Goal: Information Seeking & Learning: Learn about a topic

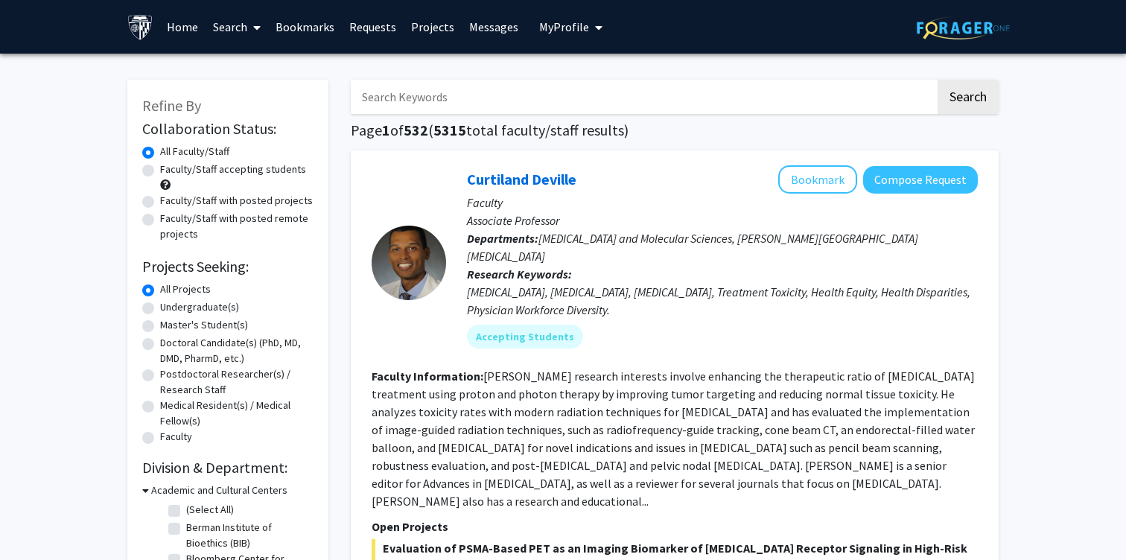
click at [567, 21] on span "My Profile" at bounding box center [564, 26] width 50 height 15
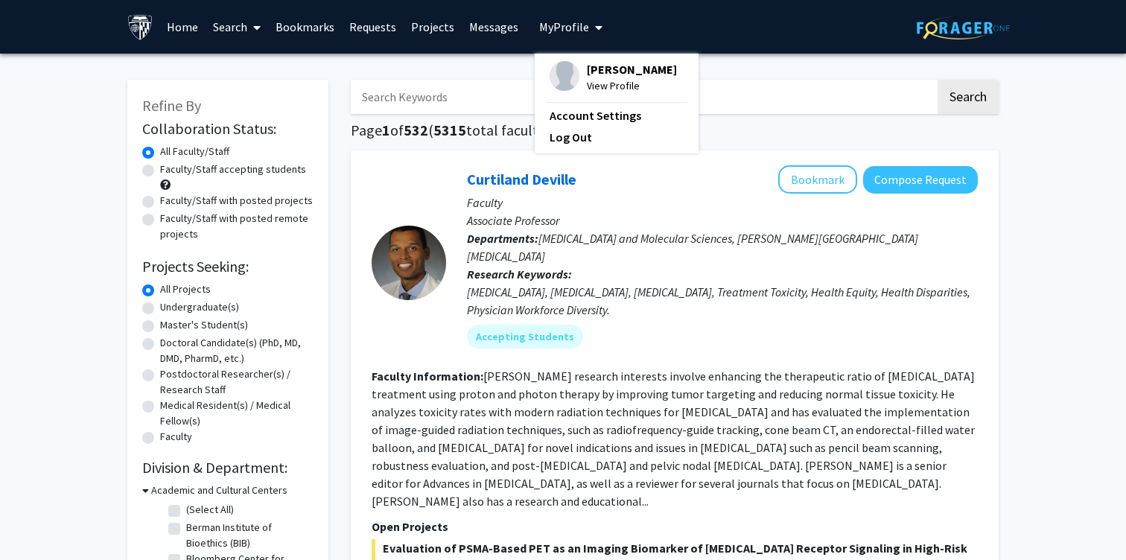
click at [567, 21] on span "My Profile" at bounding box center [564, 26] width 50 height 15
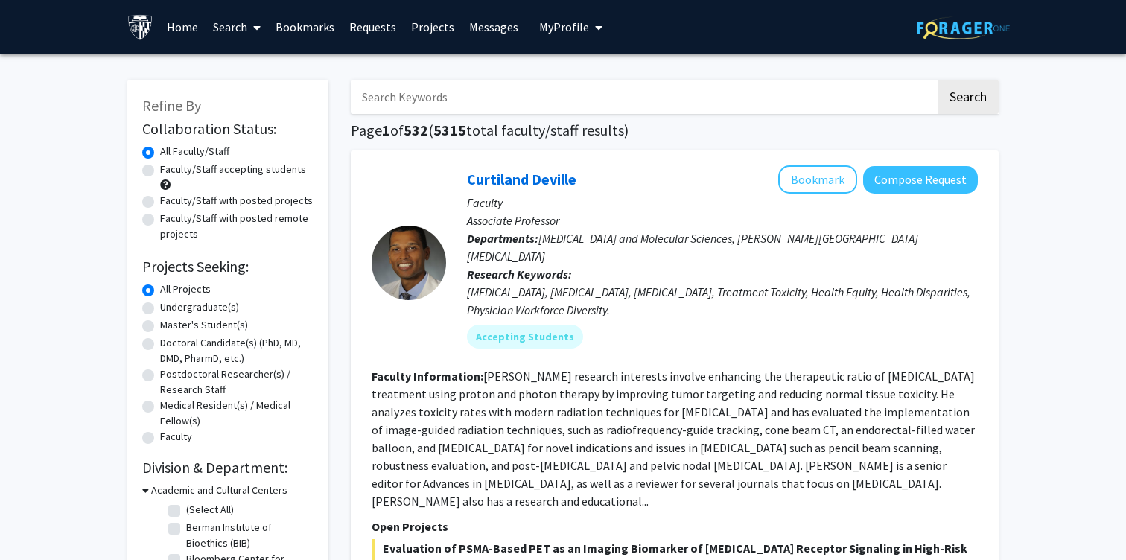
click at [169, 307] on label "Undergraduate(s)" at bounding box center [199, 307] width 79 height 16
click at [169, 307] on input "Undergraduate(s)" at bounding box center [165, 304] width 10 height 10
radio input "true"
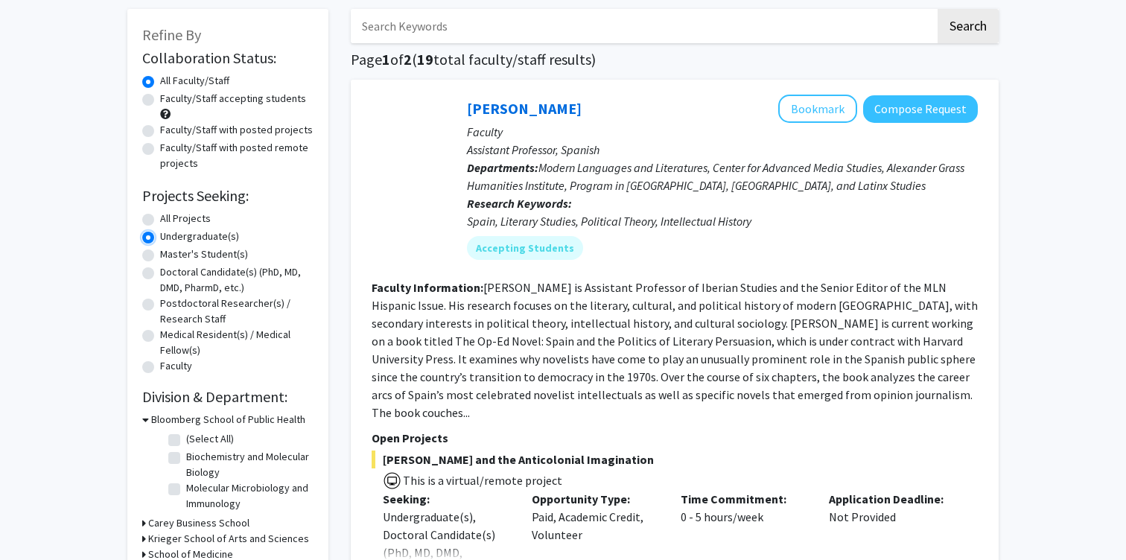
scroll to position [231, 0]
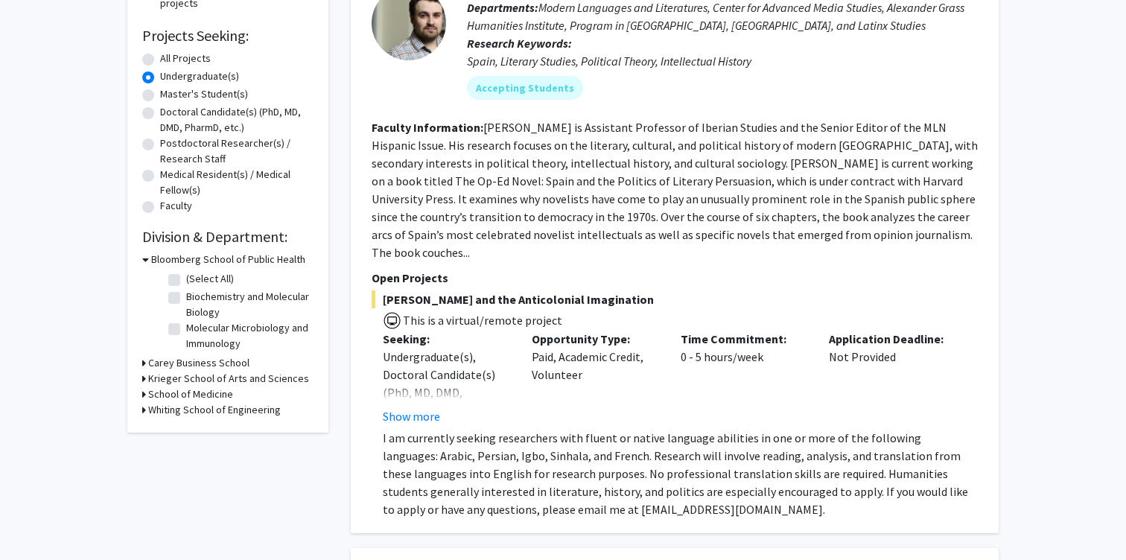
click at [170, 373] on h3 "Krieger School of Arts and Sciences" at bounding box center [228, 379] width 161 height 16
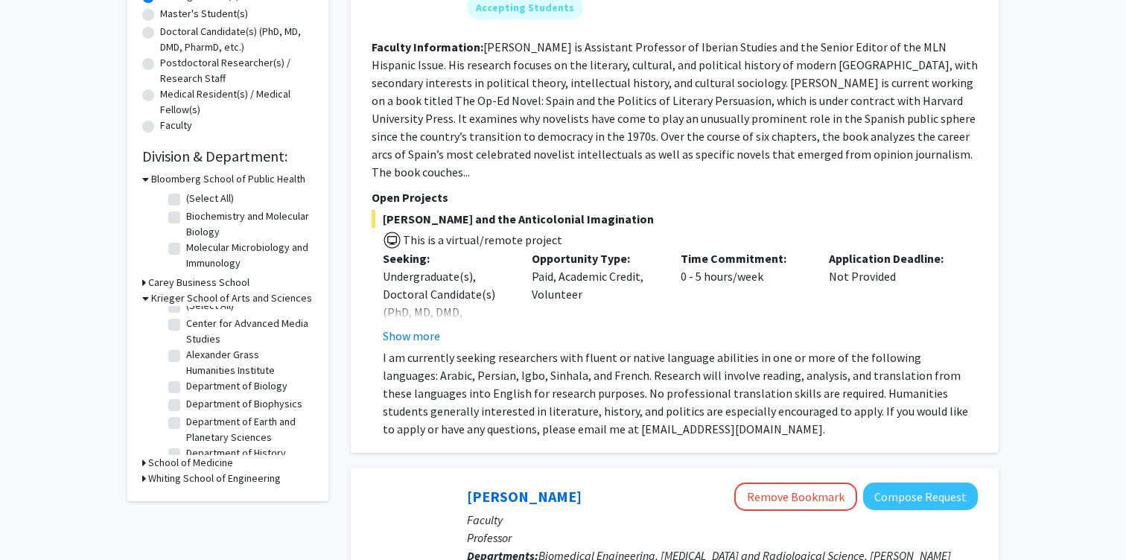
scroll to position [0, 0]
click at [179, 459] on h3 "School of Medicine" at bounding box center [190, 463] width 85 height 16
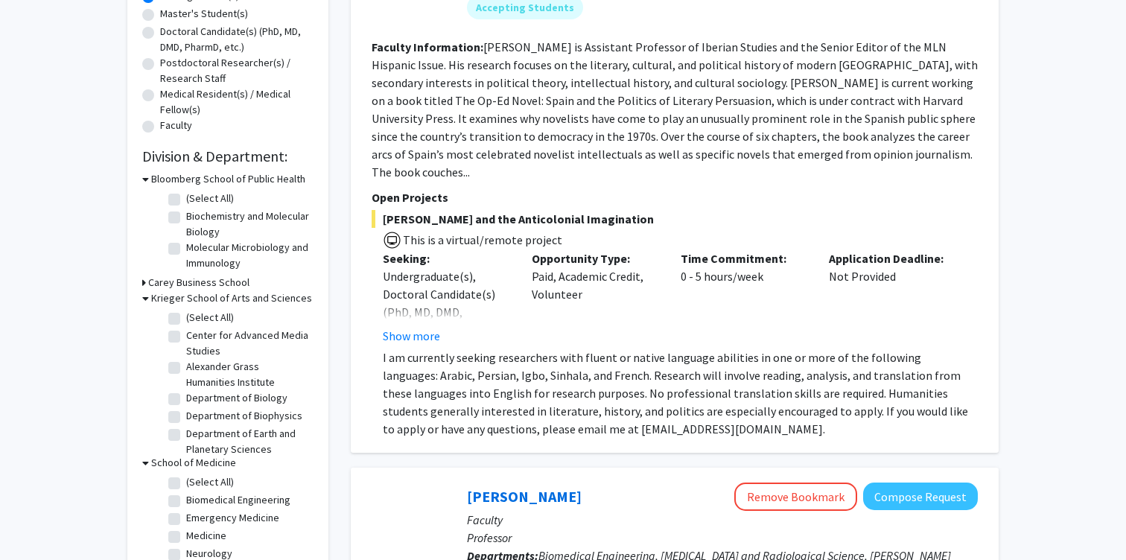
click at [179, 459] on h3 "School of Medicine" at bounding box center [193, 463] width 85 height 16
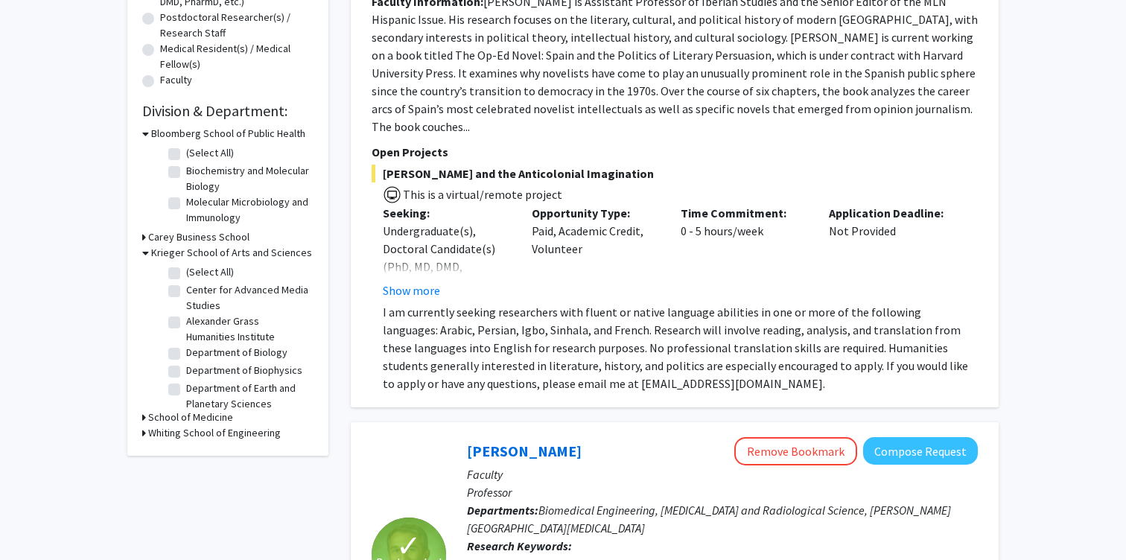
scroll to position [369, 0]
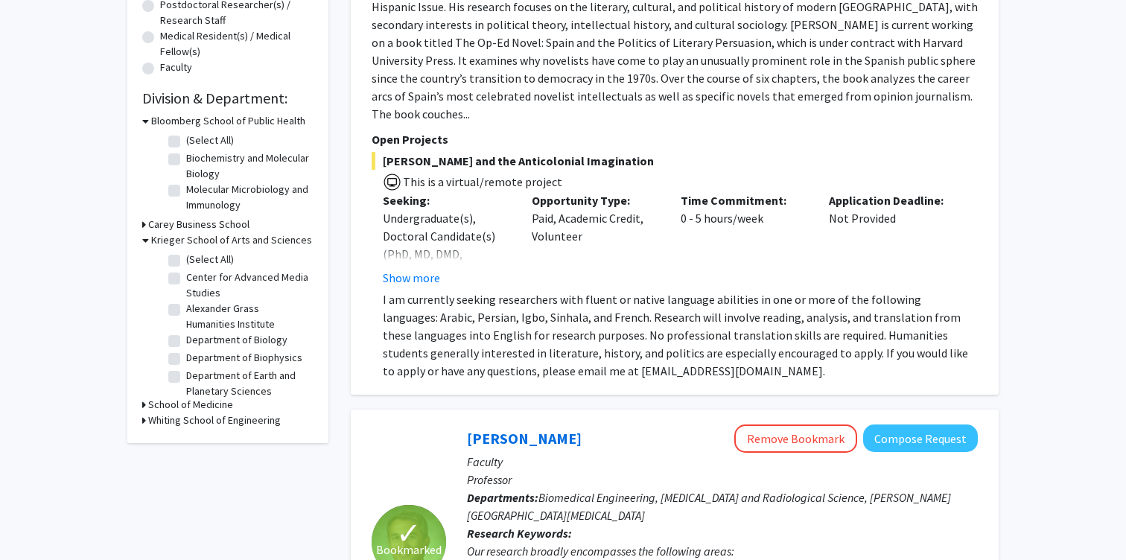
click at [179, 421] on h3 "Whiting School of Engineering" at bounding box center [214, 420] width 133 height 16
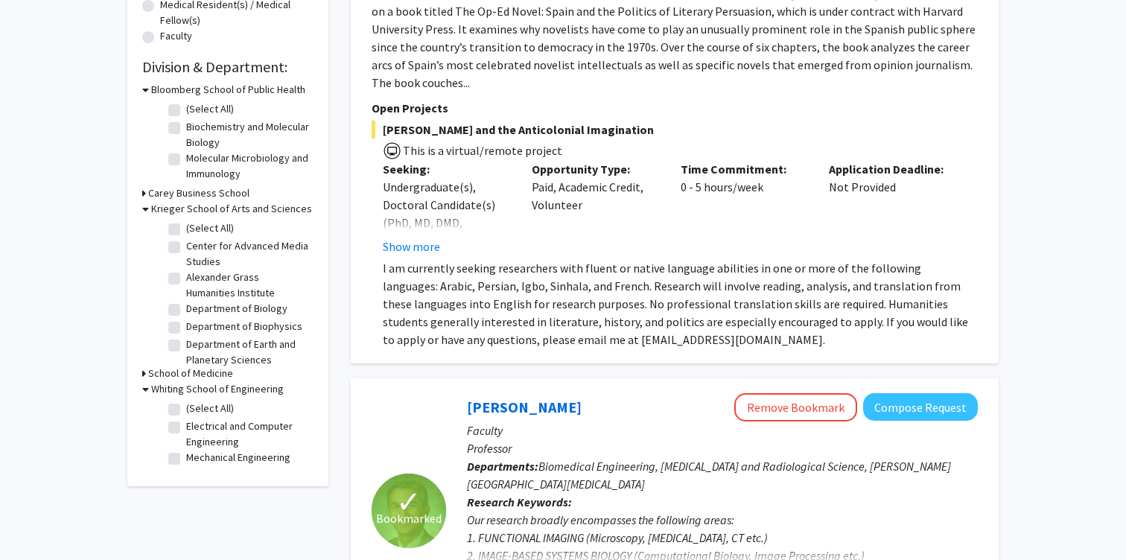
click at [186, 427] on label "Electrical and Computer Engineering" at bounding box center [248, 433] width 124 height 31
click at [186, 427] on input "Electrical and Computer Engineering" at bounding box center [191, 423] width 10 height 10
checkbox input "true"
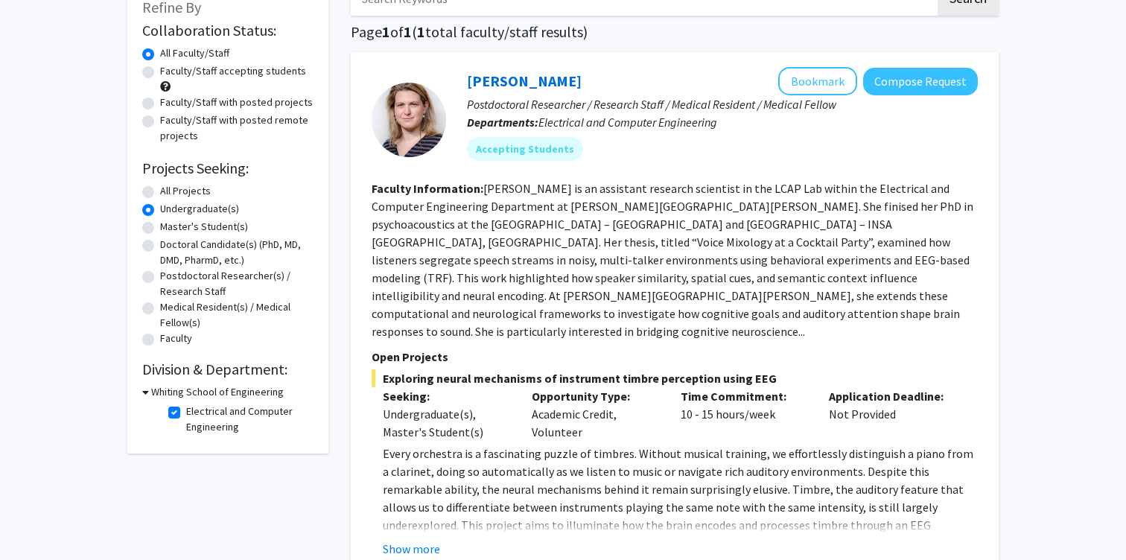
scroll to position [115, 0]
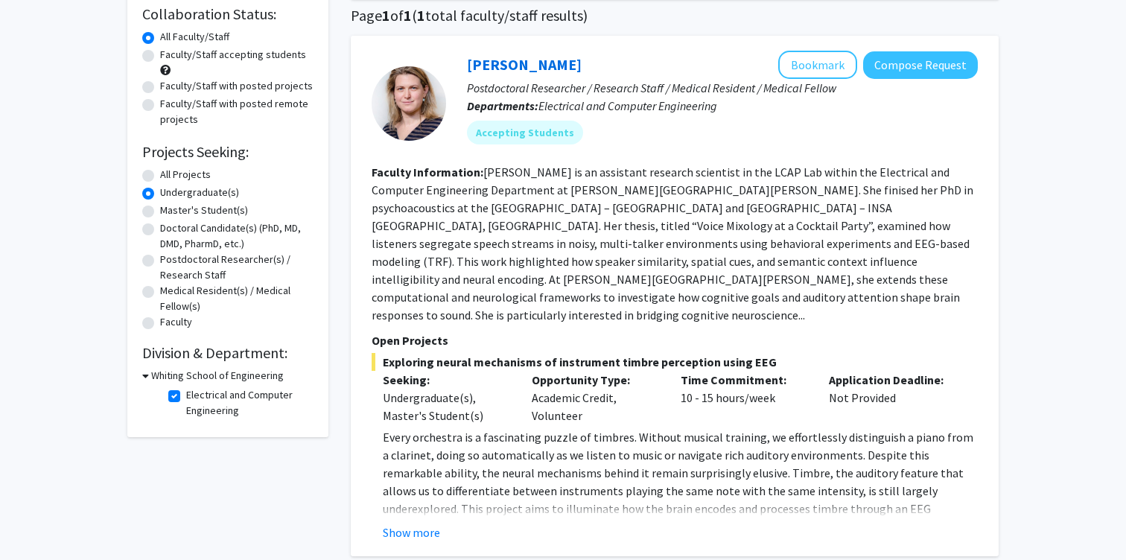
click at [186, 398] on label "Electrical and Computer Engineering" at bounding box center [248, 402] width 124 height 31
click at [186, 397] on input "Electrical and Computer Engineering" at bounding box center [191, 392] width 10 height 10
checkbox input "false"
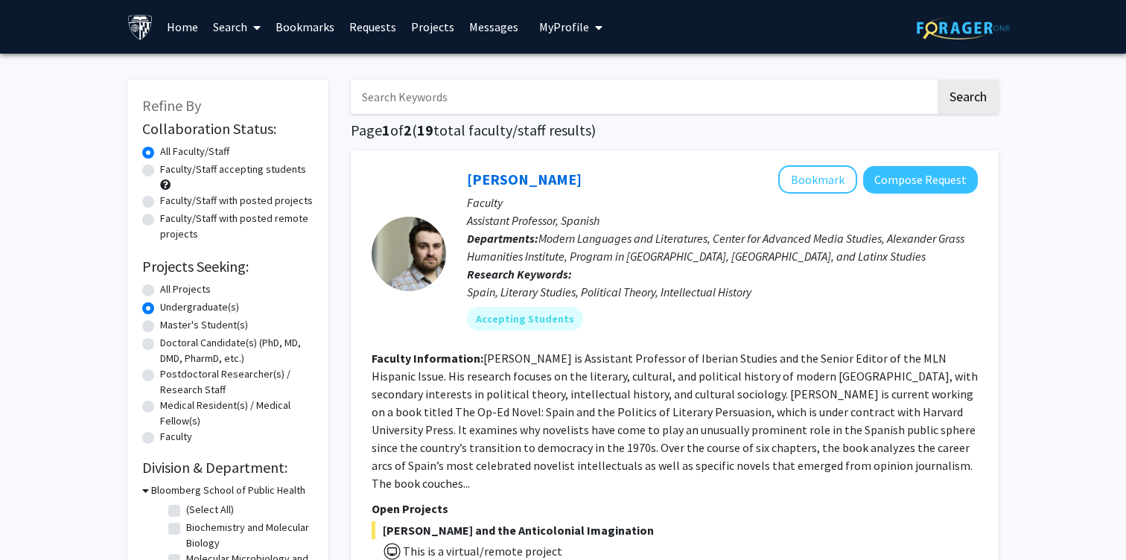
click at [434, 103] on input "Search Keywords" at bounding box center [643, 97] width 584 height 34
type input "physics"
click at [937, 80] on button "Search" at bounding box center [967, 97] width 61 height 34
radio input "true"
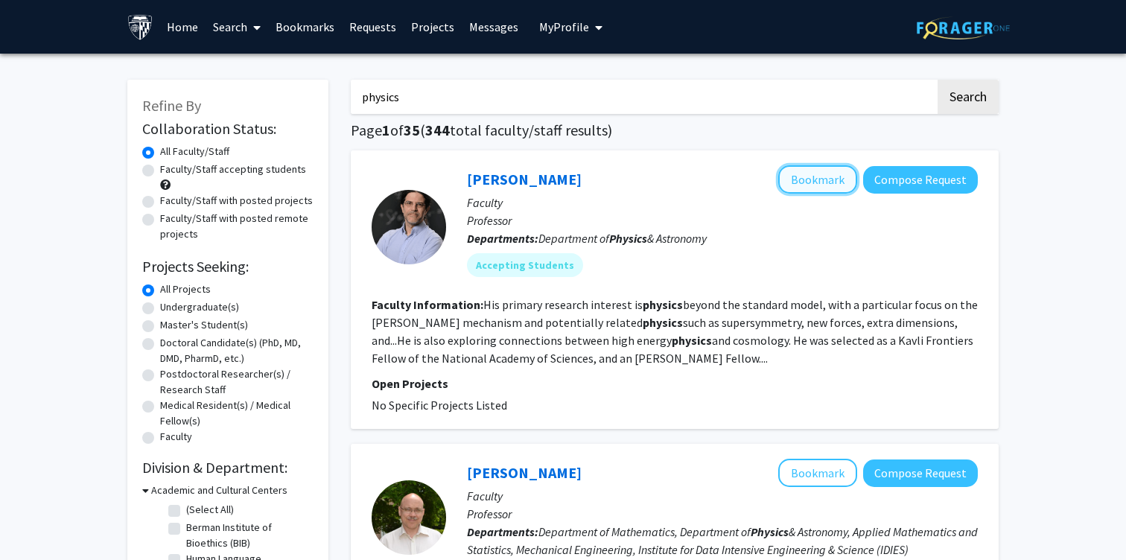
click at [812, 176] on button "Bookmark" at bounding box center [817, 179] width 79 height 28
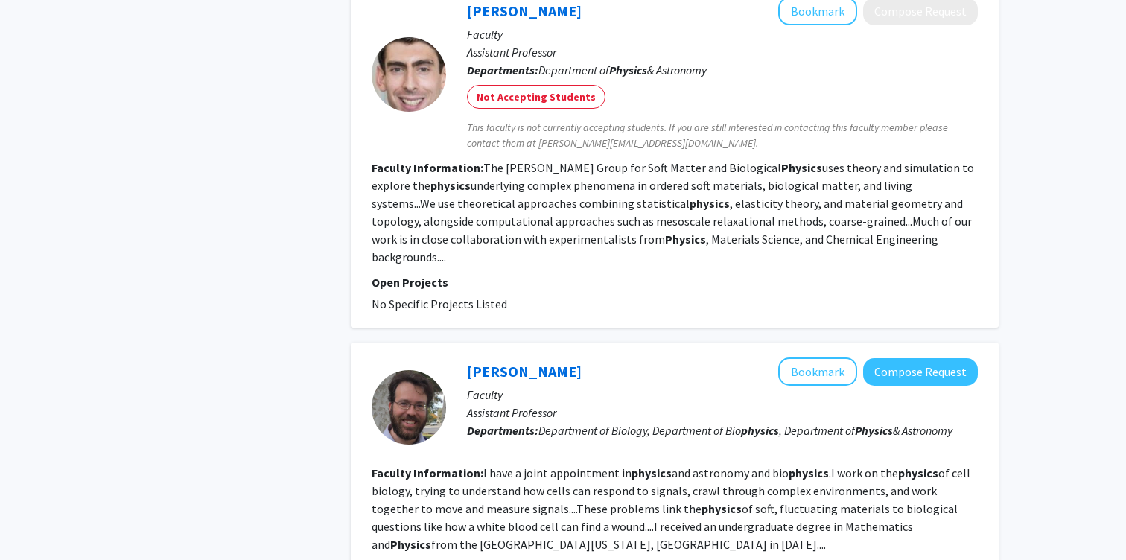
scroll to position [2766, 0]
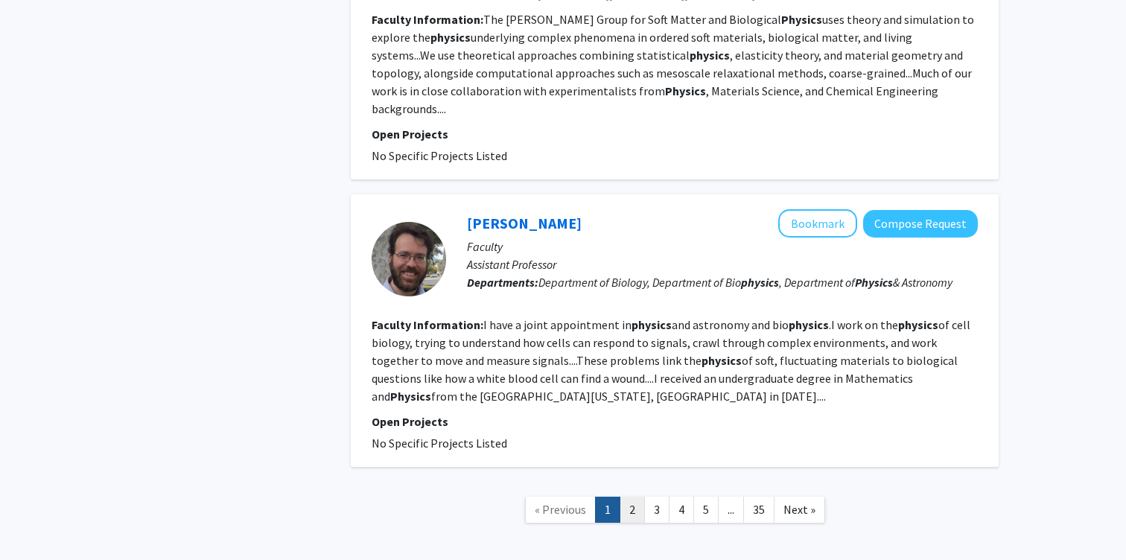
click at [631, 497] on link "2" at bounding box center [631, 510] width 25 height 26
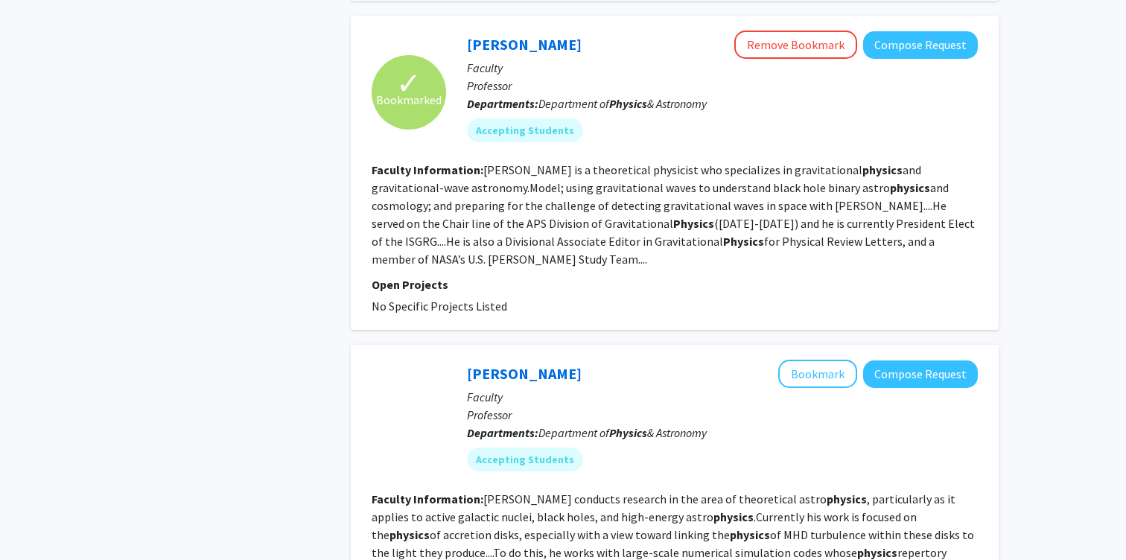
scroll to position [1168, 0]
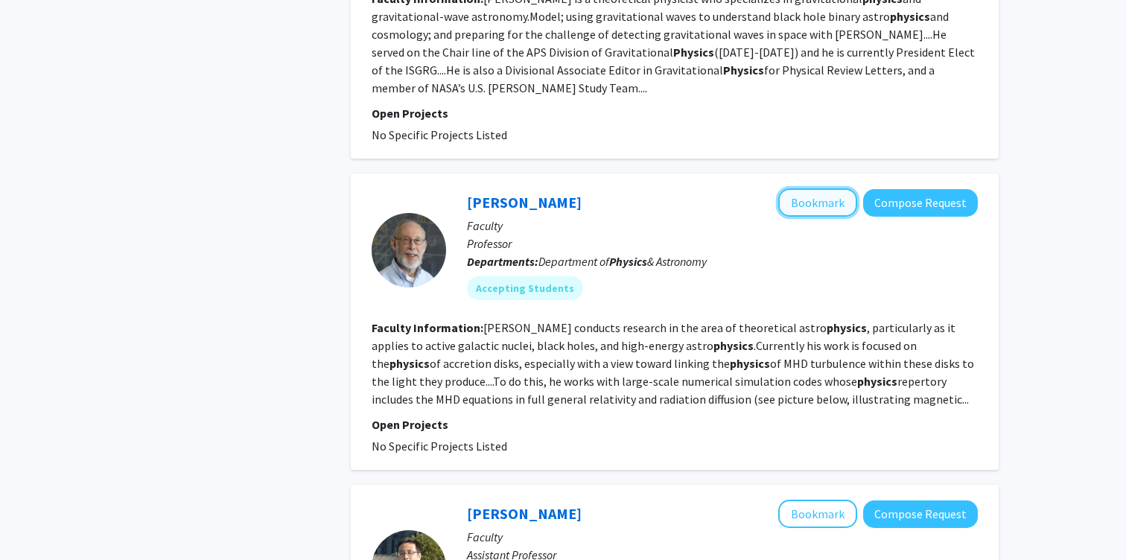
click at [816, 188] on button "Bookmark" at bounding box center [817, 202] width 79 height 28
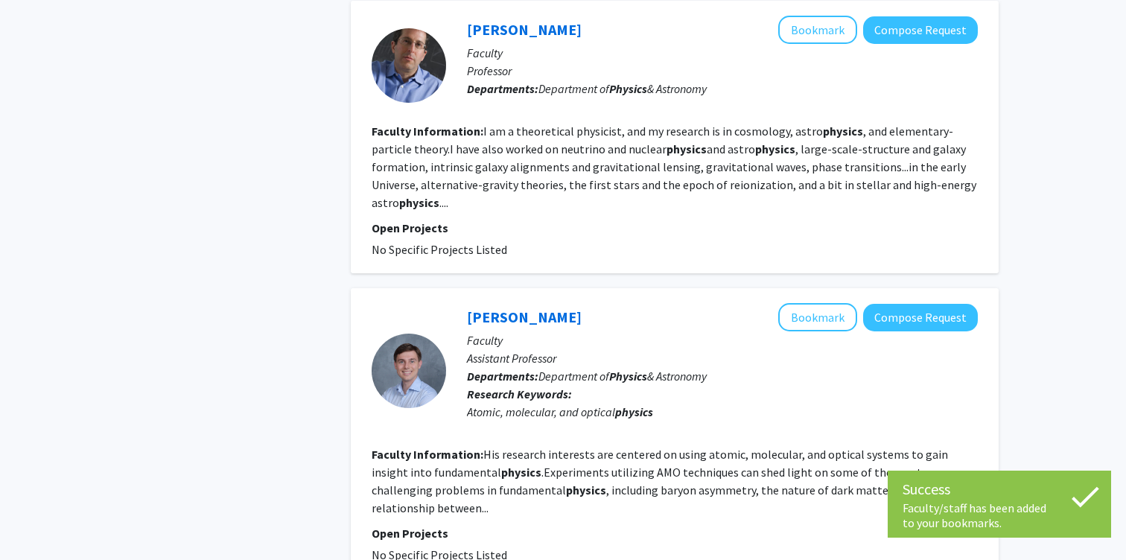
scroll to position [2572, 0]
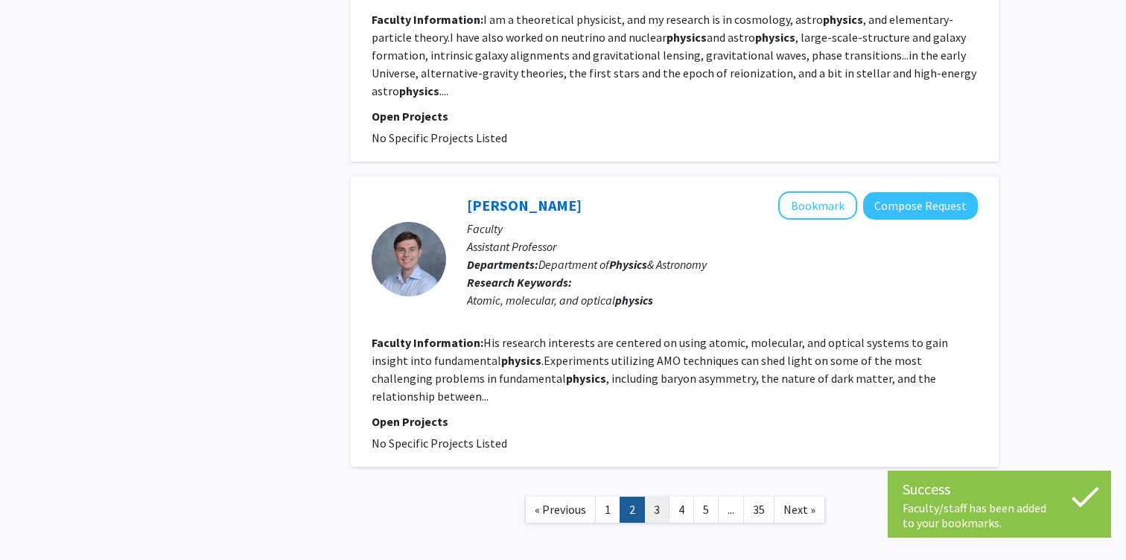
click at [660, 497] on link "3" at bounding box center [656, 510] width 25 height 26
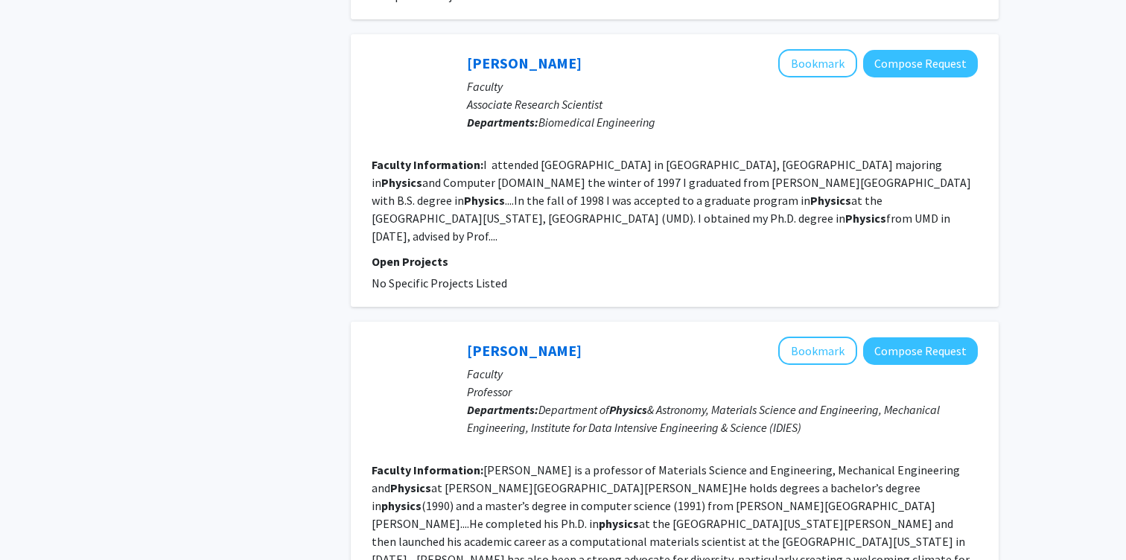
scroll to position [2590, 0]
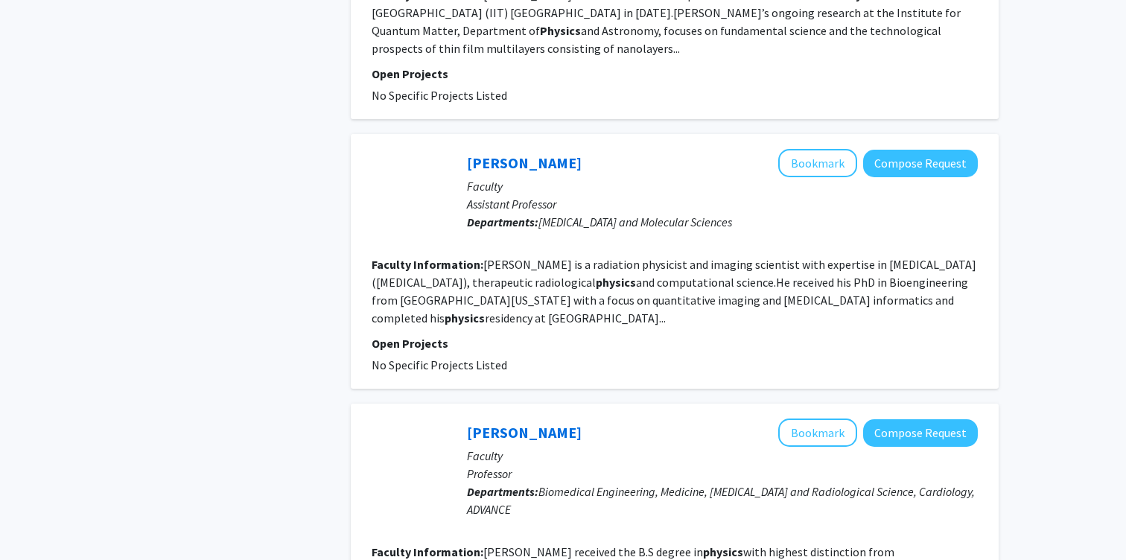
scroll to position [2537, 0]
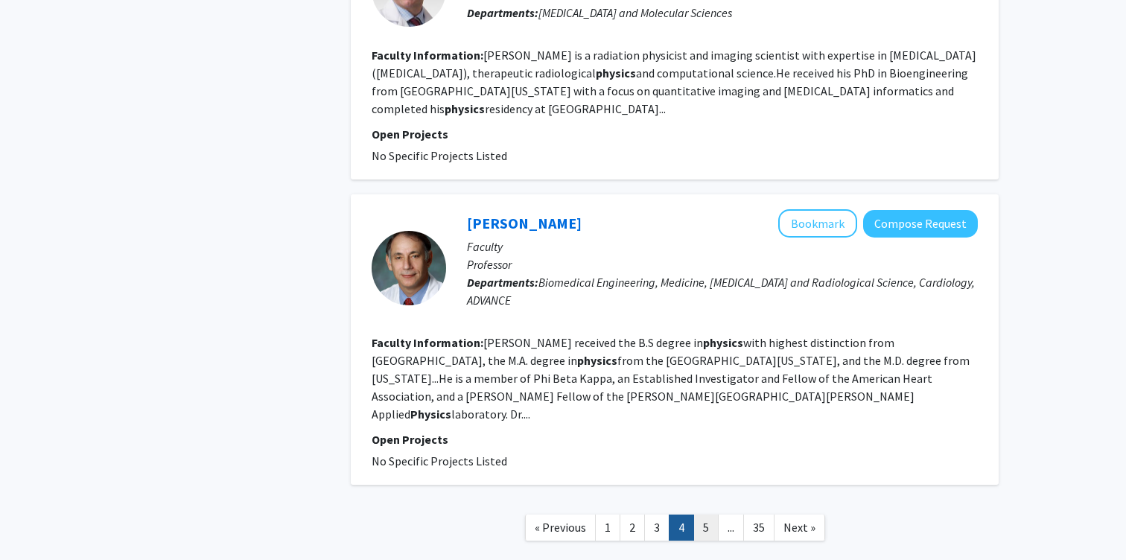
click at [700, 514] on link "5" at bounding box center [705, 527] width 25 height 26
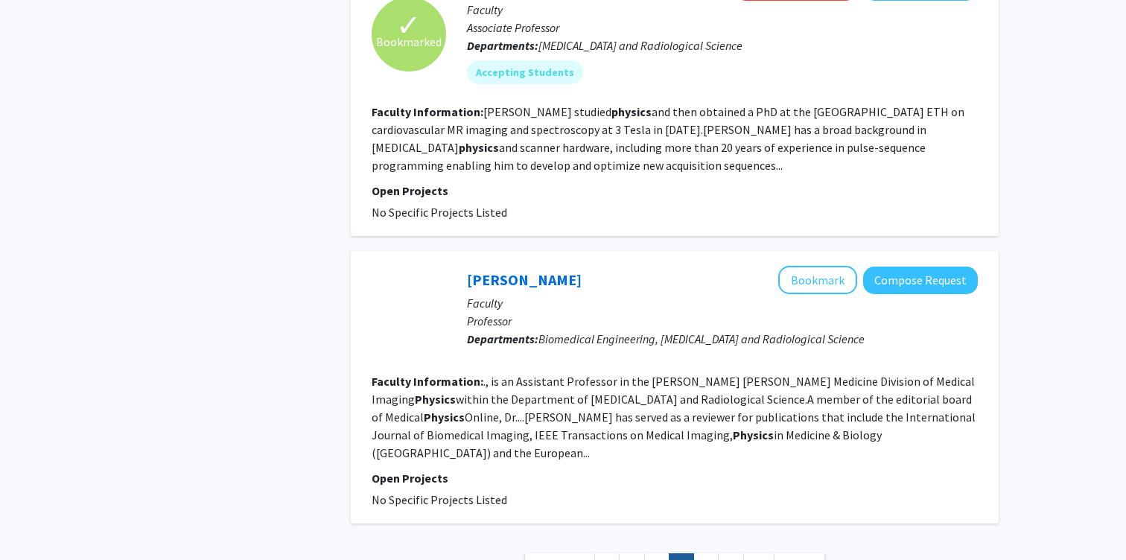
scroll to position [2848, 0]
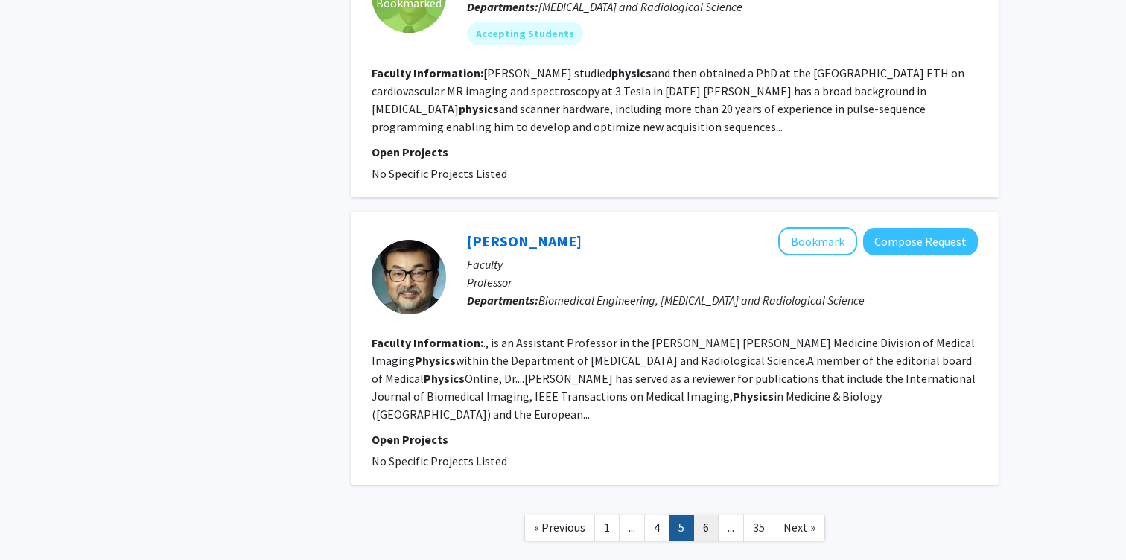
click at [707, 514] on link "6" at bounding box center [705, 527] width 25 height 26
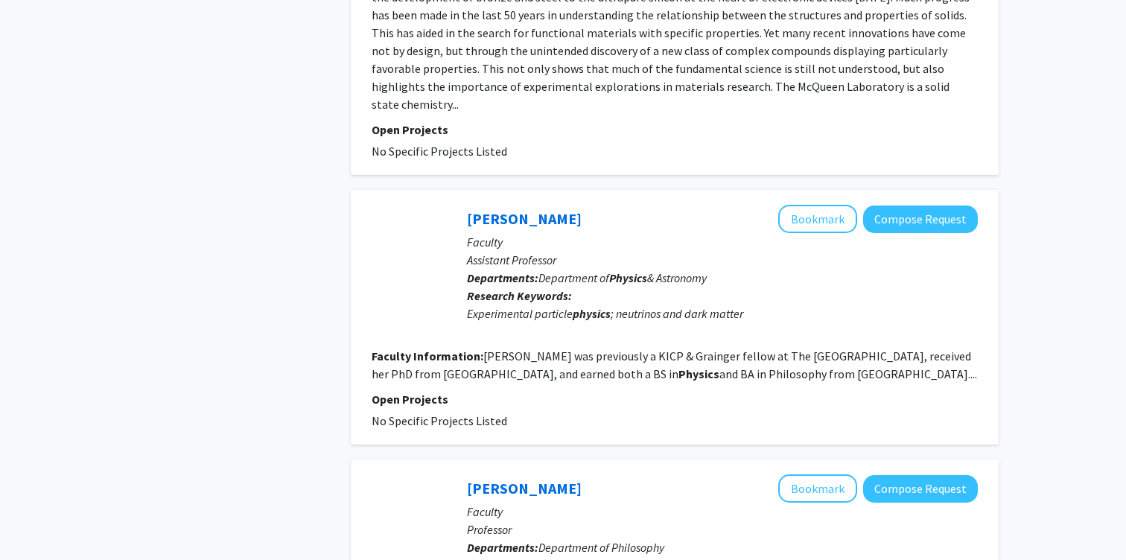
scroll to position [2592, 0]
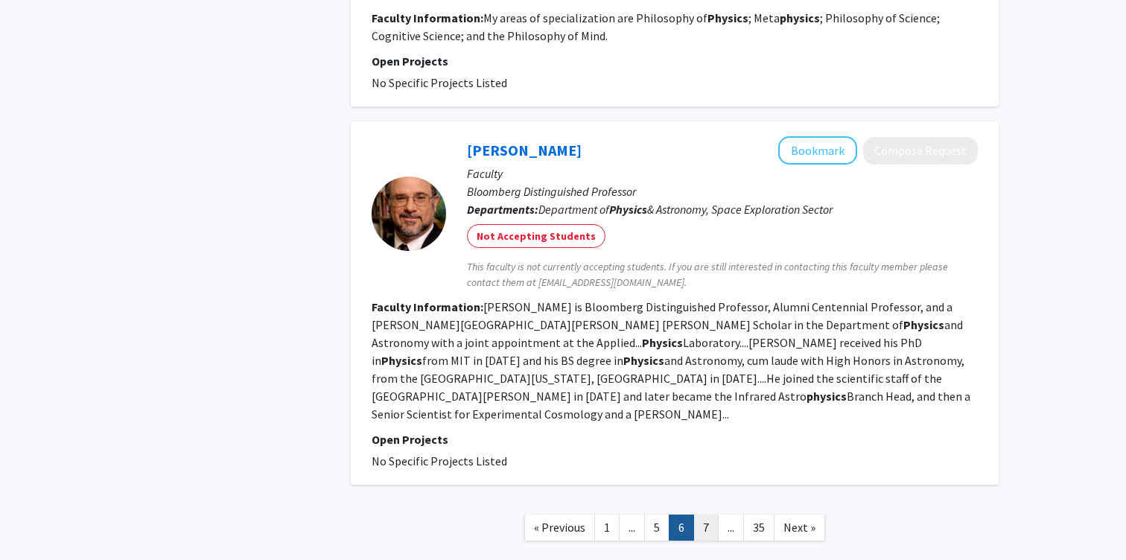
click at [704, 514] on link "7" at bounding box center [705, 527] width 25 height 26
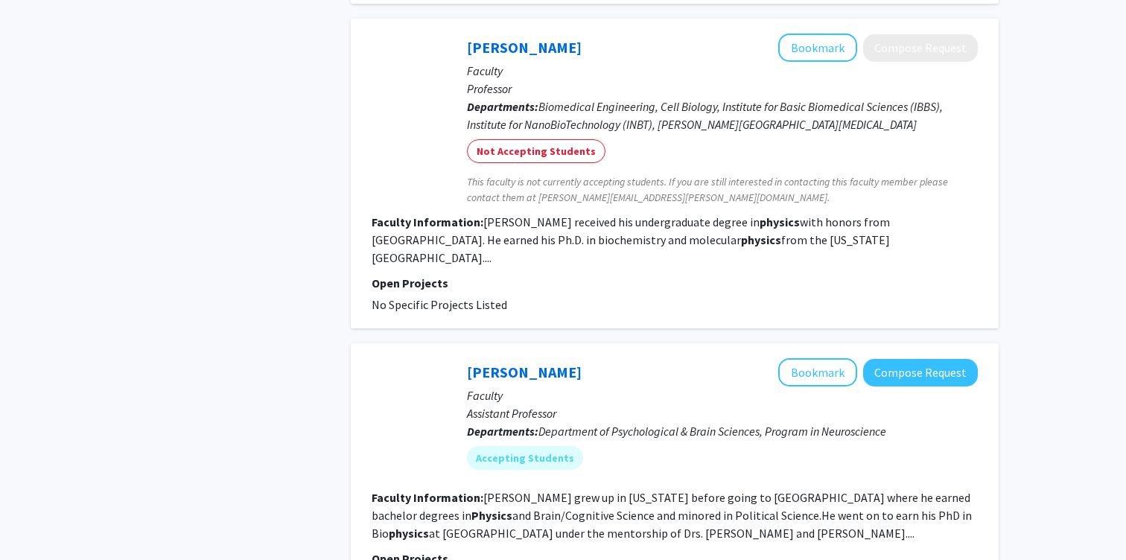
scroll to position [2426, 0]
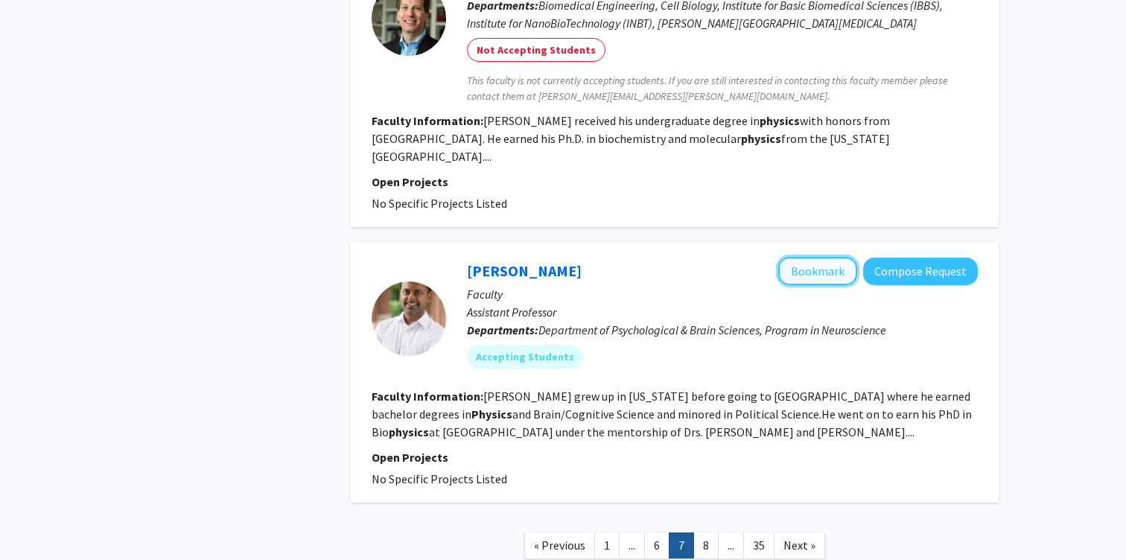
click at [794, 257] on button "Bookmark" at bounding box center [817, 271] width 79 height 28
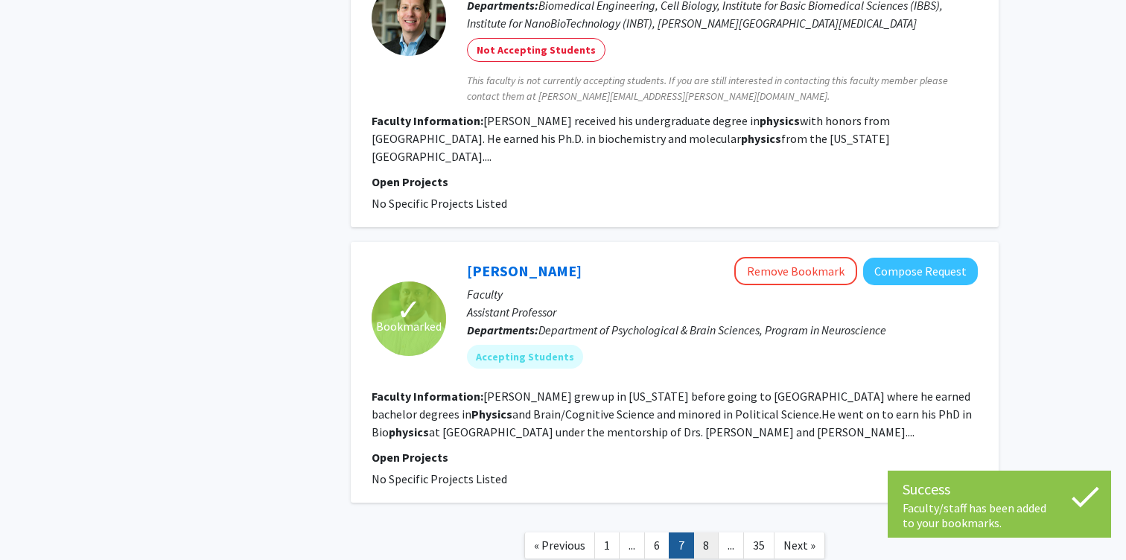
click at [706, 532] on link "8" at bounding box center [705, 545] width 25 height 26
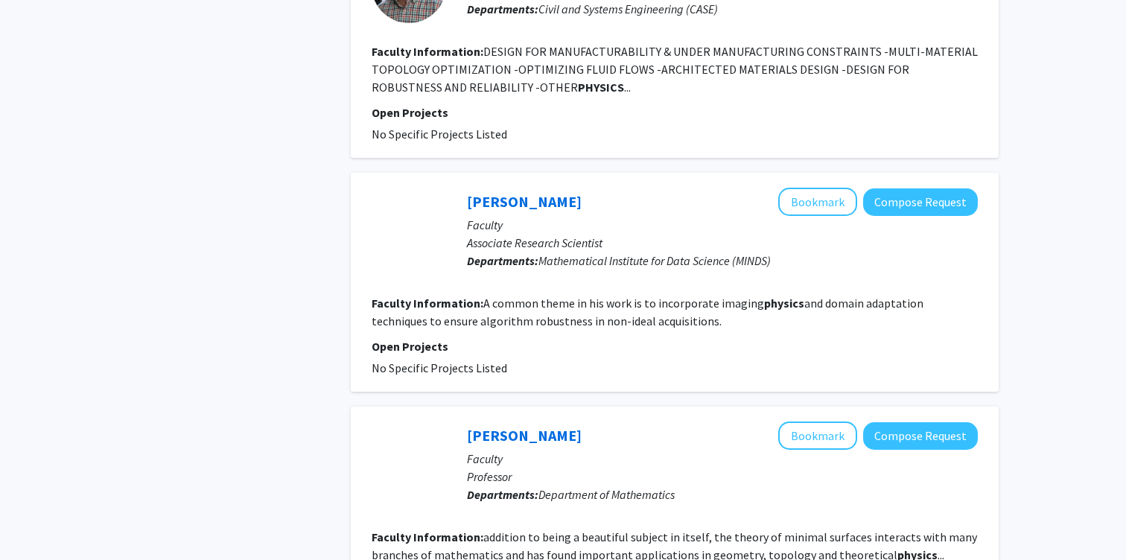
scroll to position [2286, 0]
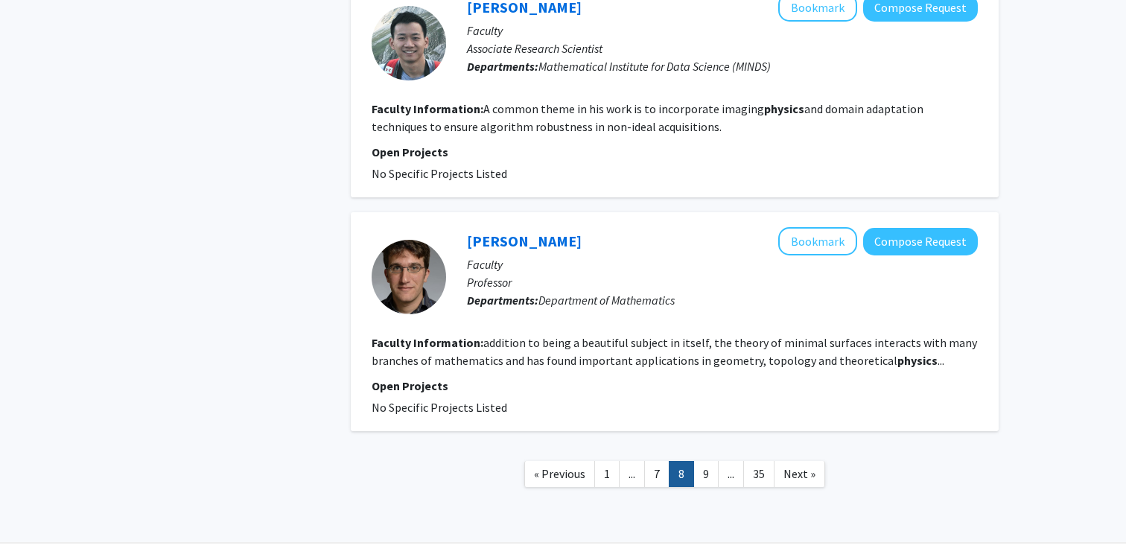
click at [706, 461] on link "9" at bounding box center [705, 474] width 25 height 26
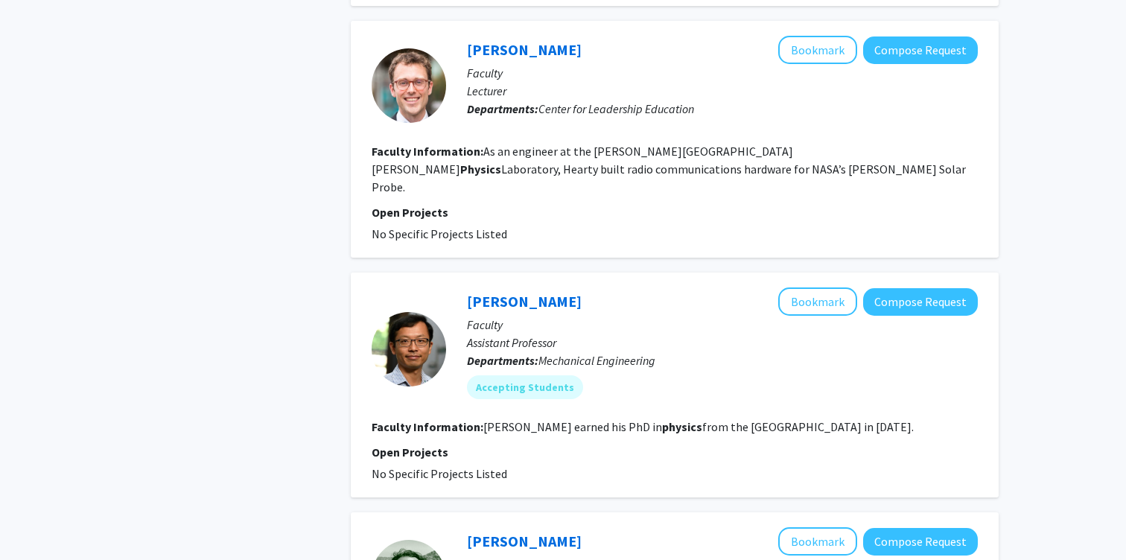
scroll to position [1521, 0]
click at [808, 287] on button "Bookmark" at bounding box center [817, 301] width 79 height 28
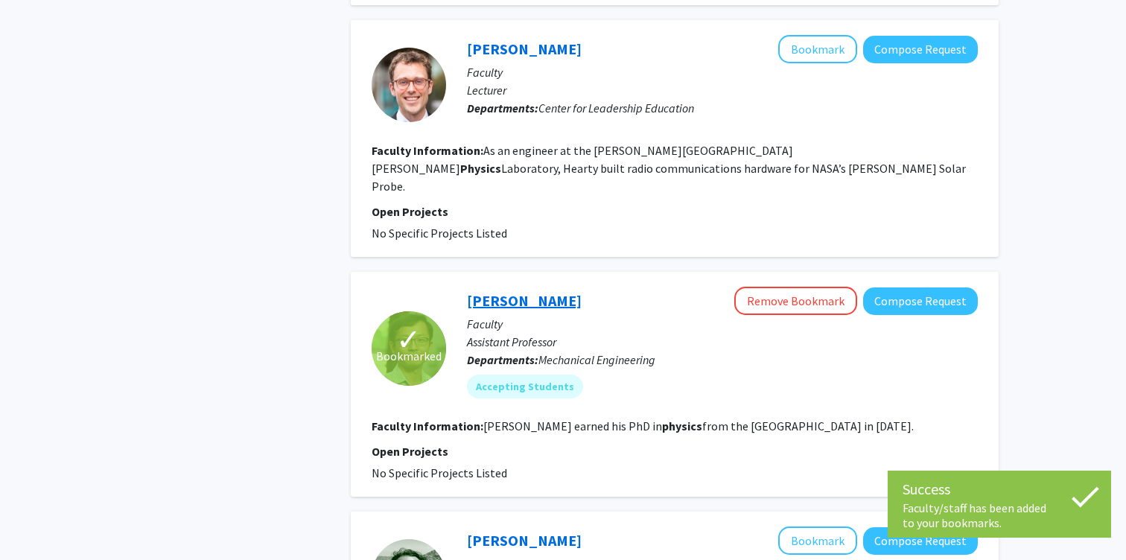
click at [493, 291] on link "Rui Ni" at bounding box center [524, 300] width 115 height 19
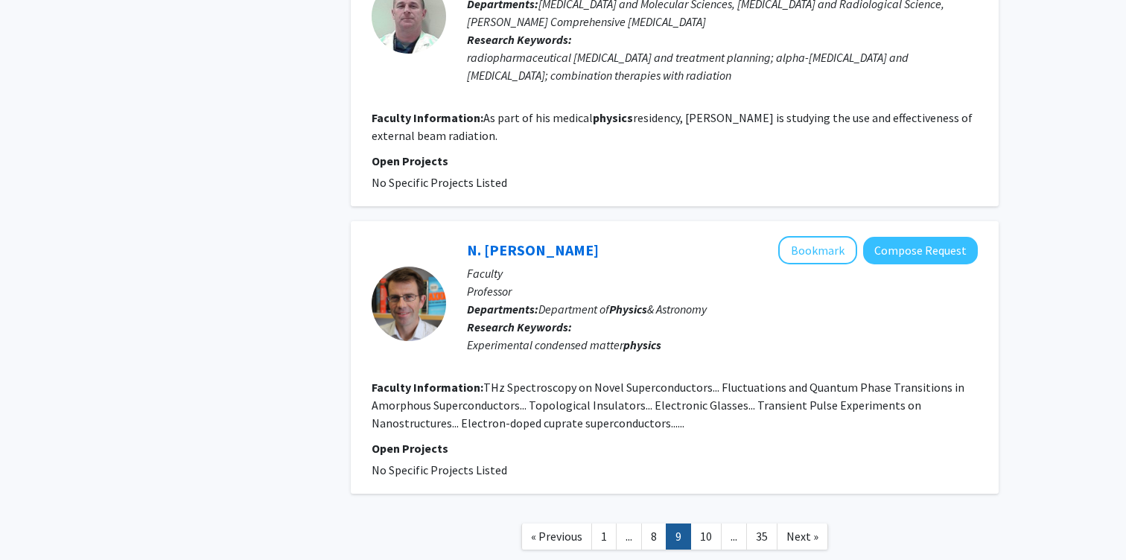
scroll to position [2431, 0]
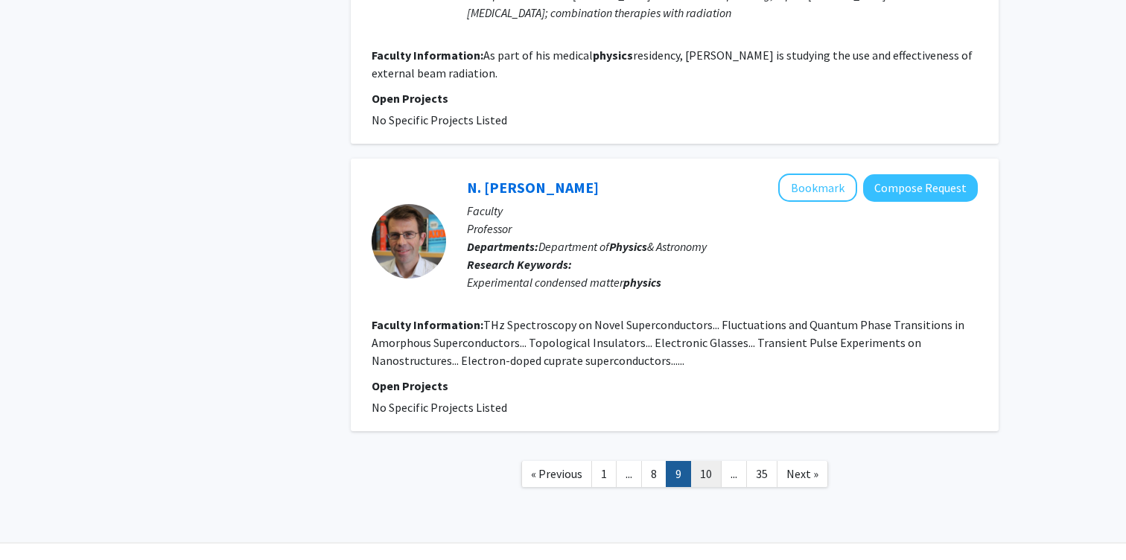
click at [700, 461] on link "10" at bounding box center [705, 474] width 31 height 26
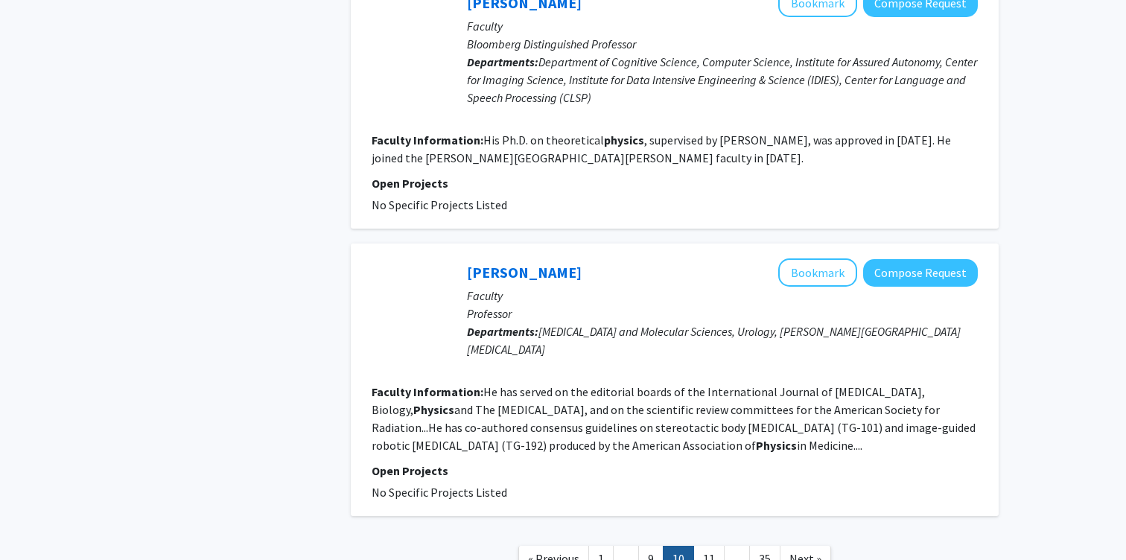
scroll to position [2412, 0]
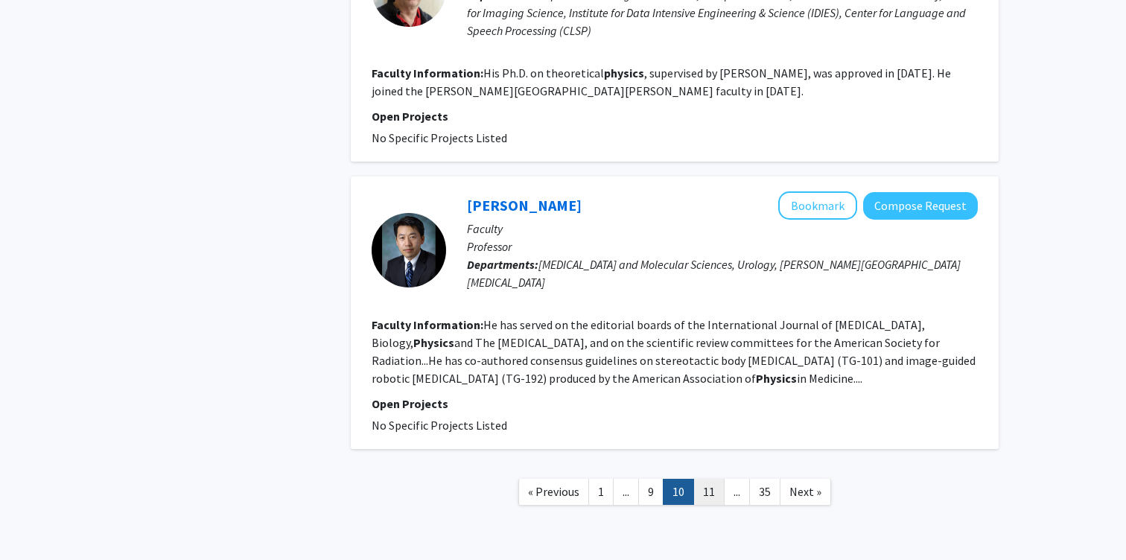
click at [710, 479] on link "11" at bounding box center [708, 492] width 31 height 26
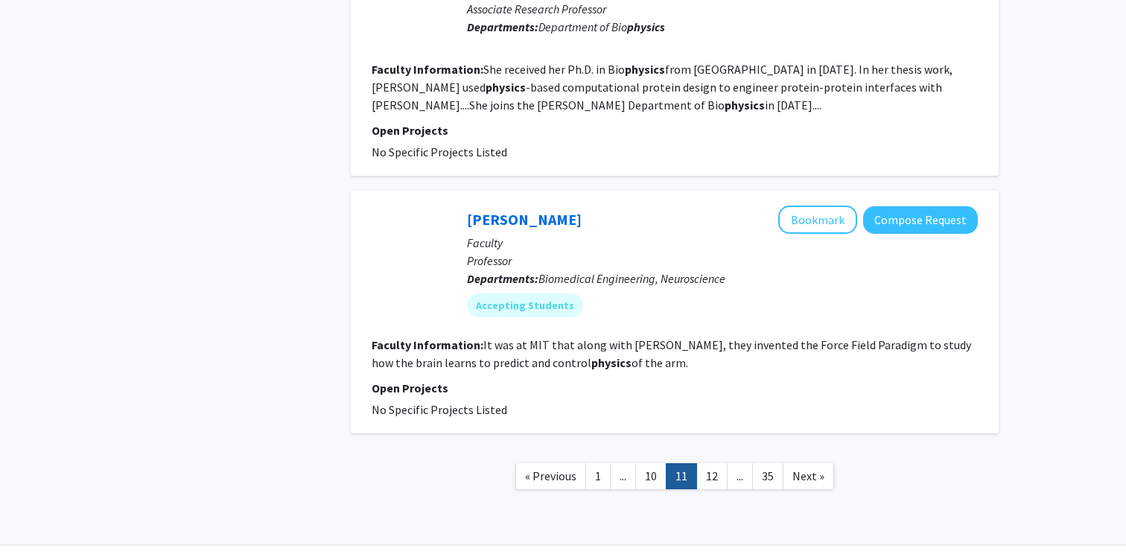
scroll to position [2280, 0]
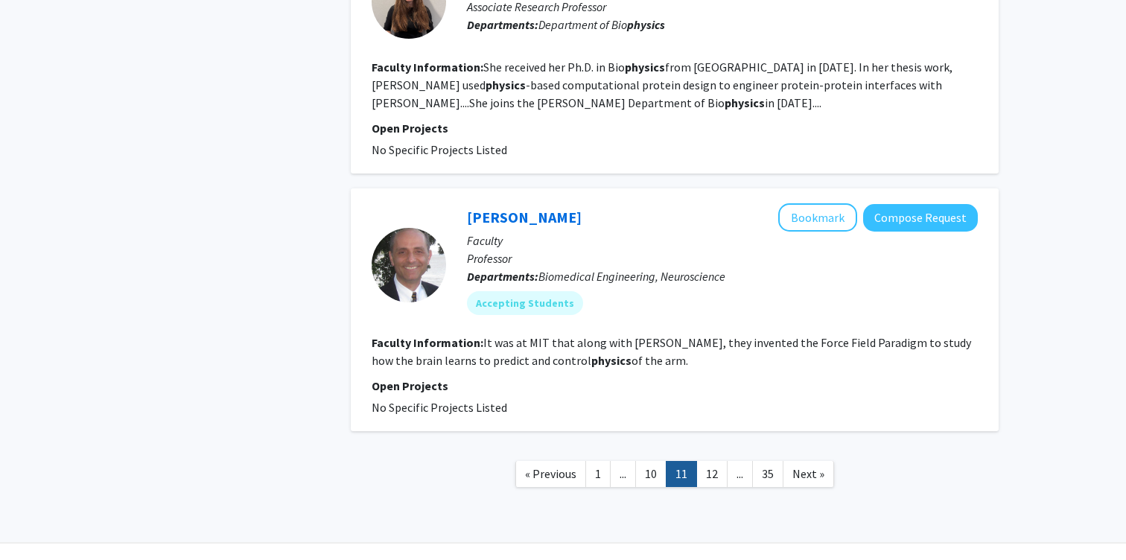
click at [710, 461] on link "12" at bounding box center [711, 474] width 31 height 26
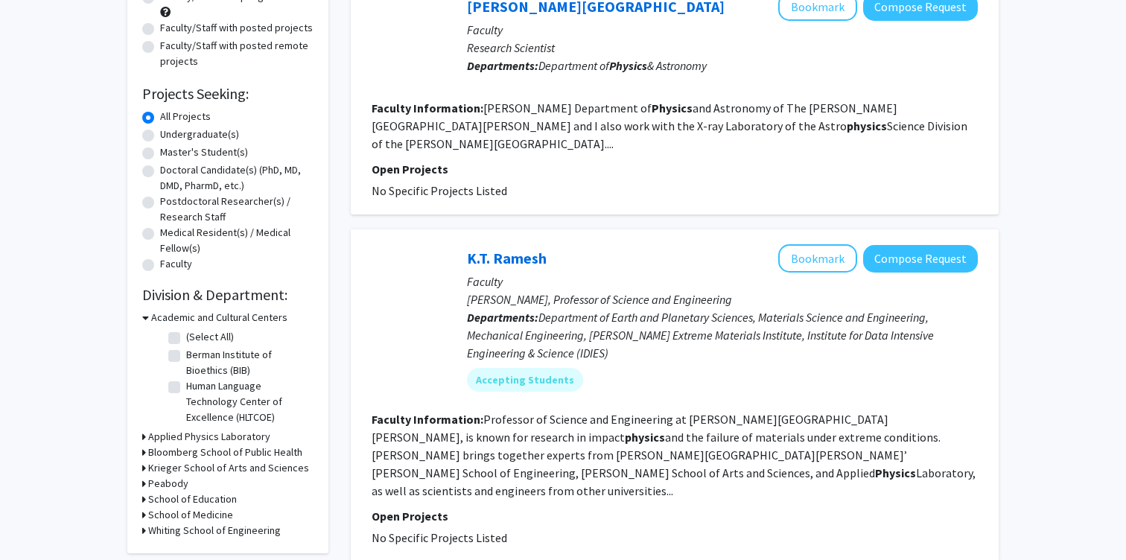
scroll to position [201, 0]
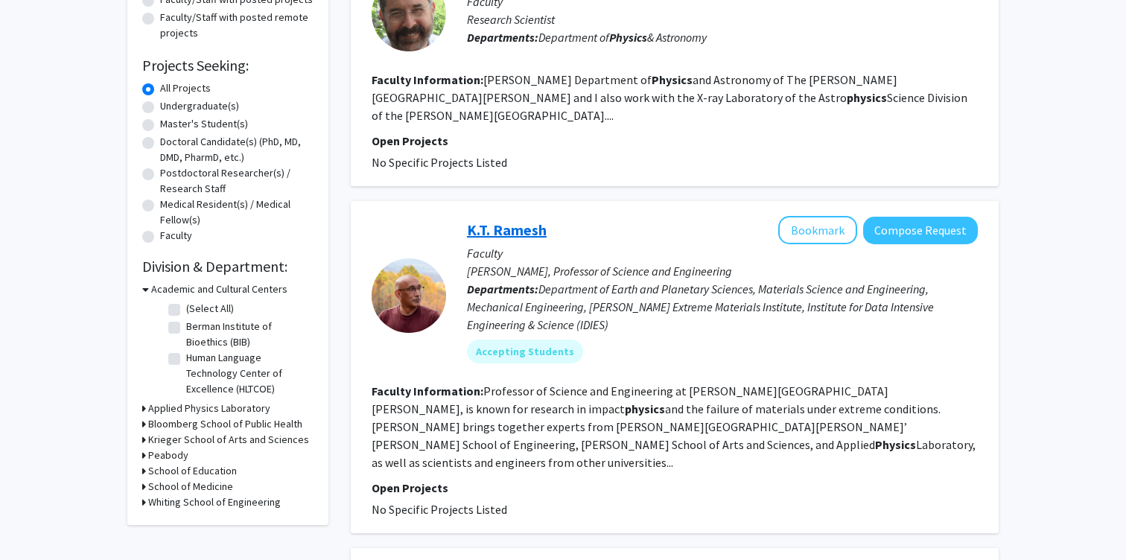
click at [523, 220] on link "K.T. Ramesh" at bounding box center [507, 229] width 80 height 19
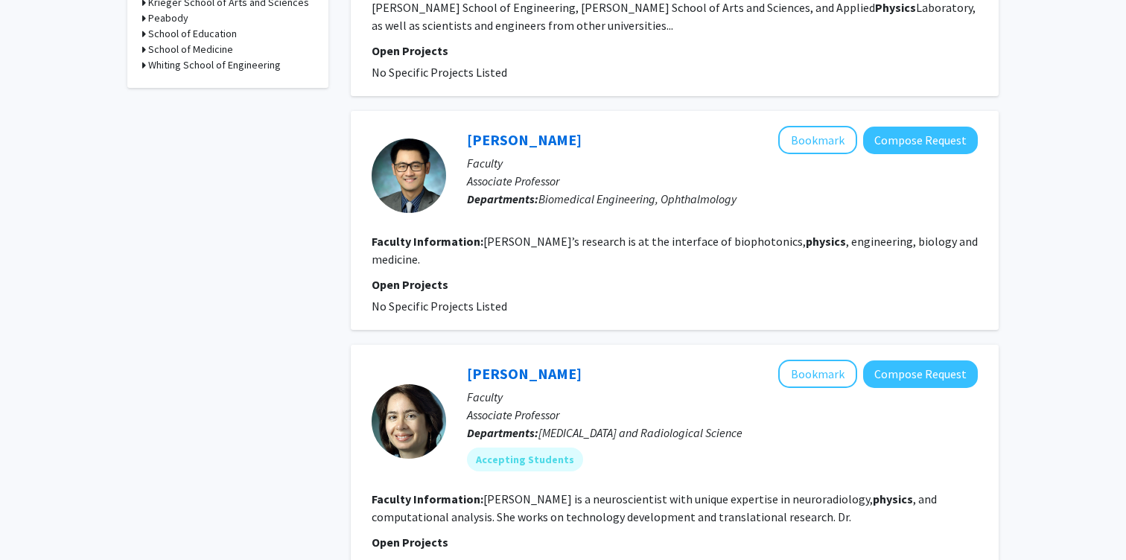
scroll to position [675, 0]
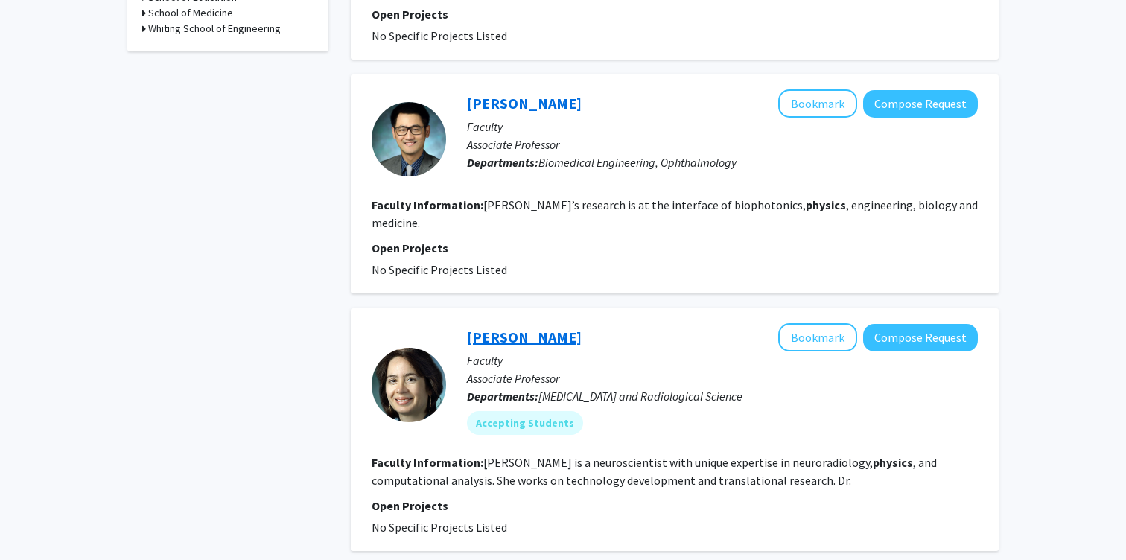
click at [536, 328] on link "Andreia Faria" at bounding box center [524, 337] width 115 height 19
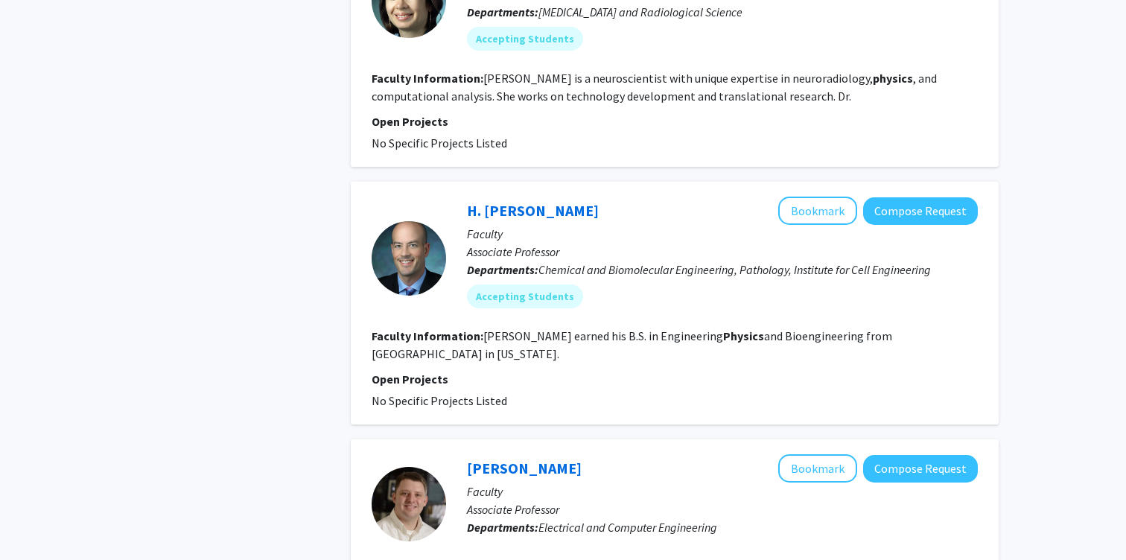
scroll to position [1059, 0]
click at [551, 200] on link "H. Benjamin Larman" at bounding box center [533, 209] width 132 height 19
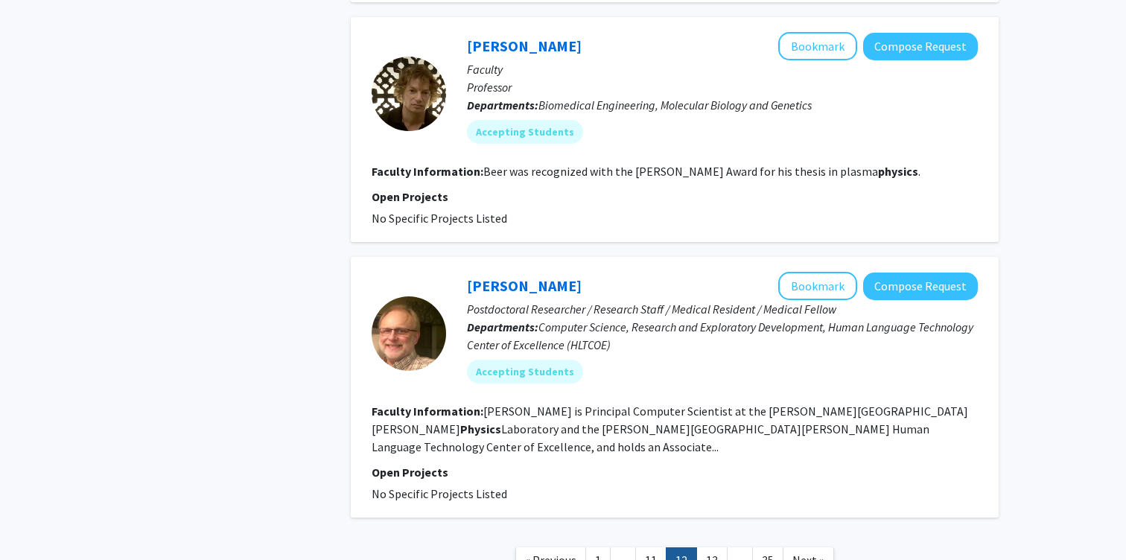
scroll to position [2304, 0]
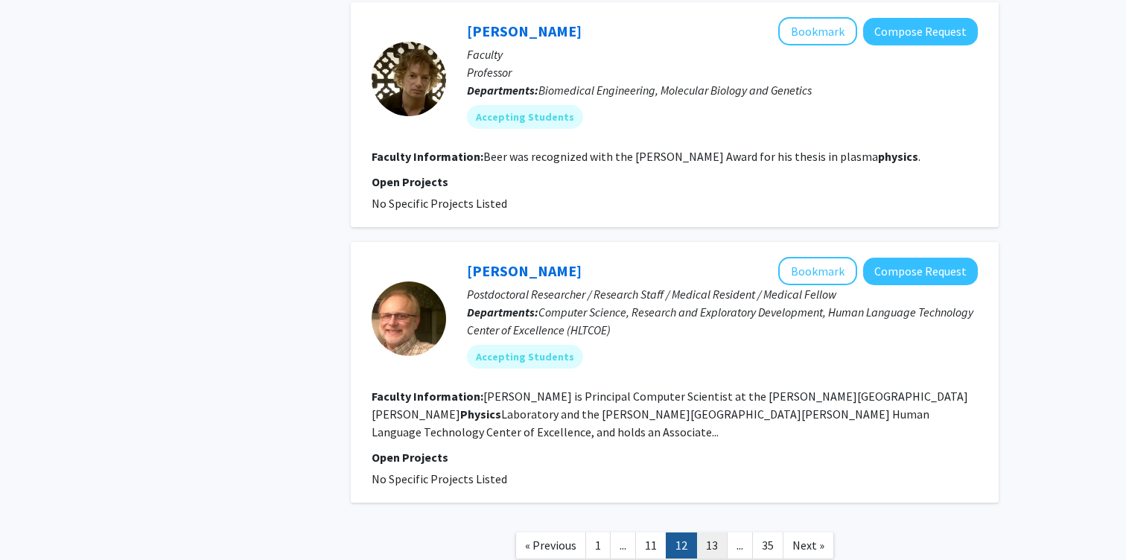
click at [713, 532] on link "13" at bounding box center [711, 545] width 31 height 26
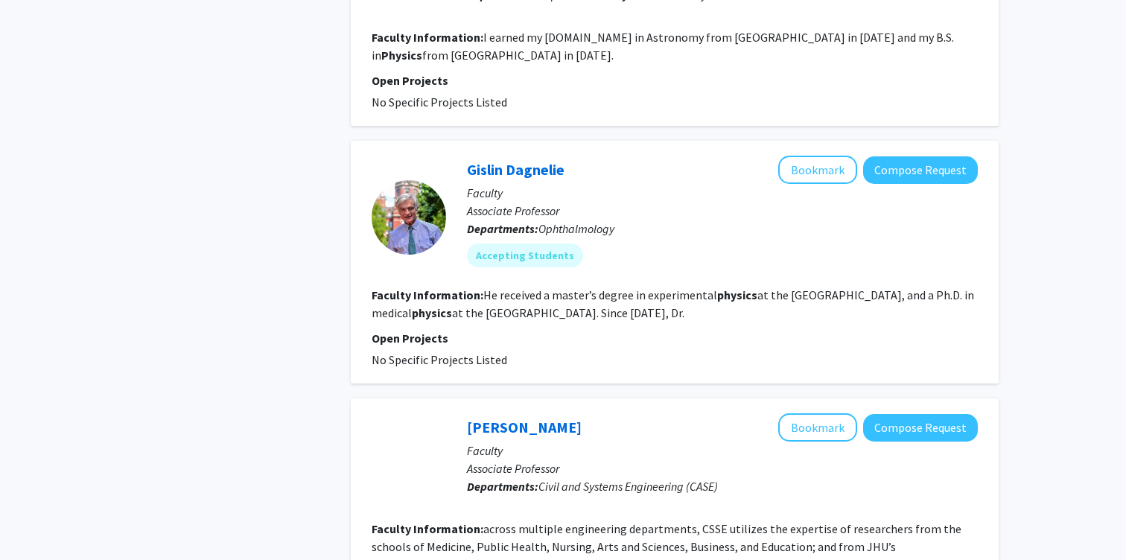
scroll to position [1217, 0]
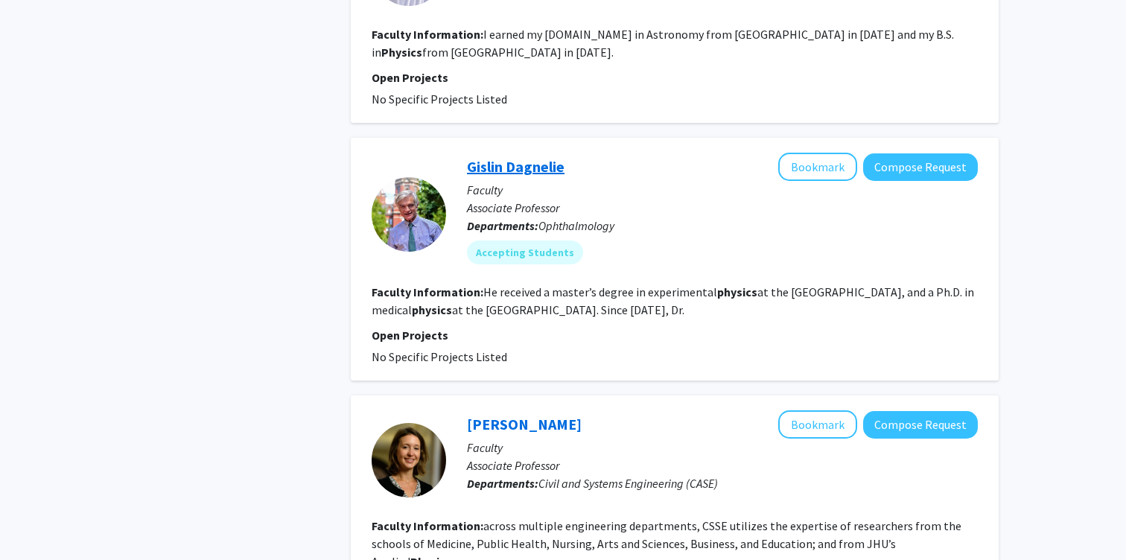
click at [521, 157] on link "Gislin Dagnelie" at bounding box center [516, 166] width 98 height 19
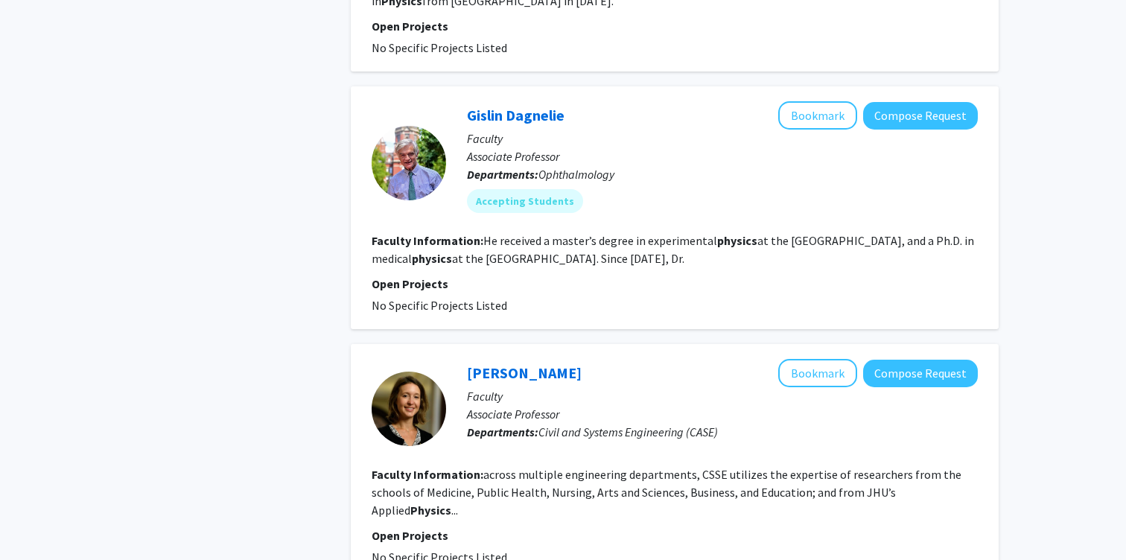
scroll to position [1349, 0]
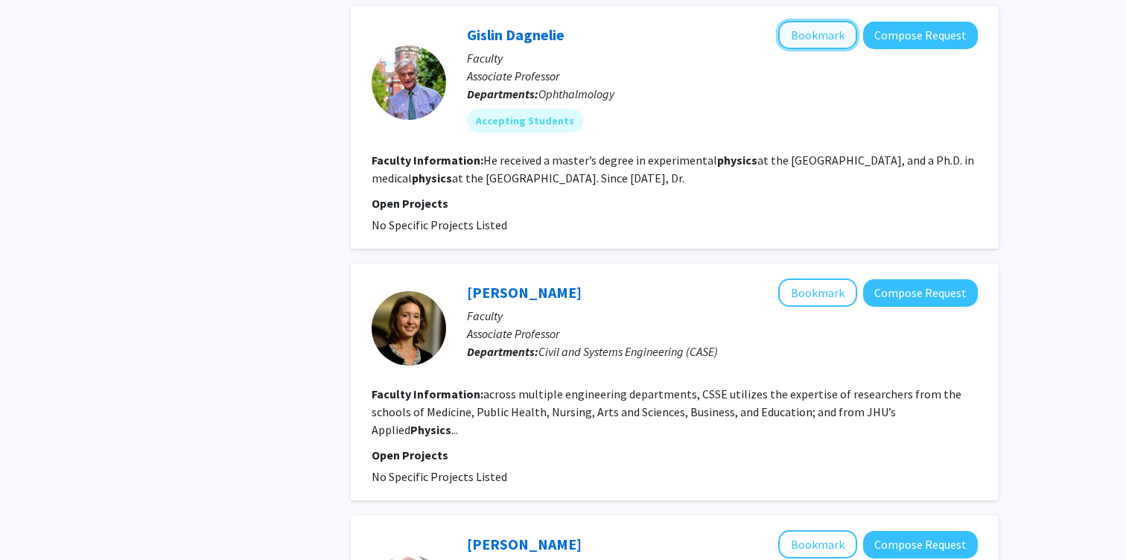
click at [816, 21] on button "Bookmark" at bounding box center [817, 35] width 79 height 28
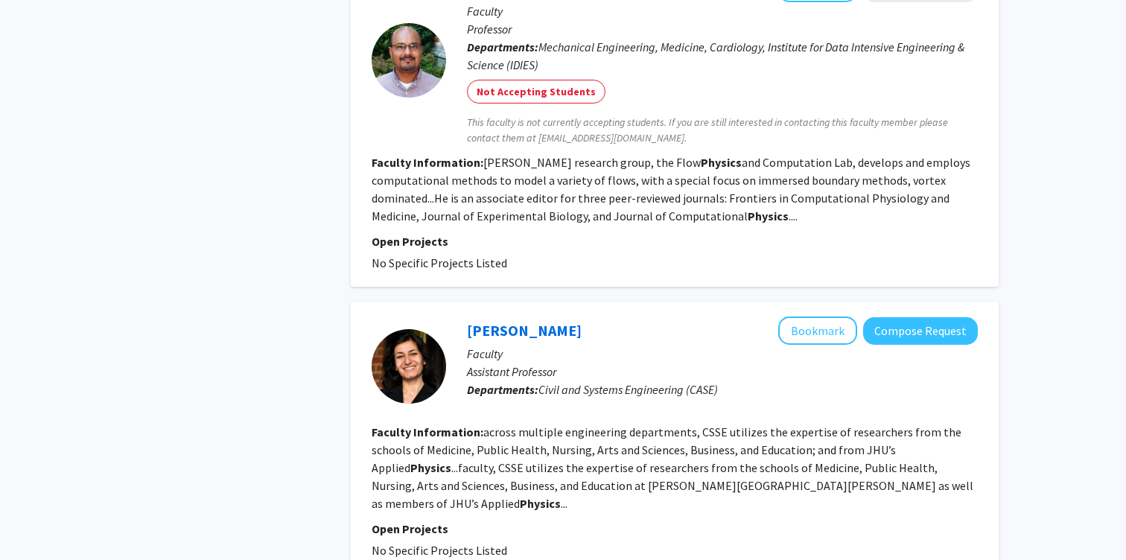
scroll to position [2522, 0]
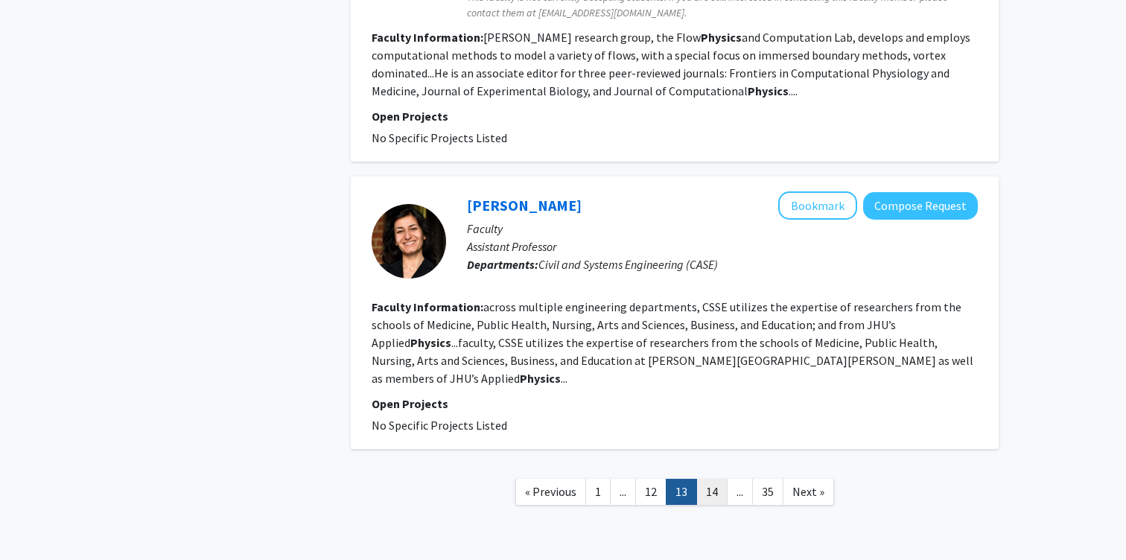
click at [706, 479] on link "14" at bounding box center [711, 492] width 31 height 26
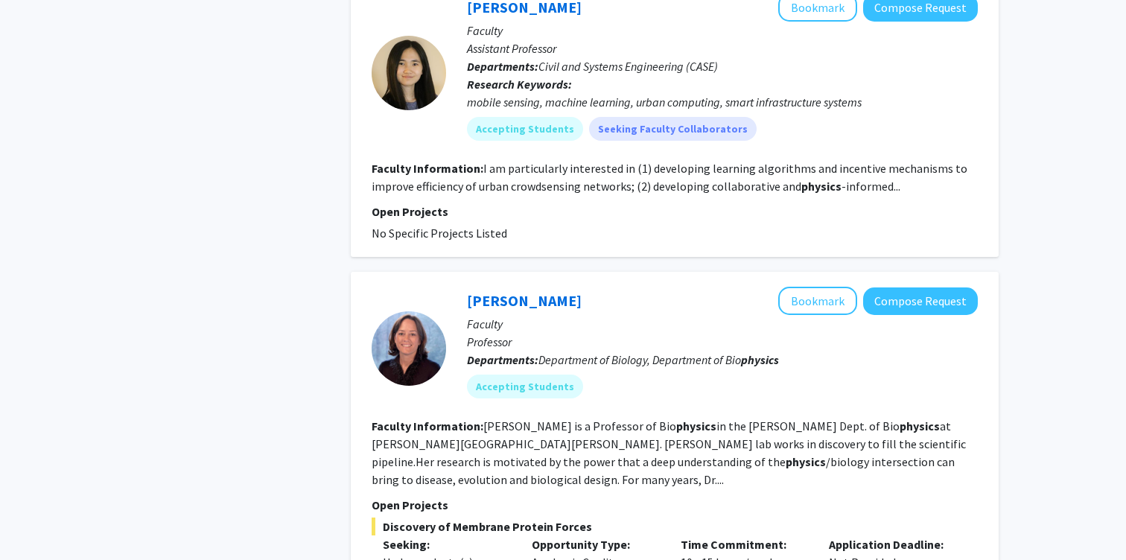
scroll to position [1619, 0]
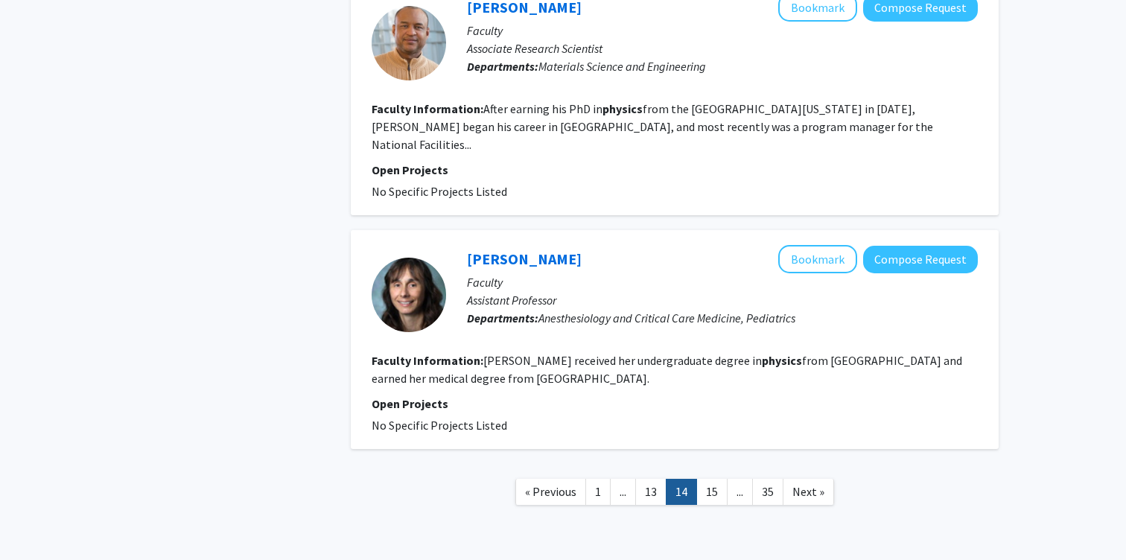
click at [706, 479] on link "15" at bounding box center [711, 492] width 31 height 26
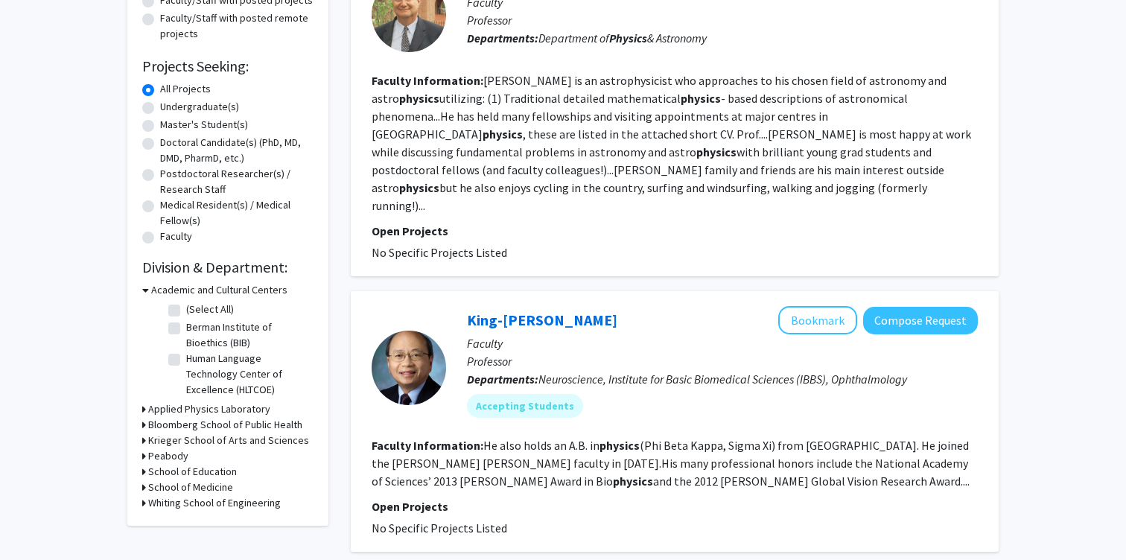
scroll to position [214, 0]
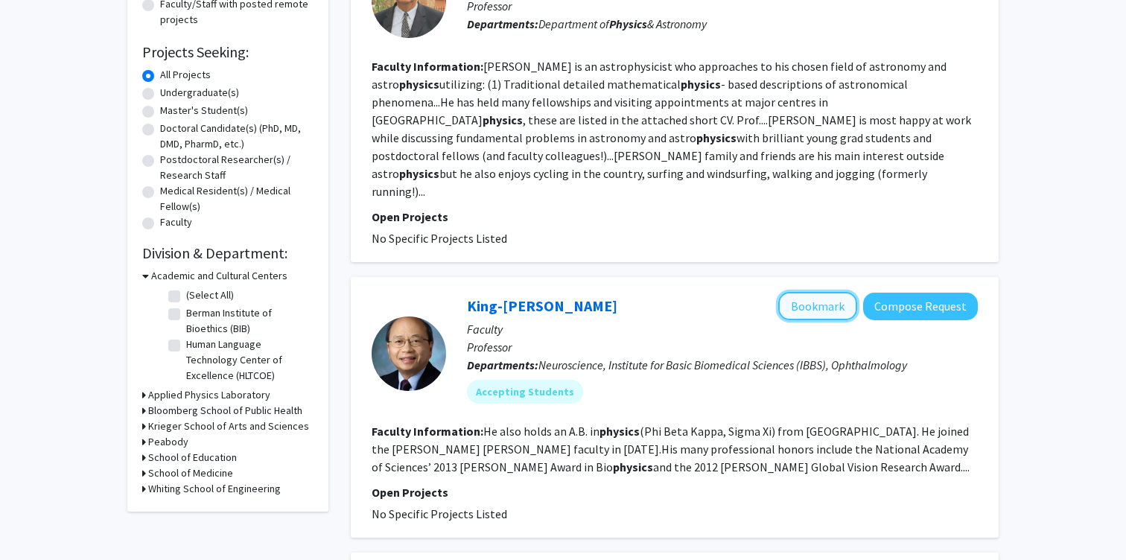
click at [810, 292] on button "Bookmark" at bounding box center [817, 306] width 79 height 28
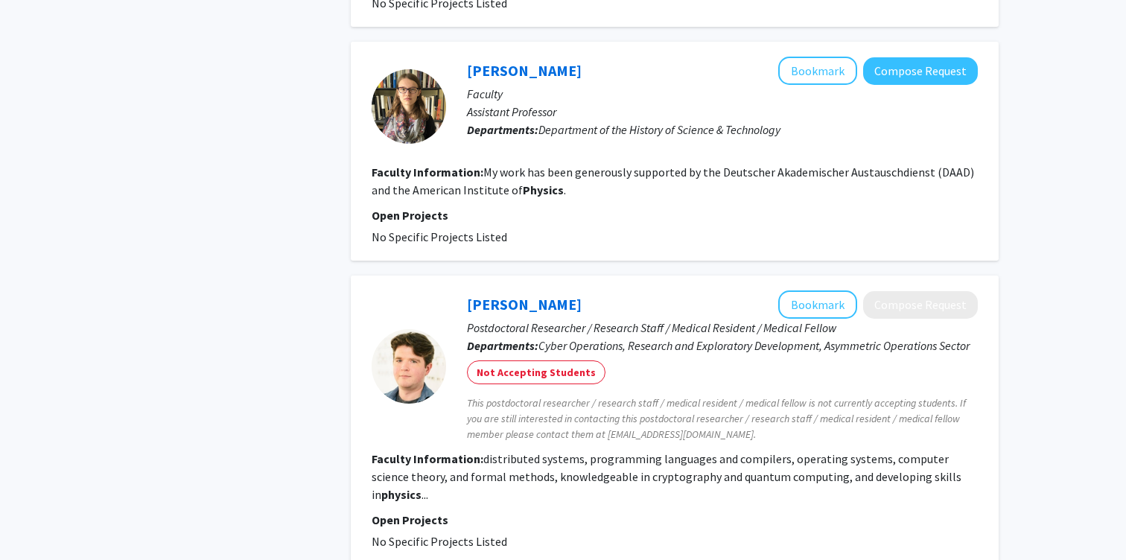
scroll to position [2599, 0]
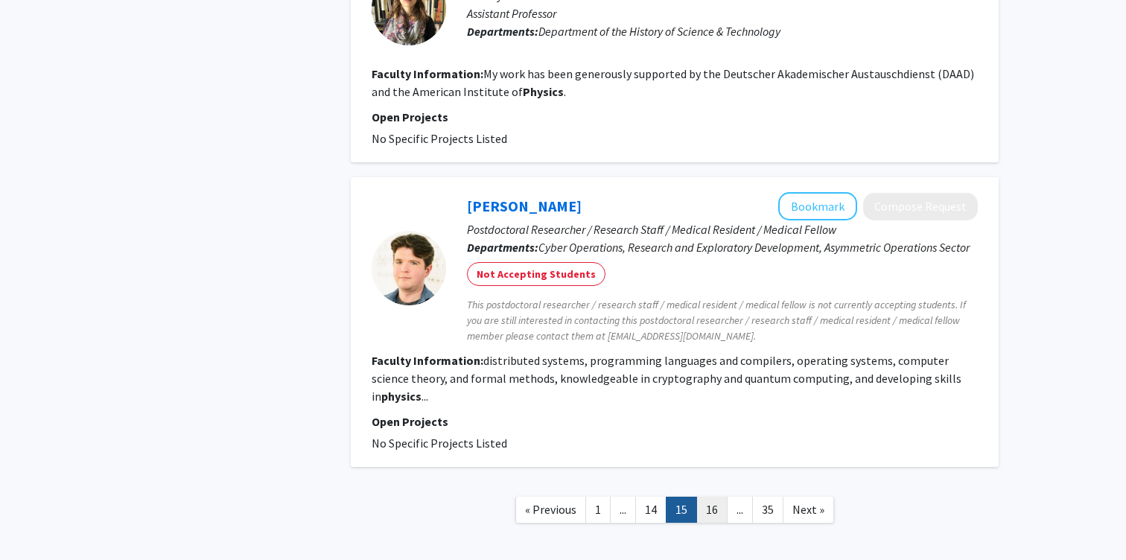
click at [707, 497] on link "16" at bounding box center [711, 510] width 31 height 26
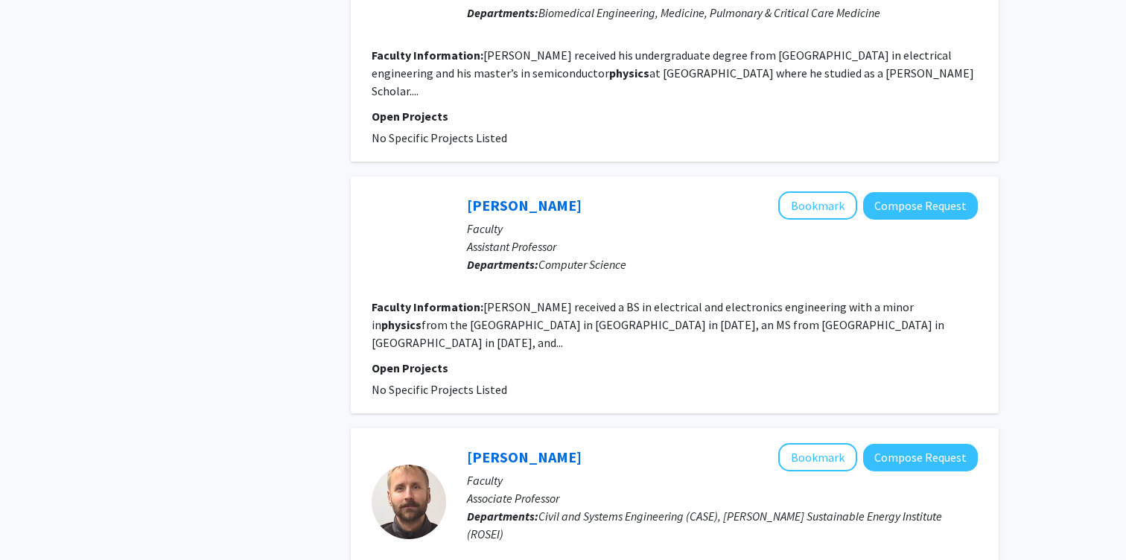
scroll to position [2246, 0]
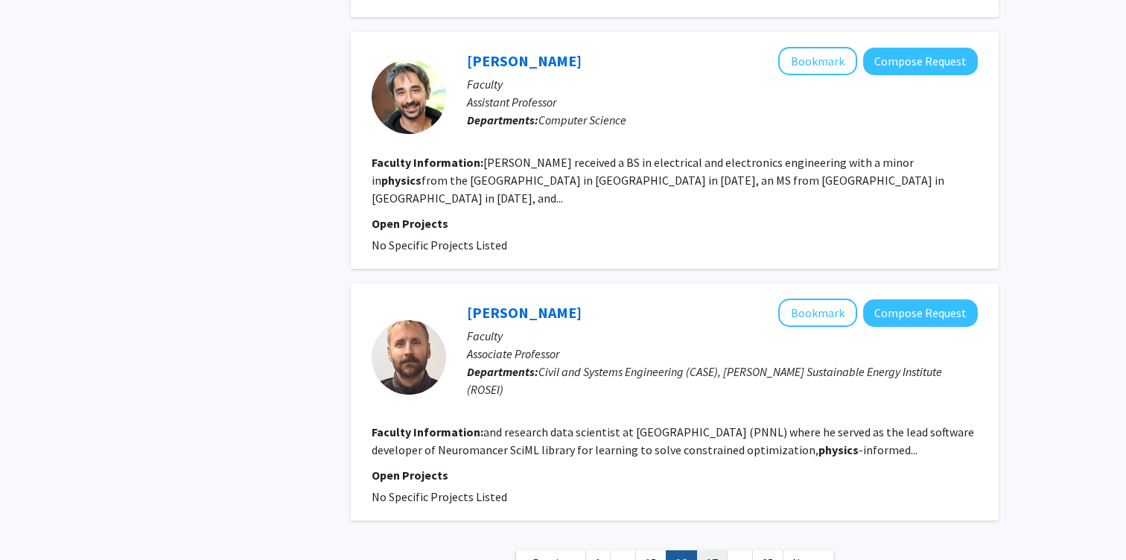
click at [703, 550] on link "17" at bounding box center [711, 563] width 31 height 26
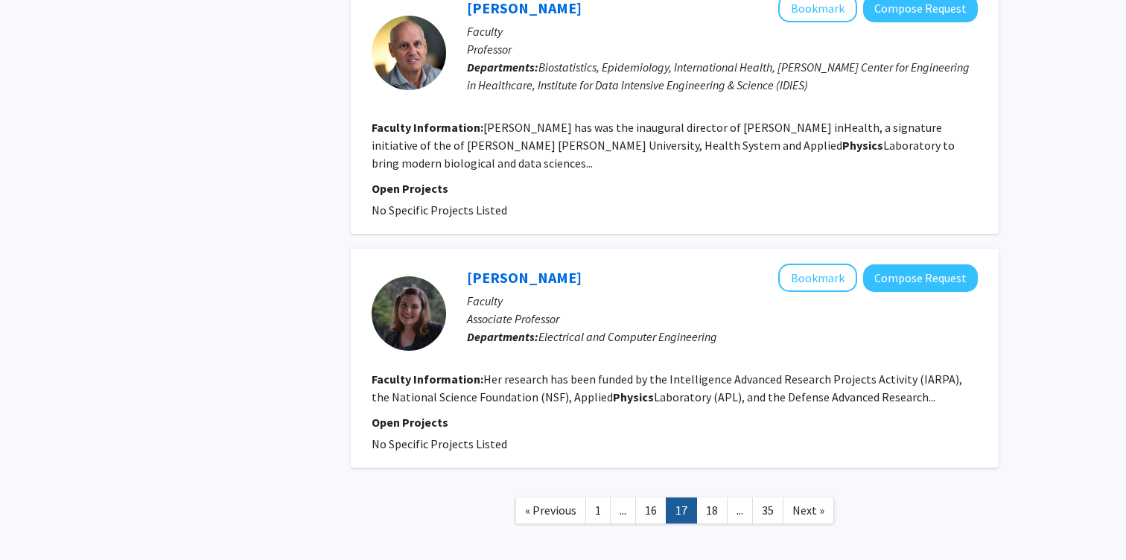
scroll to position [2434, 0]
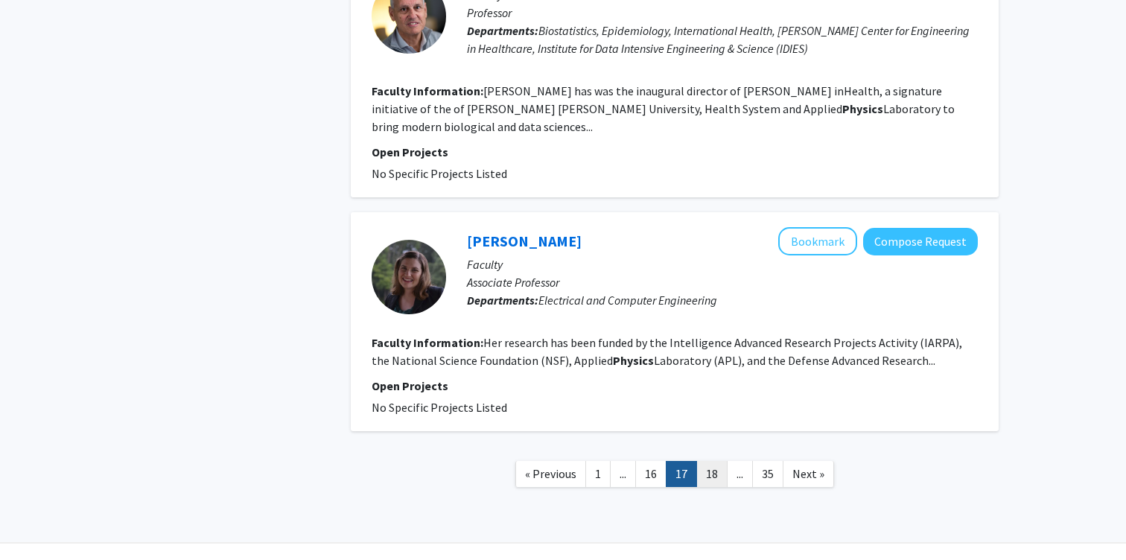
click at [710, 461] on link "18" at bounding box center [711, 474] width 31 height 26
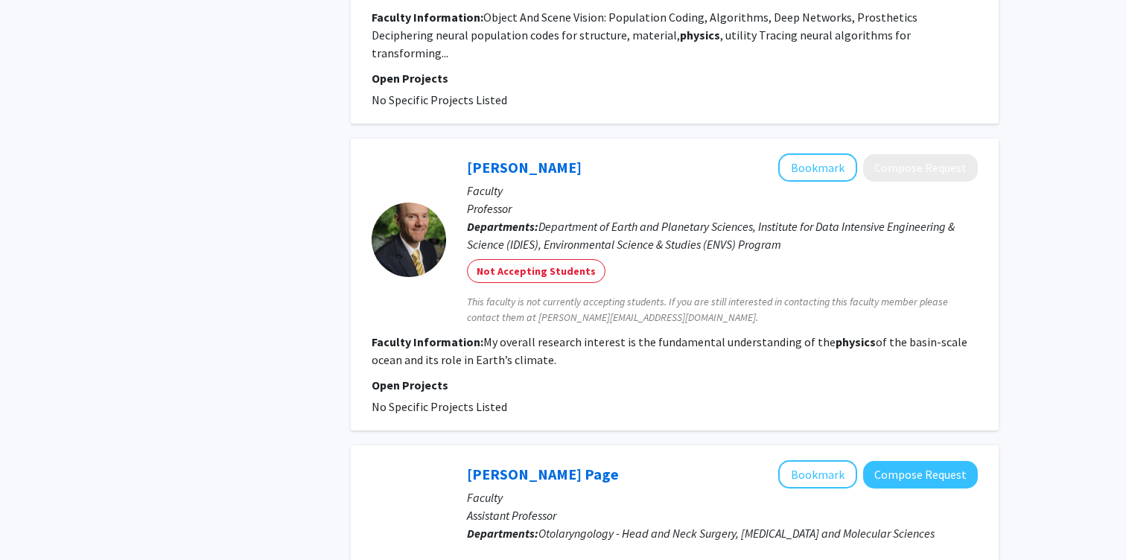
scroll to position [2312, 0]
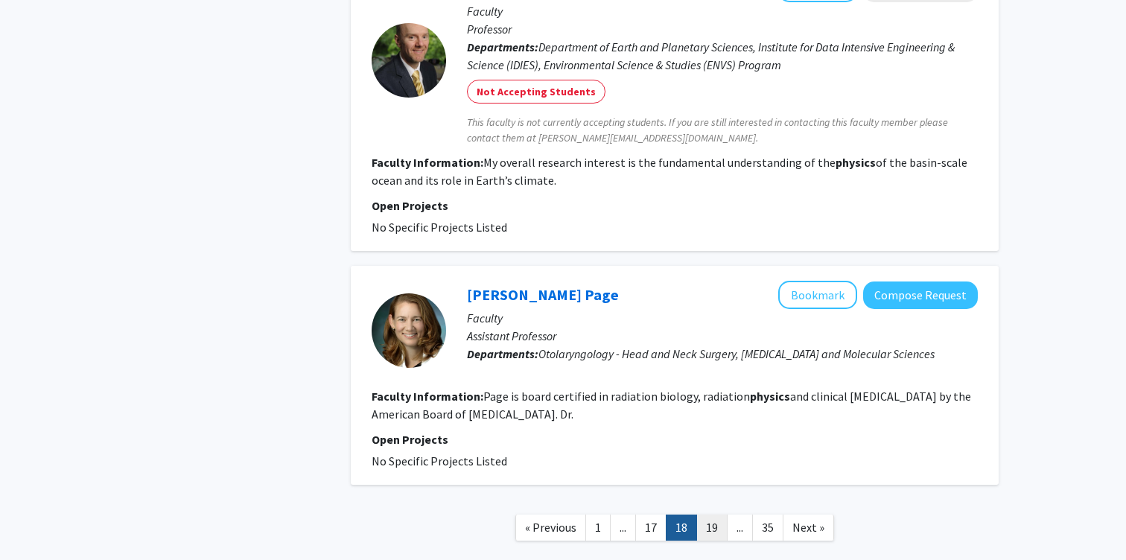
click at [718, 514] on link "19" at bounding box center [711, 527] width 31 height 26
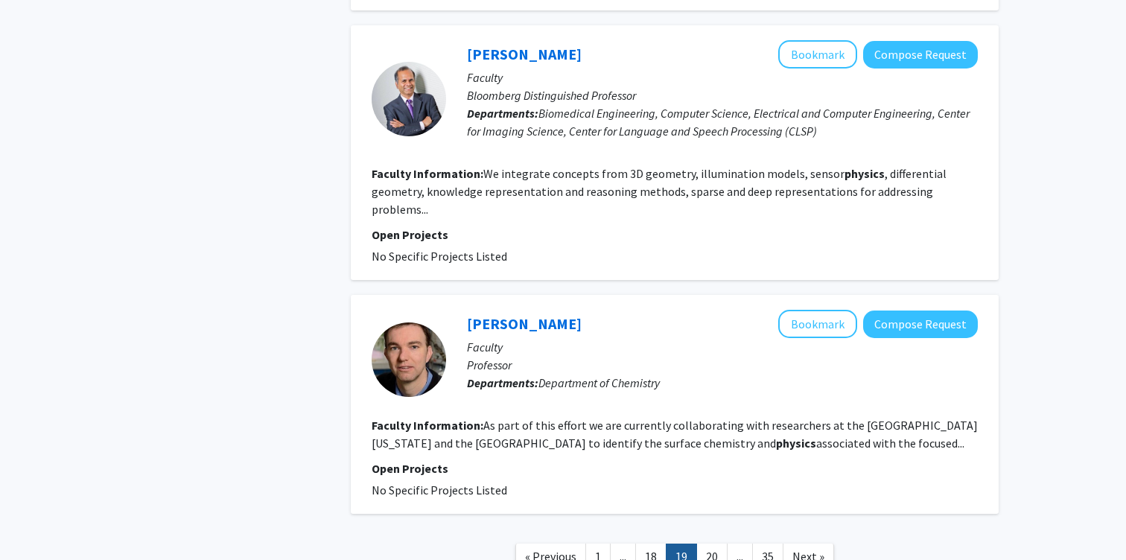
scroll to position [2423, 0]
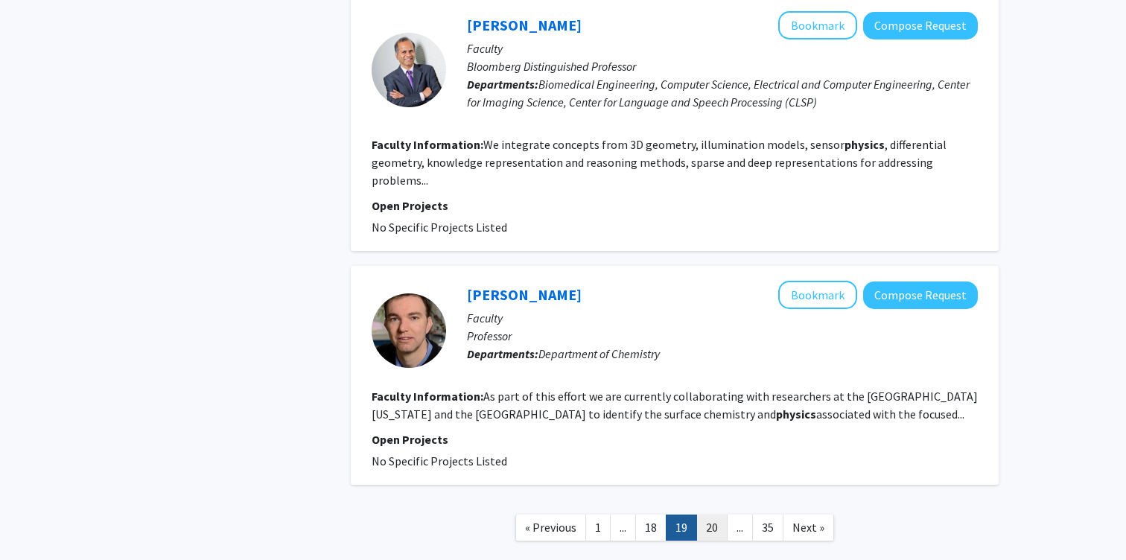
click at [710, 514] on link "20" at bounding box center [711, 527] width 31 height 26
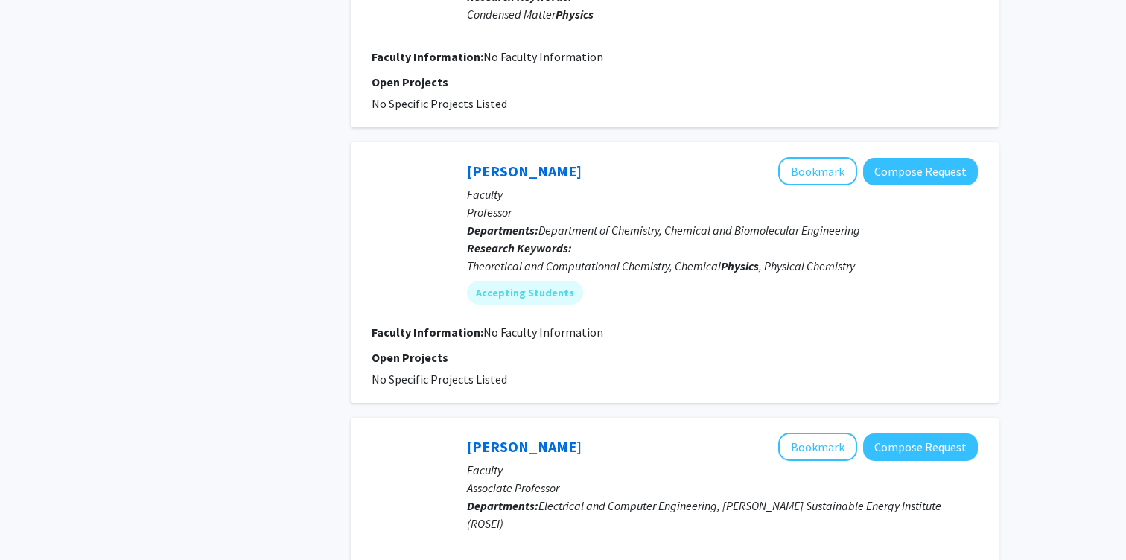
scroll to position [1383, 0]
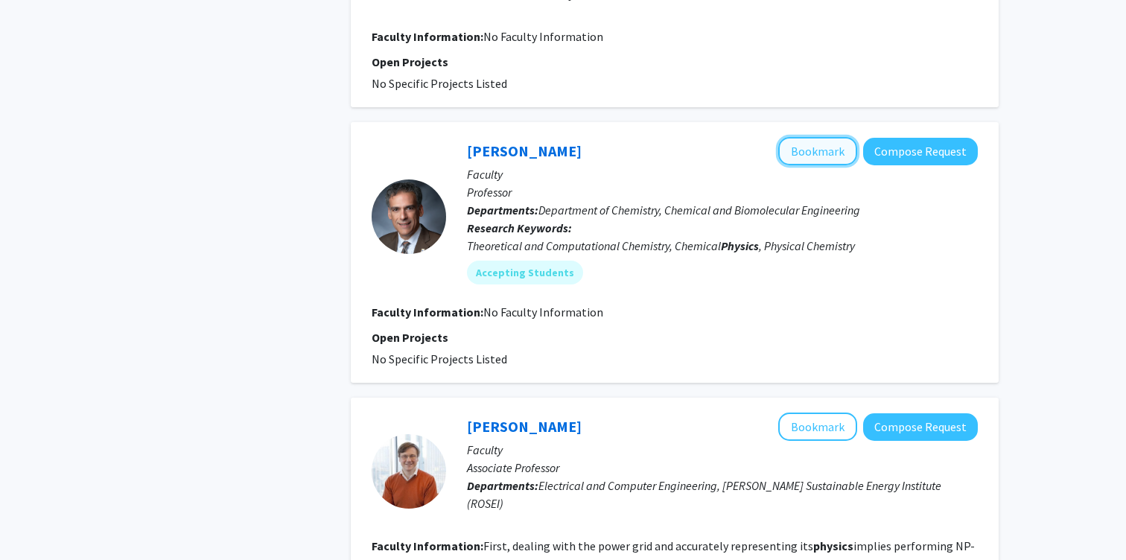
click at [798, 137] on button "Bookmark" at bounding box center [817, 151] width 79 height 28
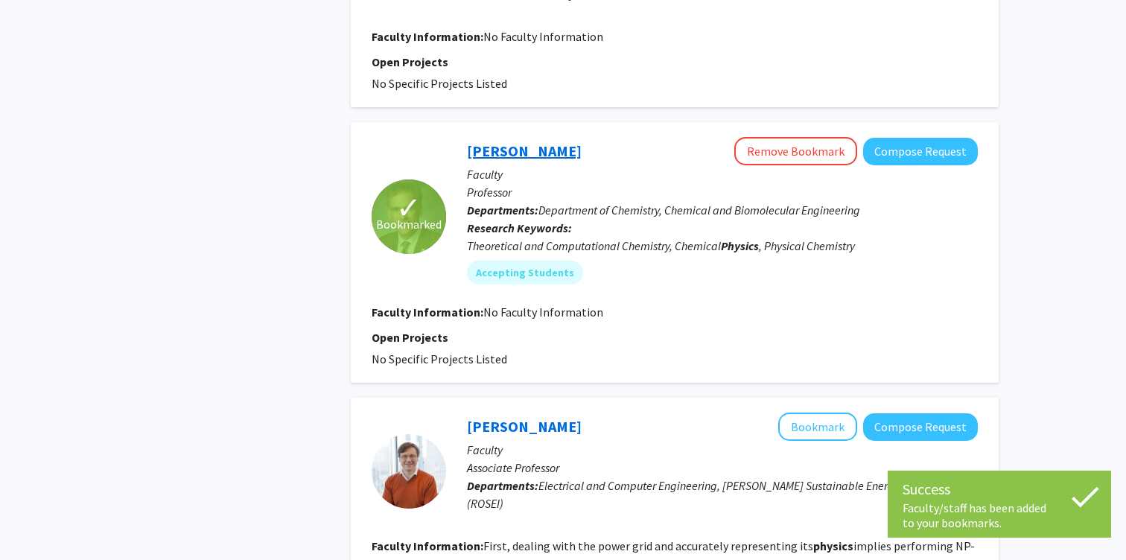
click at [537, 141] on link "Rigoberto Hernandez" at bounding box center [524, 150] width 115 height 19
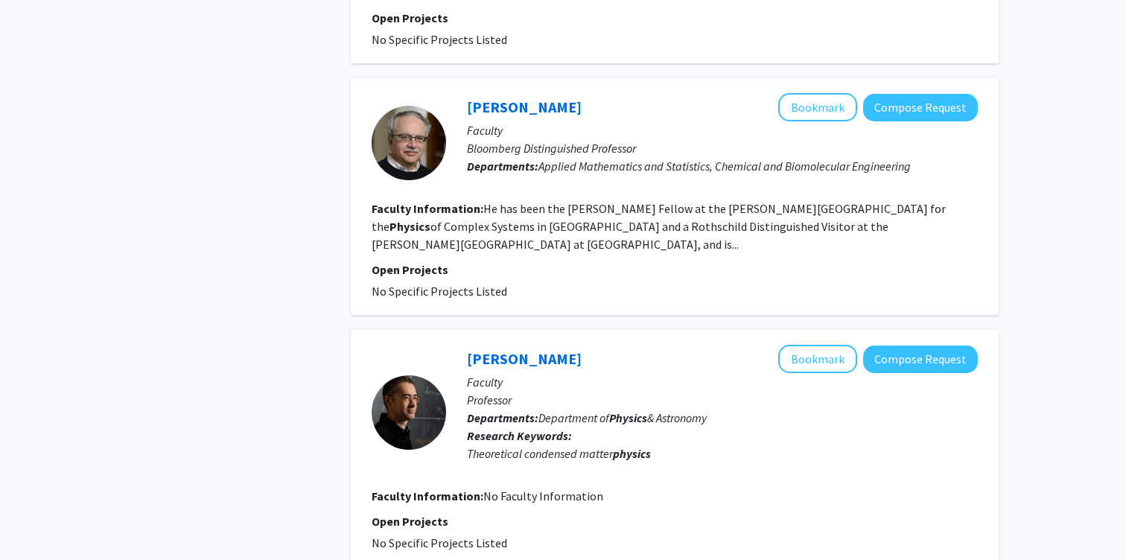
scroll to position [2318, 0]
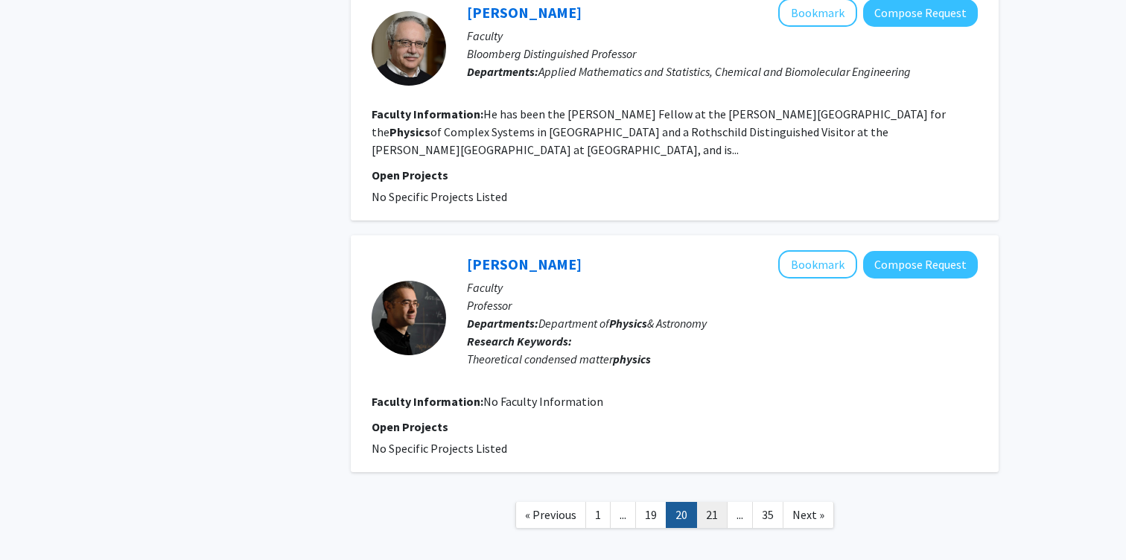
click at [710, 502] on link "21" at bounding box center [711, 515] width 31 height 26
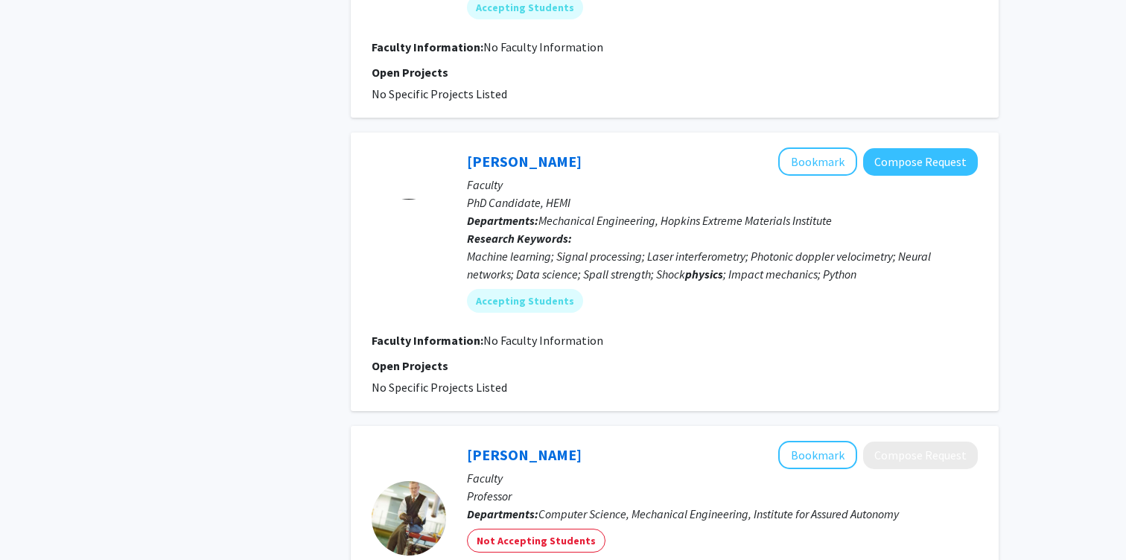
scroll to position [1358, 0]
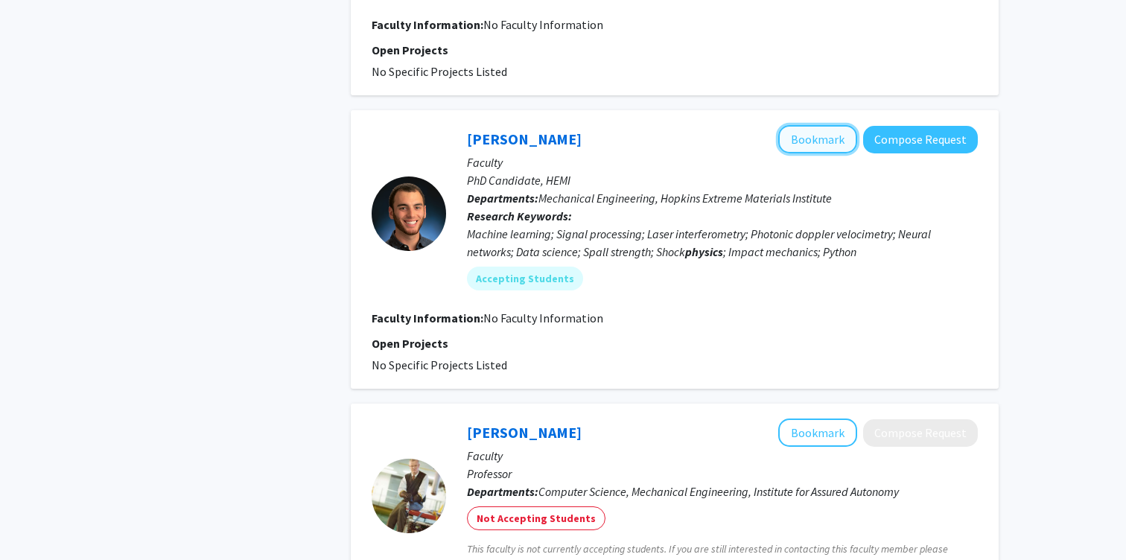
click at [814, 125] on button "Bookmark" at bounding box center [817, 139] width 79 height 28
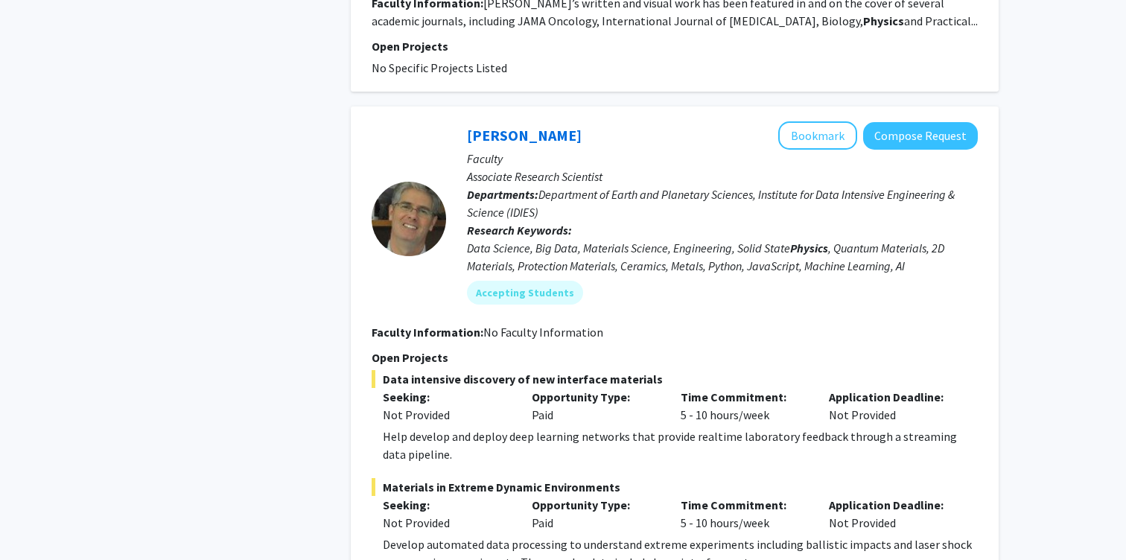
scroll to position [2204, 0]
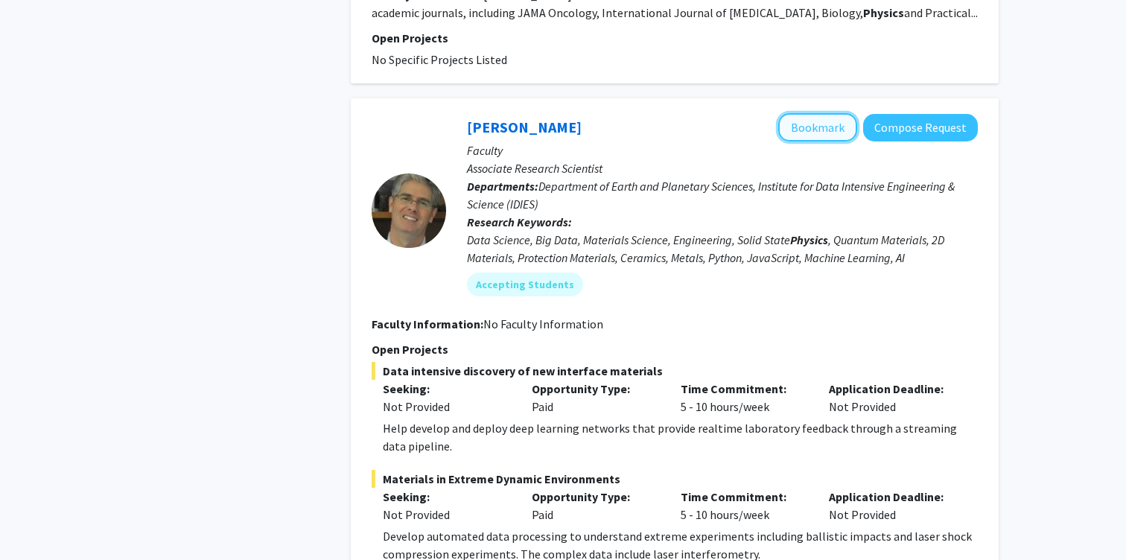
click at [803, 113] on button "Bookmark" at bounding box center [817, 127] width 79 height 28
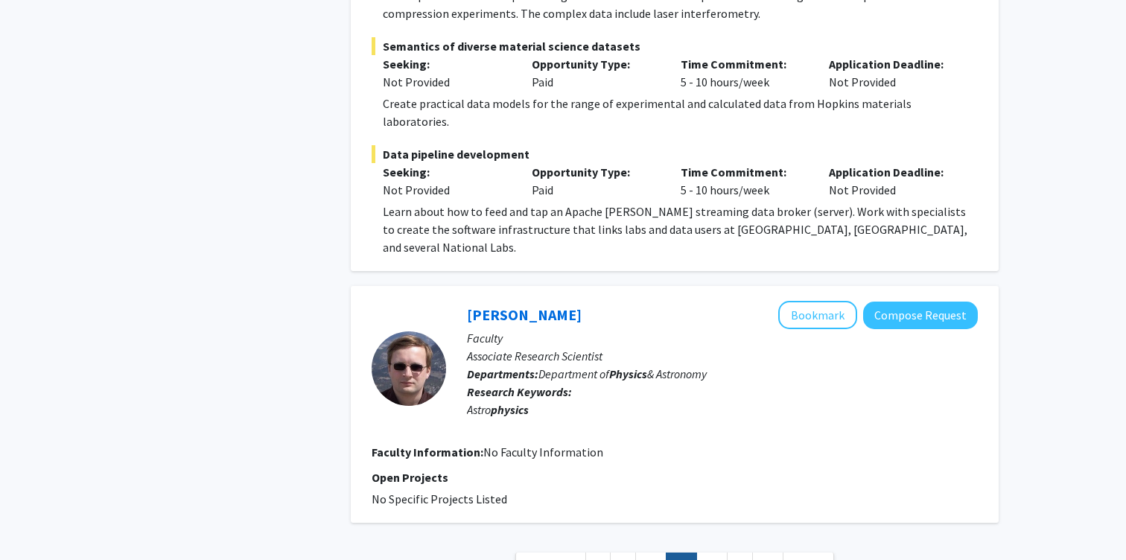
scroll to position [2800, 0]
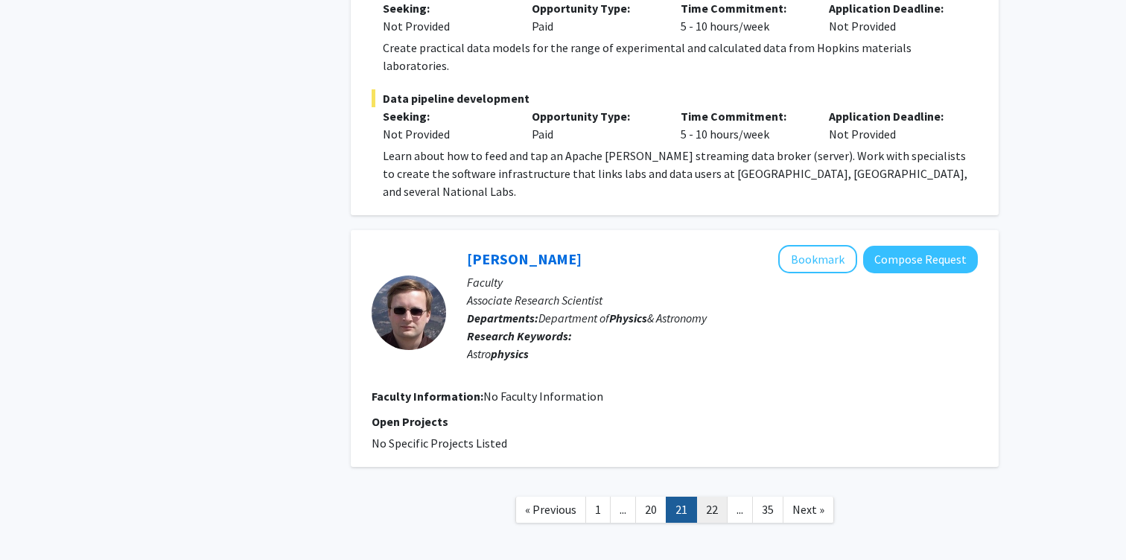
click at [712, 497] on link "22" at bounding box center [711, 510] width 31 height 26
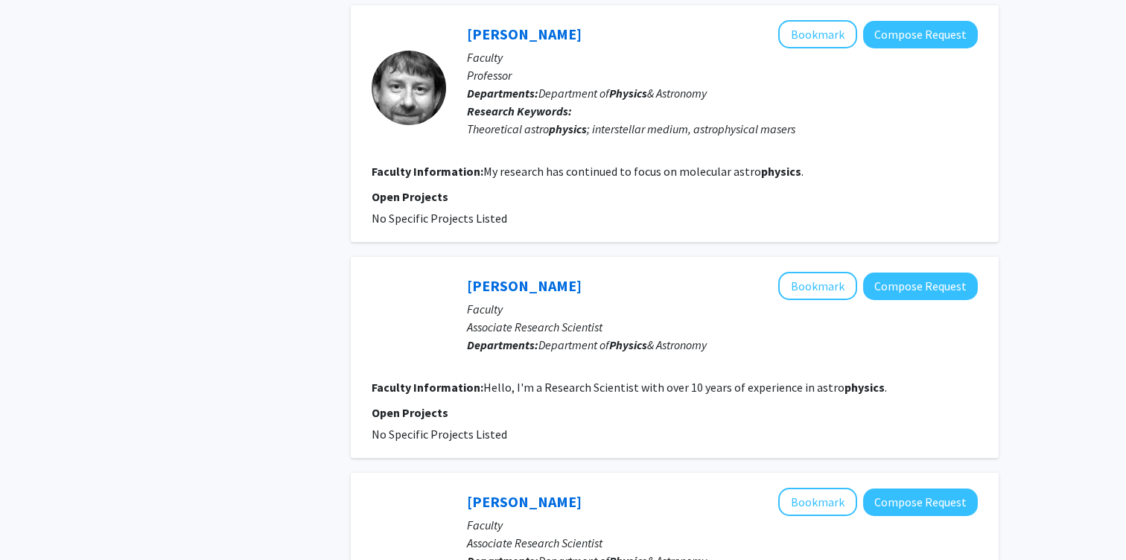
scroll to position [2167, 0]
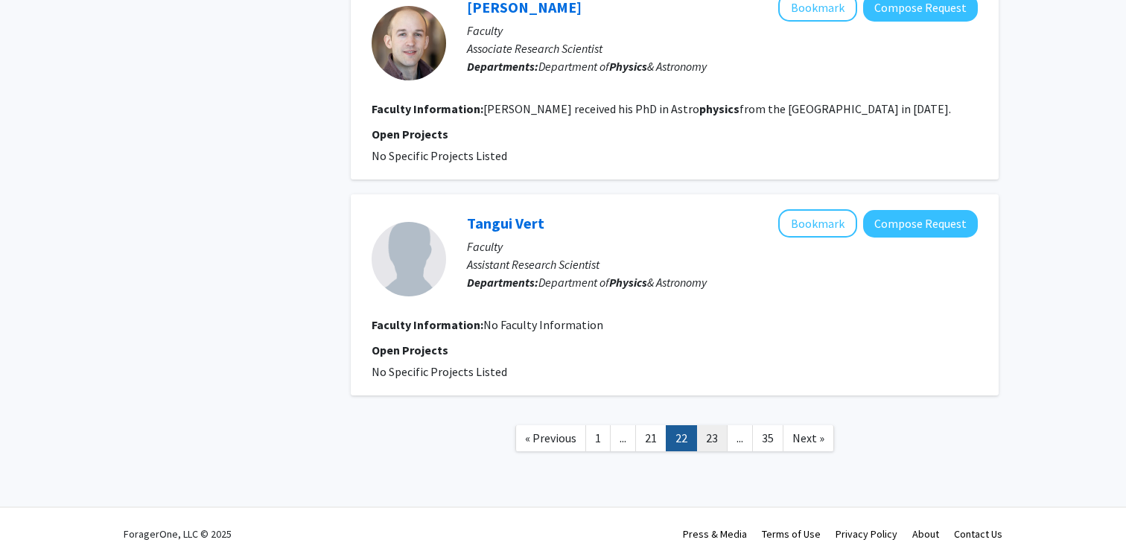
click at [713, 439] on link "23" at bounding box center [711, 438] width 31 height 26
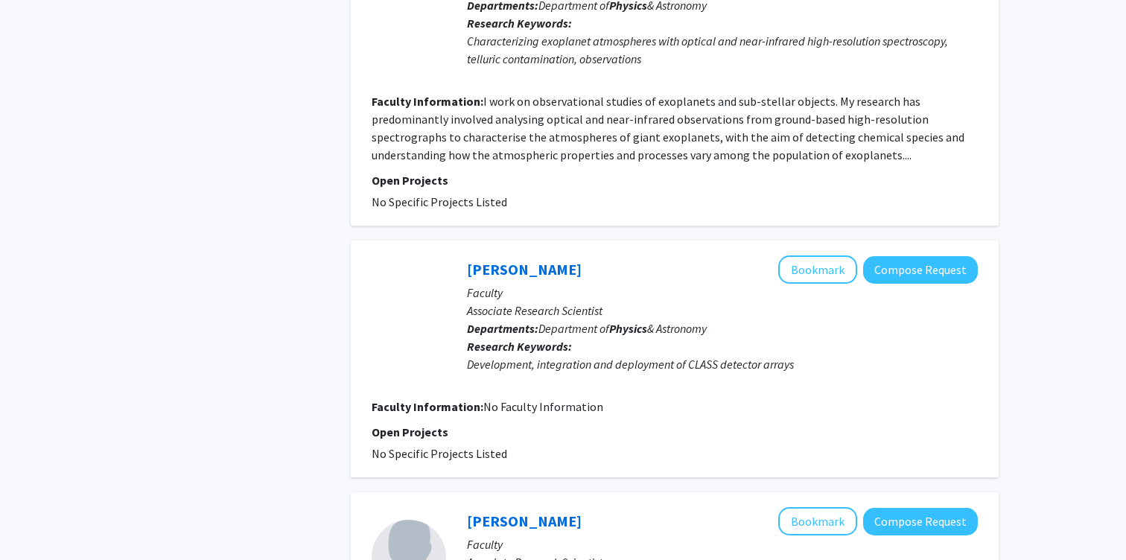
scroll to position [2275, 0]
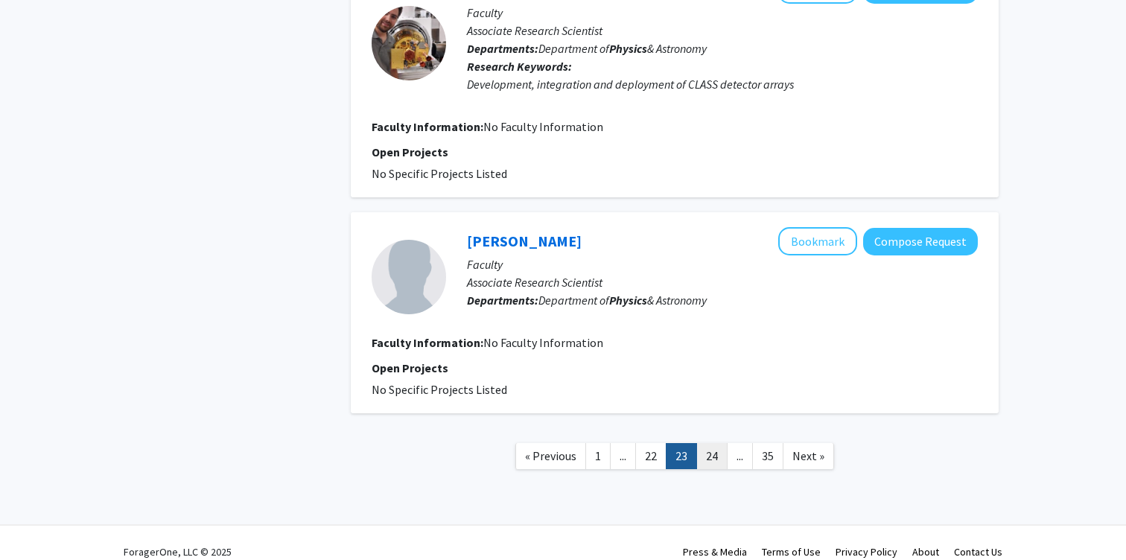
click at [710, 443] on link "24" at bounding box center [711, 456] width 31 height 26
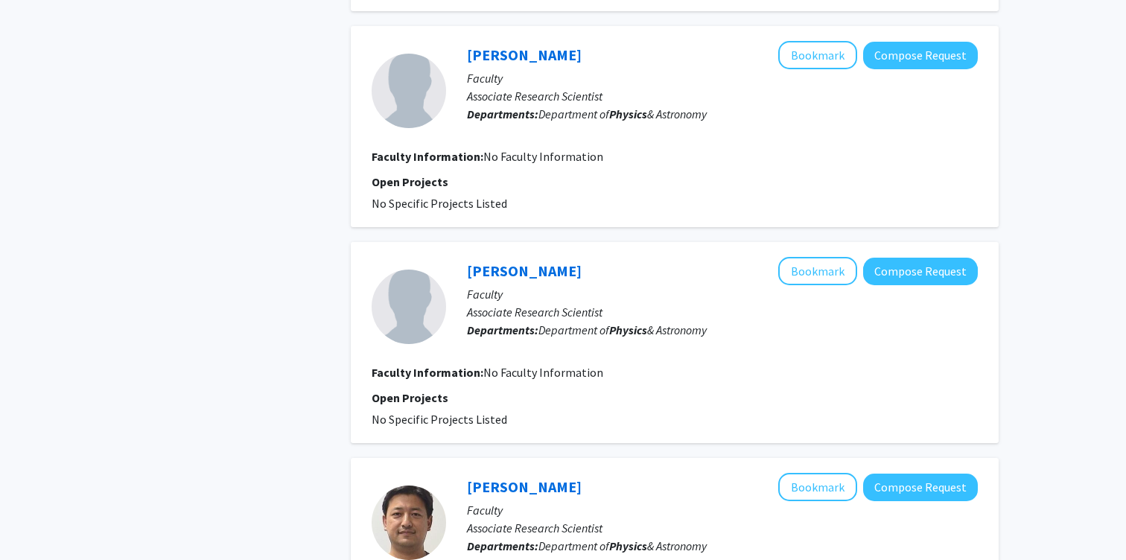
scroll to position [2027, 0]
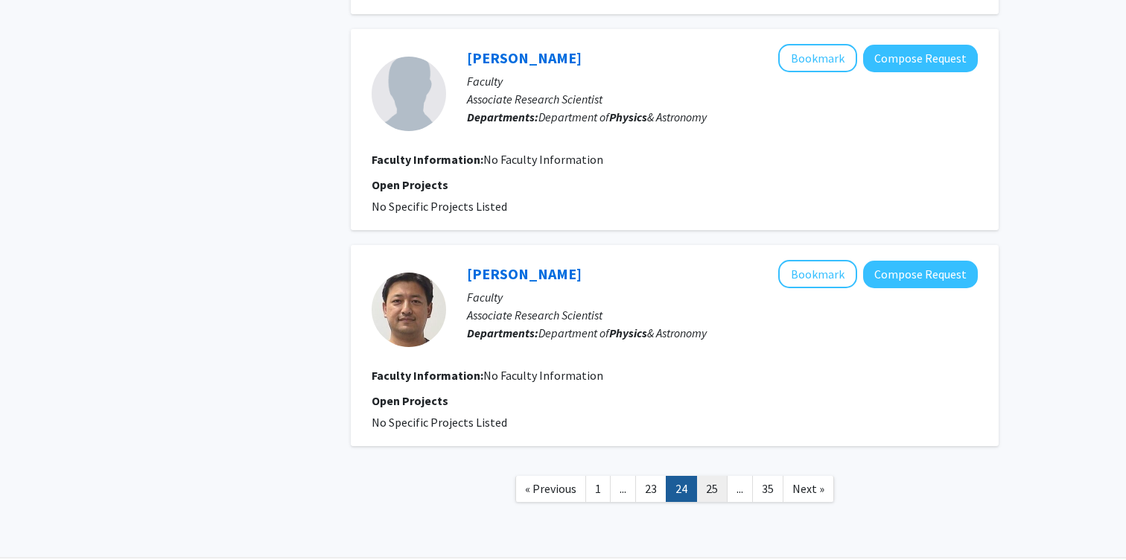
click at [712, 476] on link "25" at bounding box center [711, 489] width 31 height 26
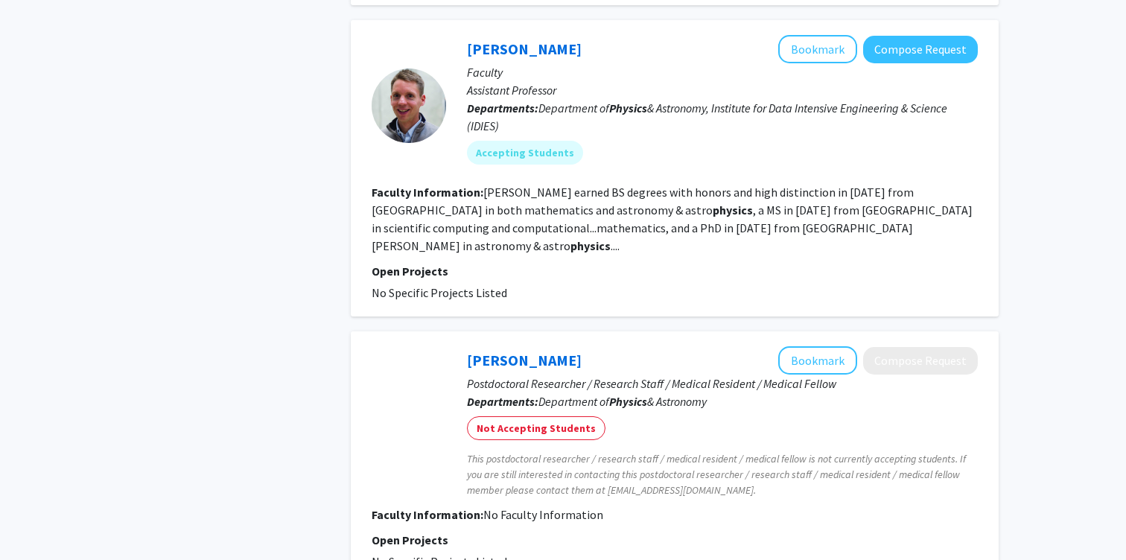
scroll to position [1999, 0]
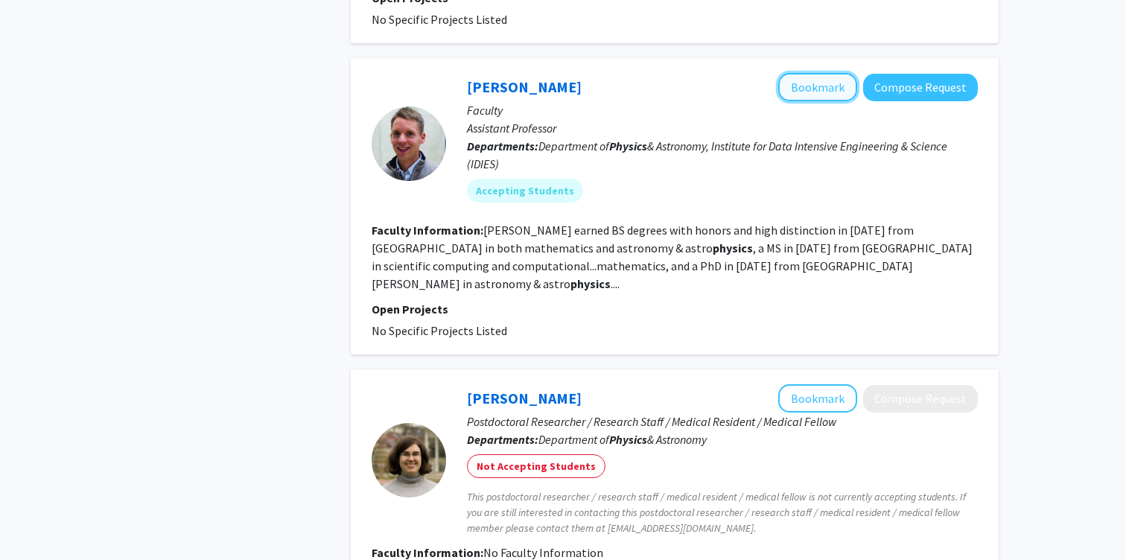
click at [835, 80] on button "Bookmark" at bounding box center [817, 87] width 79 height 28
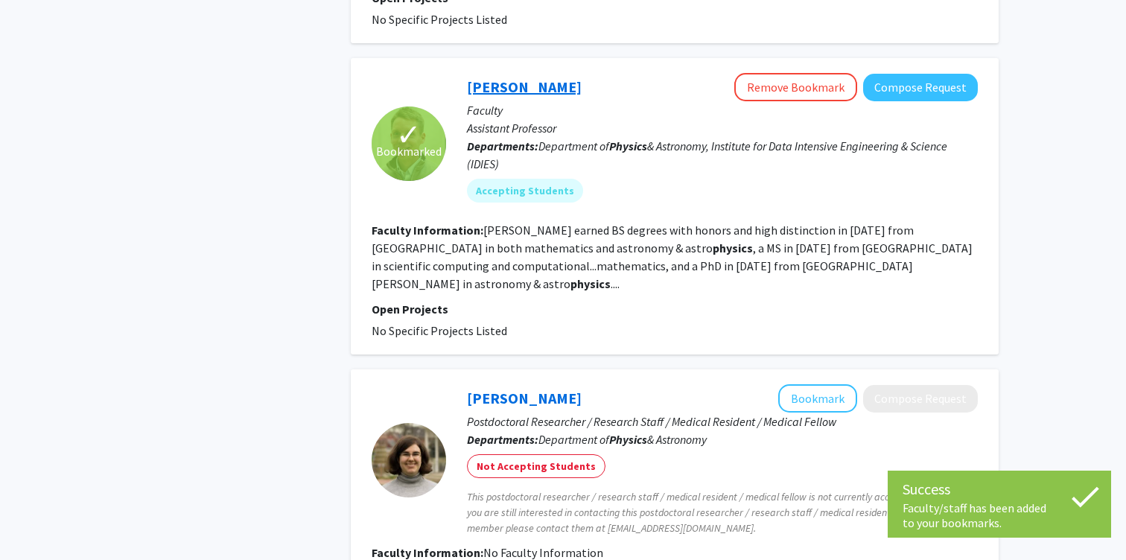
click at [556, 90] on link "[PERSON_NAME]" at bounding box center [524, 86] width 115 height 19
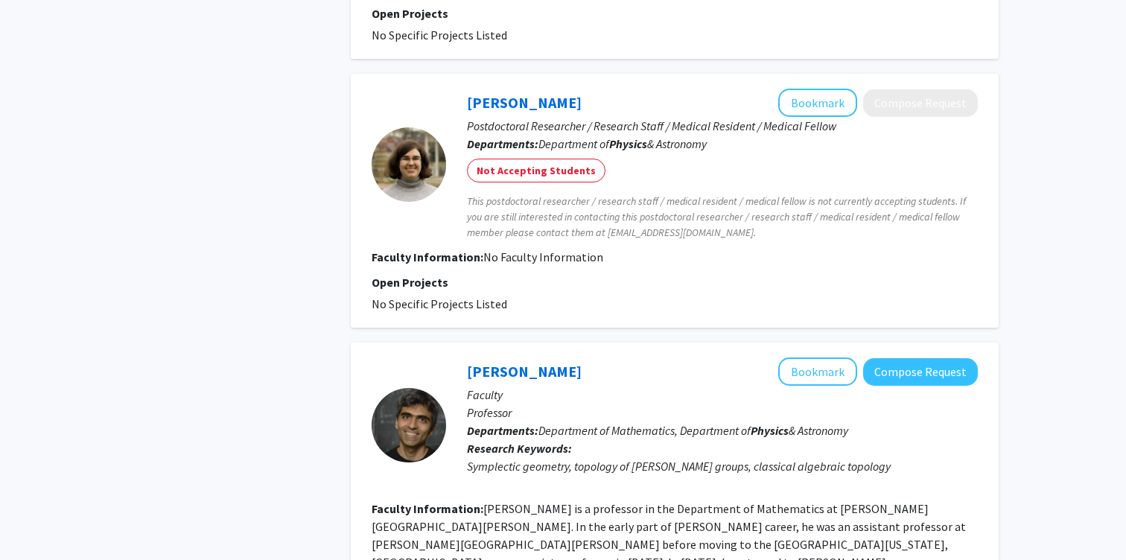
scroll to position [2496, 0]
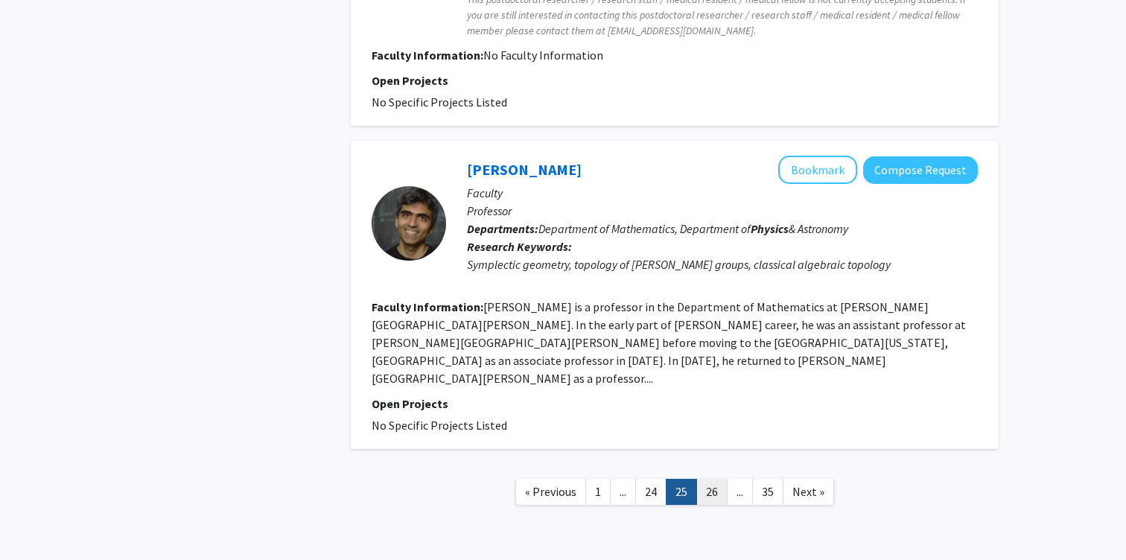
click at [718, 479] on link "26" at bounding box center [711, 492] width 31 height 26
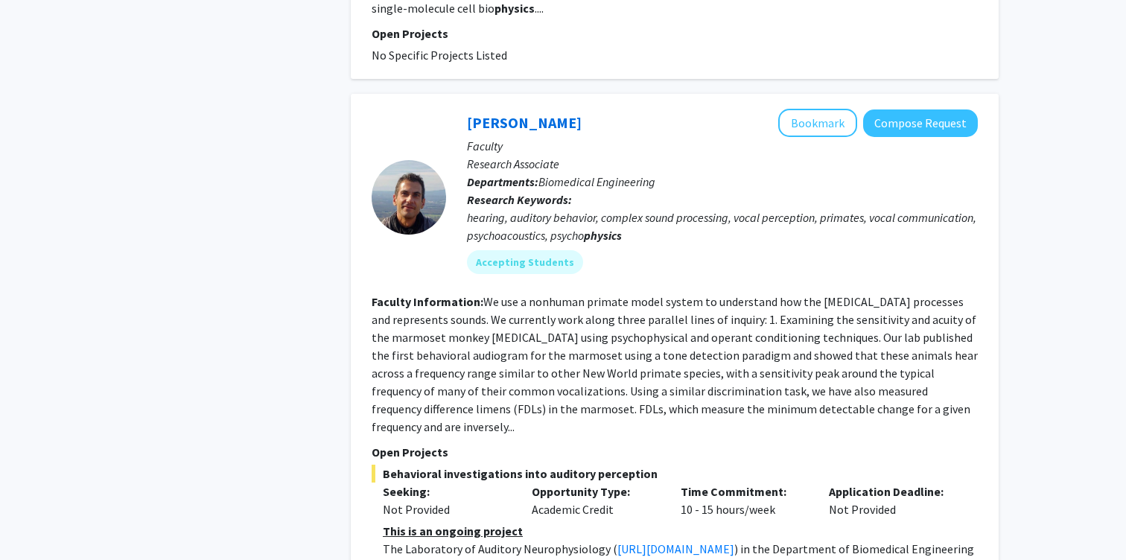
scroll to position [3015, 0]
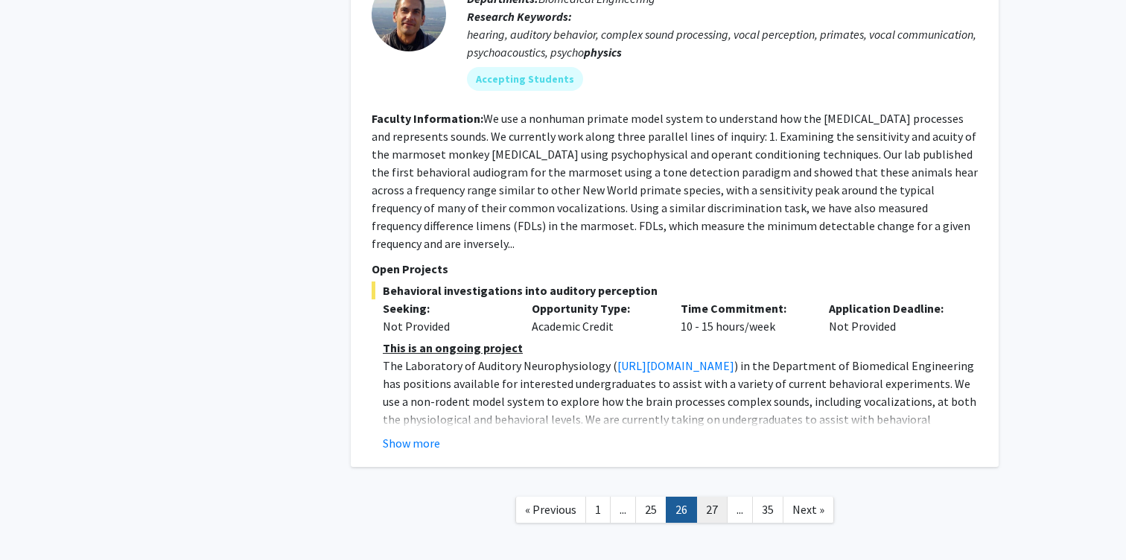
click at [713, 497] on link "27" at bounding box center [711, 510] width 31 height 26
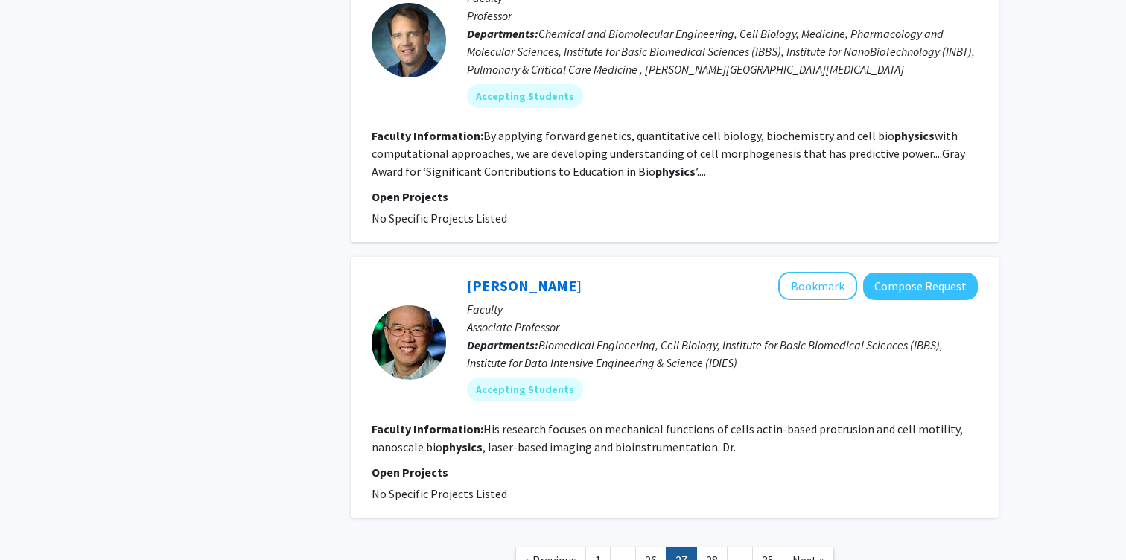
scroll to position [3067, 0]
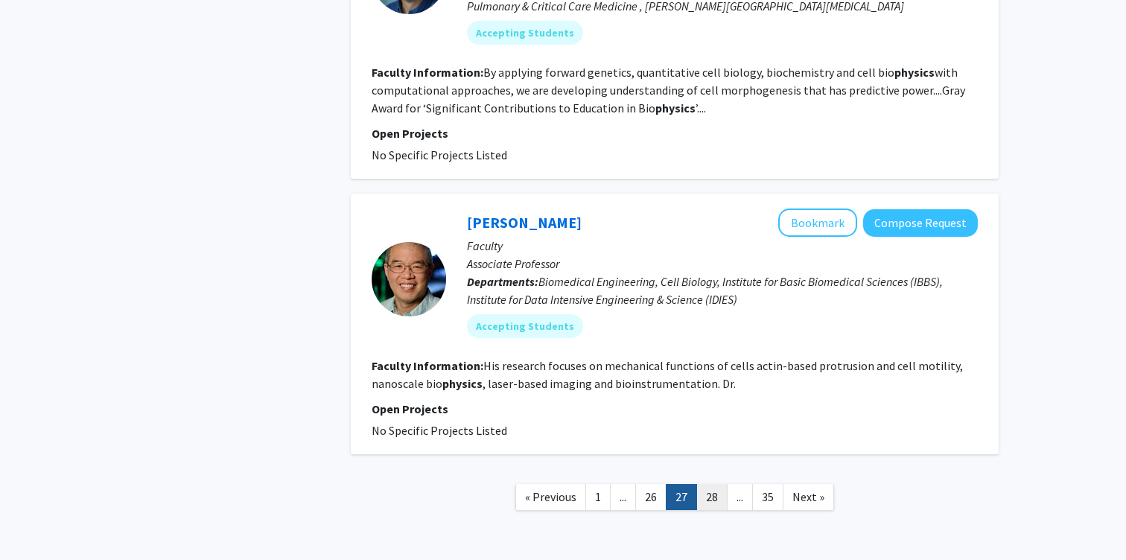
click at [710, 484] on link "28" at bounding box center [711, 497] width 31 height 26
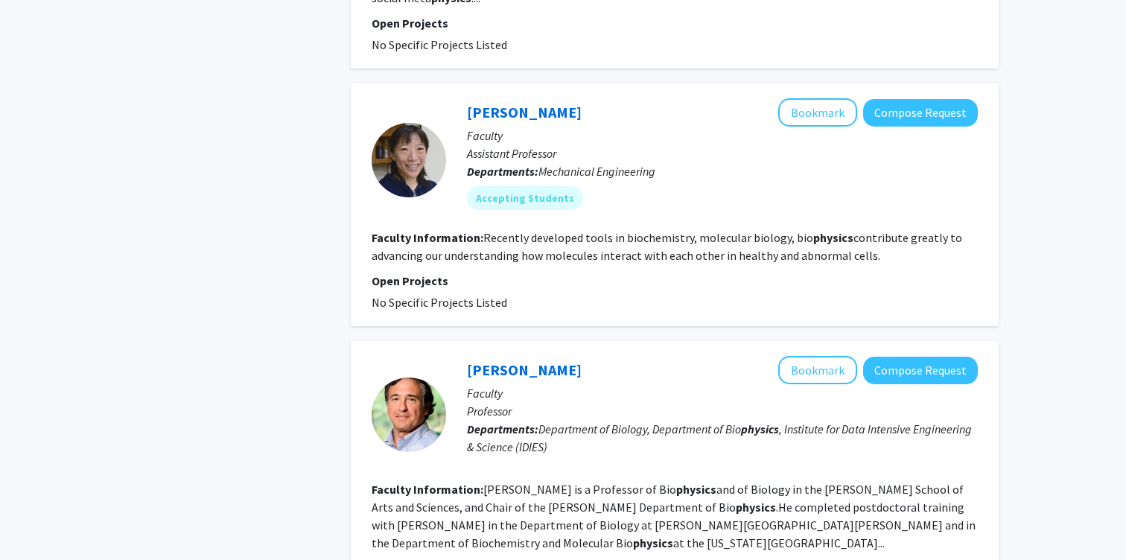
scroll to position [2785, 0]
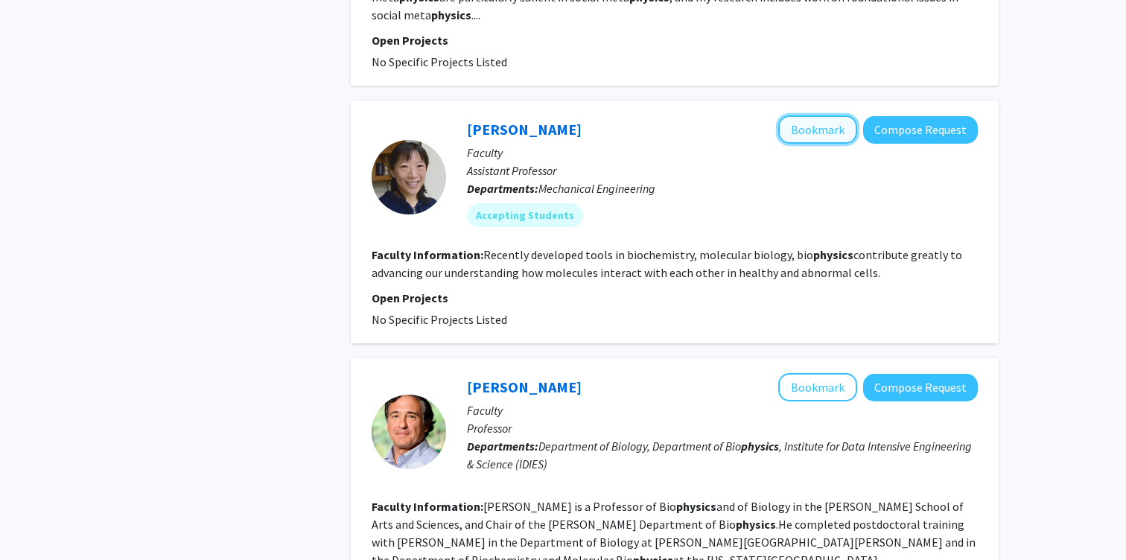
click at [814, 115] on button "Bookmark" at bounding box center [817, 129] width 79 height 28
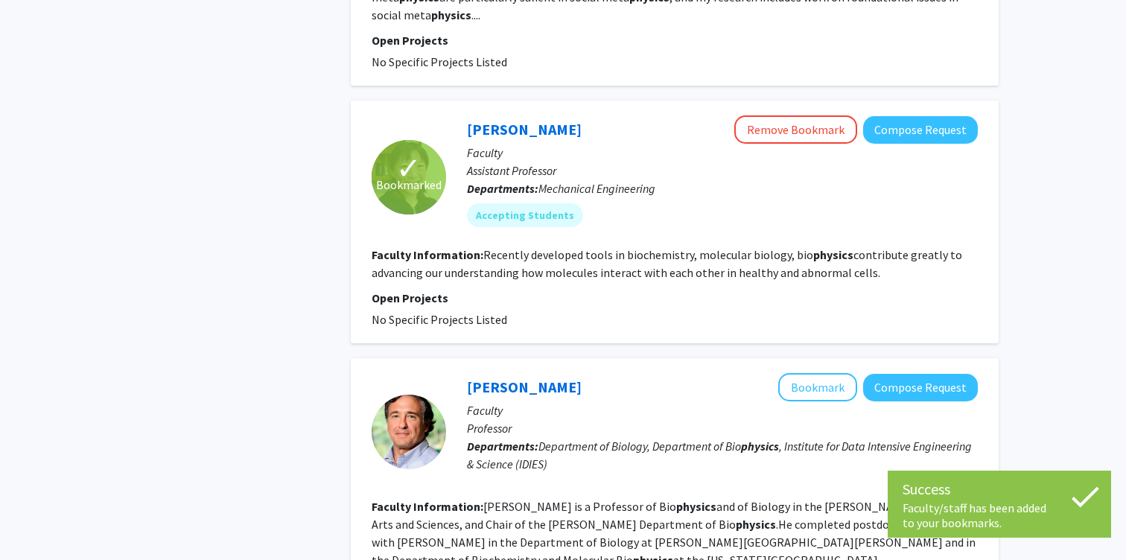
scroll to position [2984, 0]
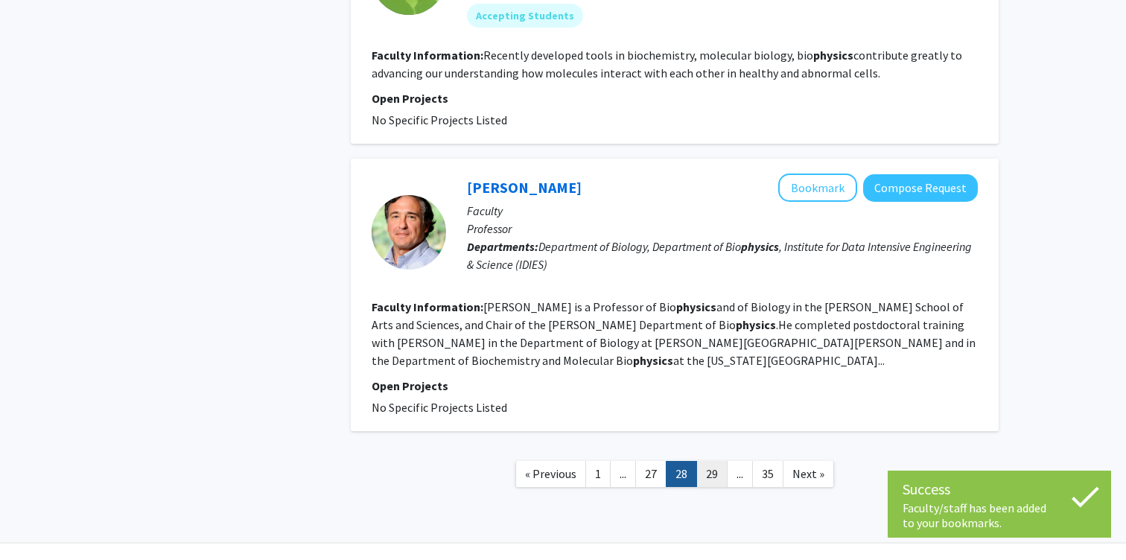
click at [716, 461] on link "29" at bounding box center [711, 474] width 31 height 26
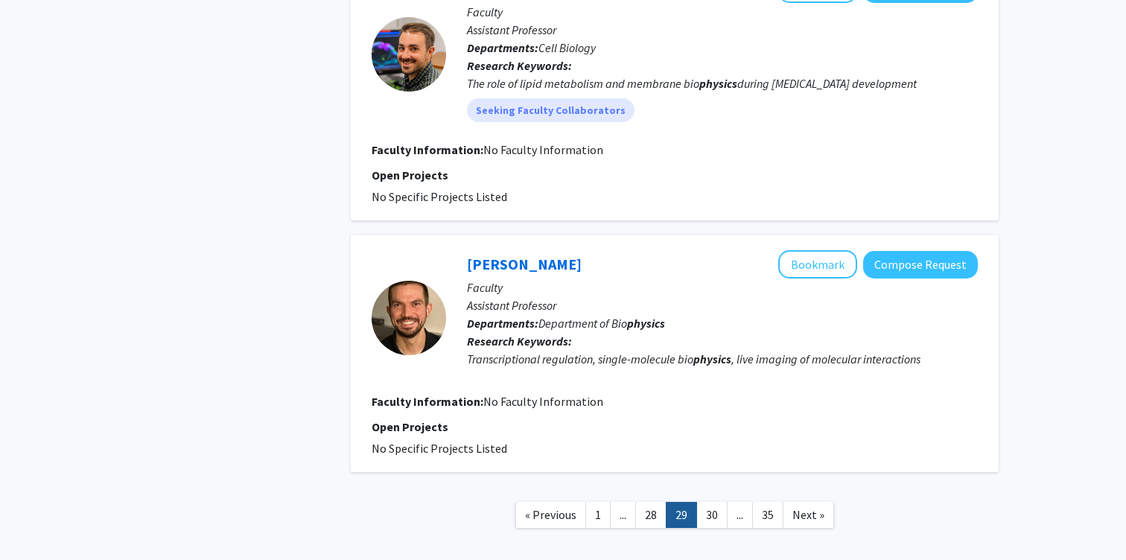
scroll to position [2352, 0]
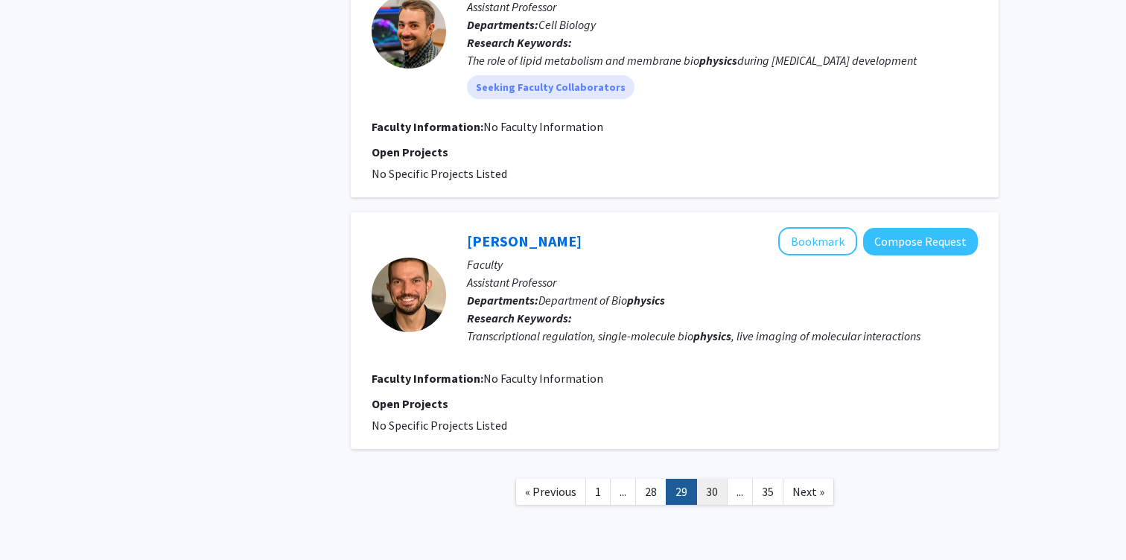
click at [712, 479] on link "30" at bounding box center [711, 492] width 31 height 26
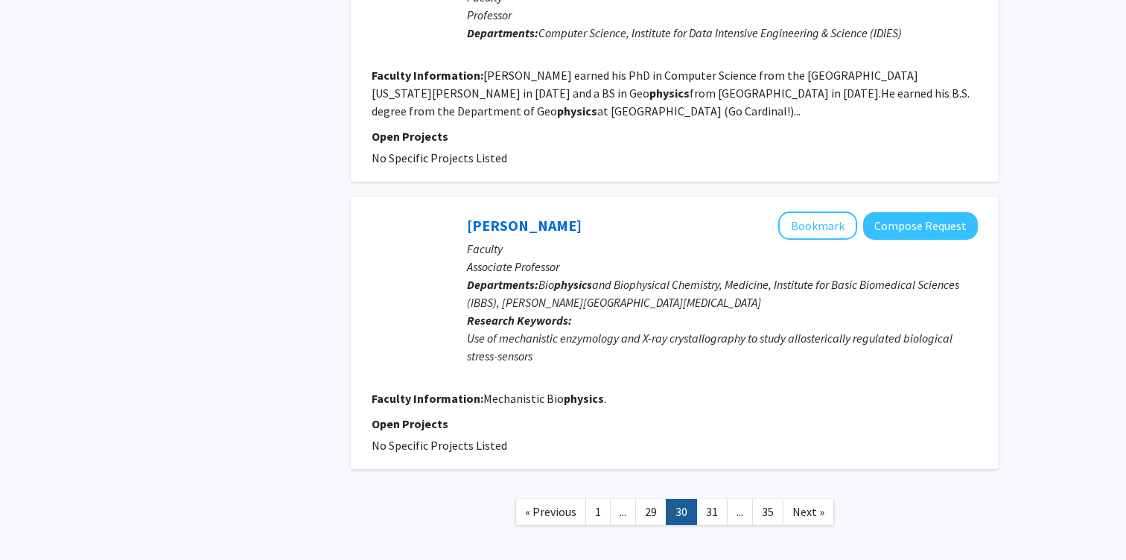
scroll to position [2114, 0]
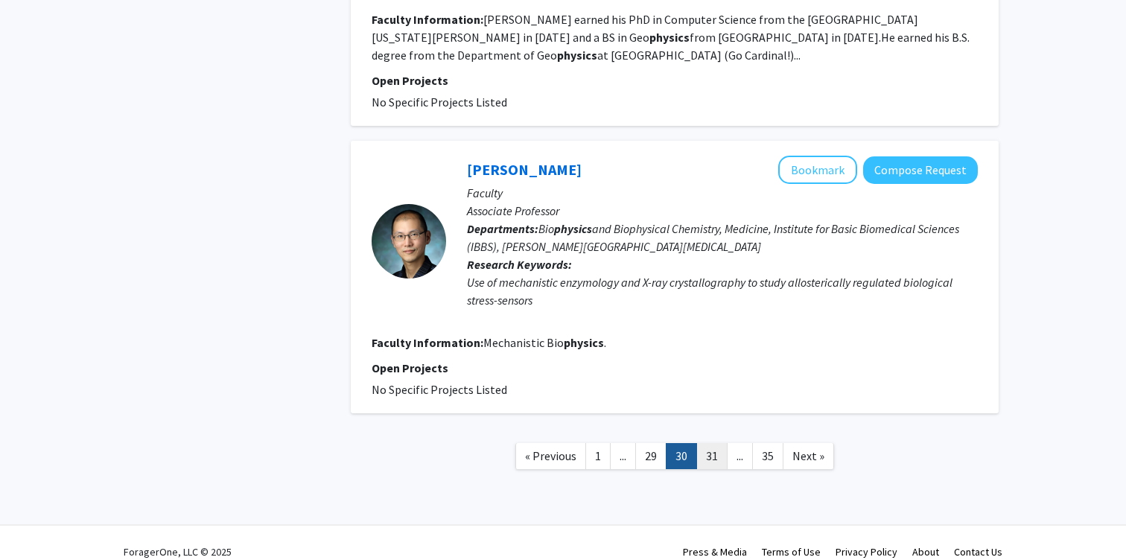
click at [715, 443] on link "31" at bounding box center [711, 456] width 31 height 26
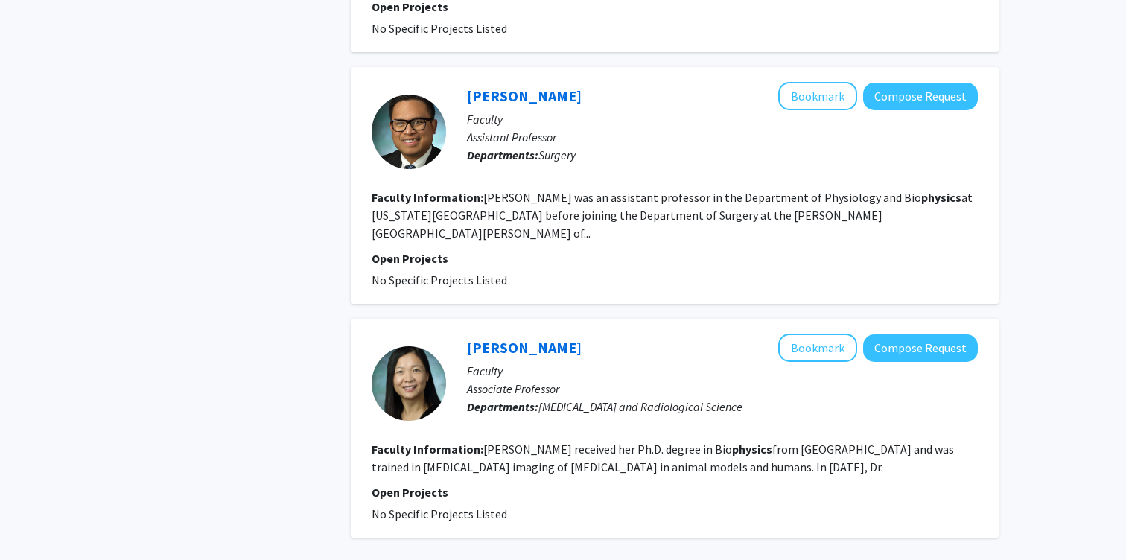
scroll to position [2228, 0]
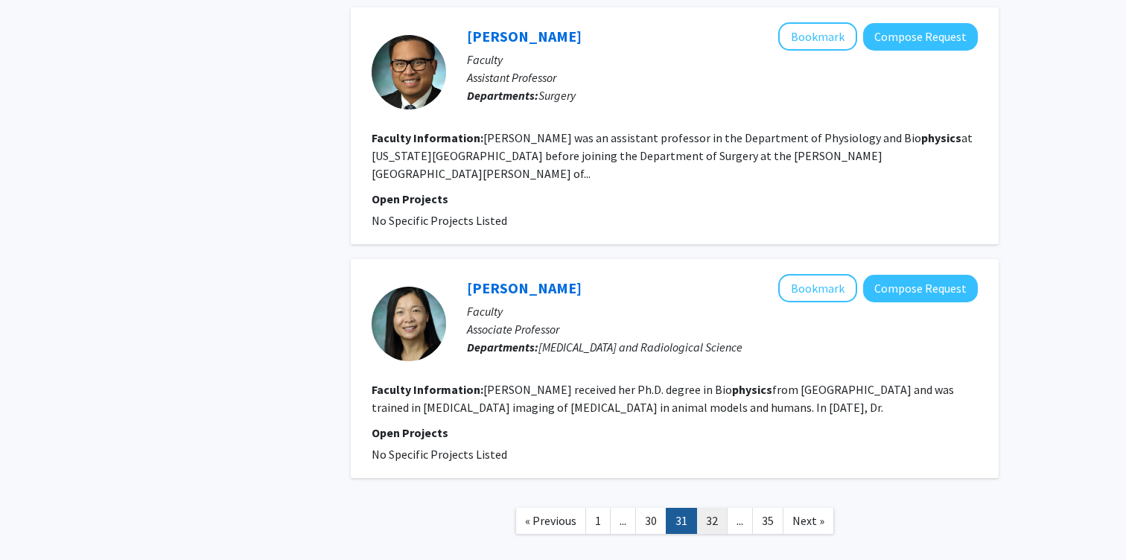
click at [715, 508] on link "32" at bounding box center [711, 521] width 31 height 26
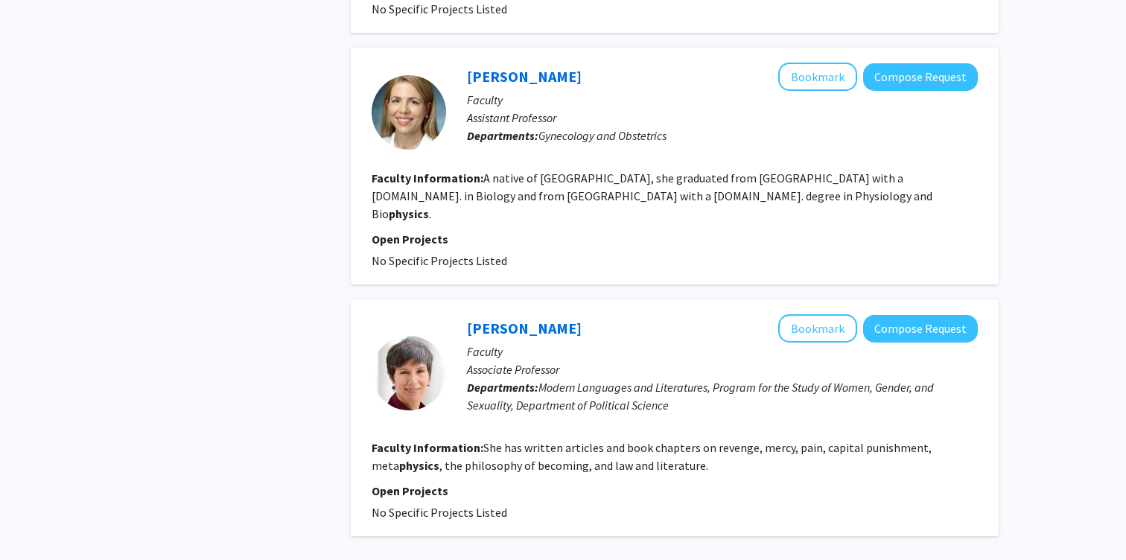
scroll to position [2132, 0]
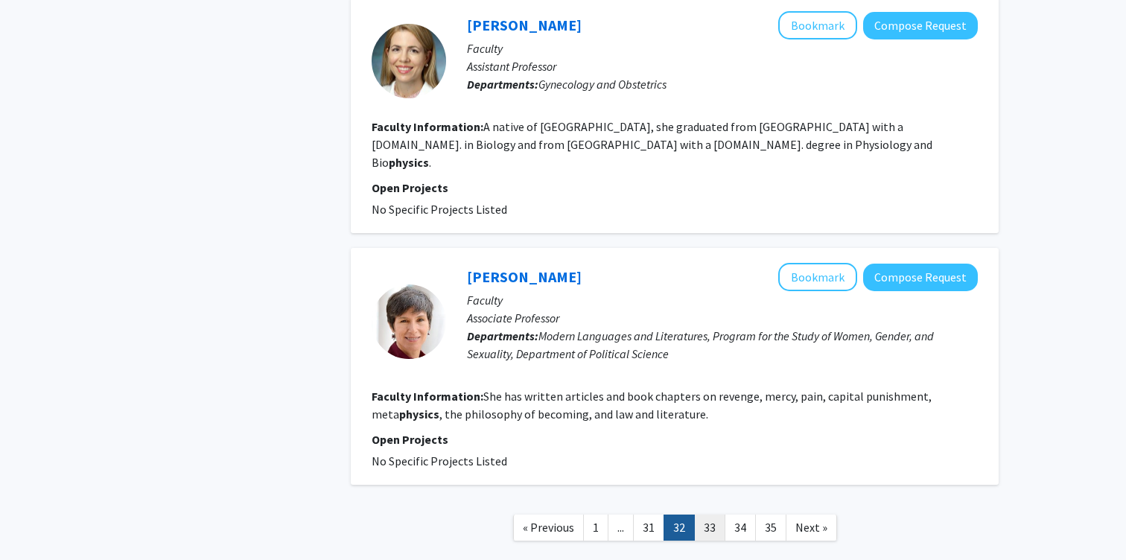
click at [717, 514] on link "33" at bounding box center [709, 527] width 31 height 26
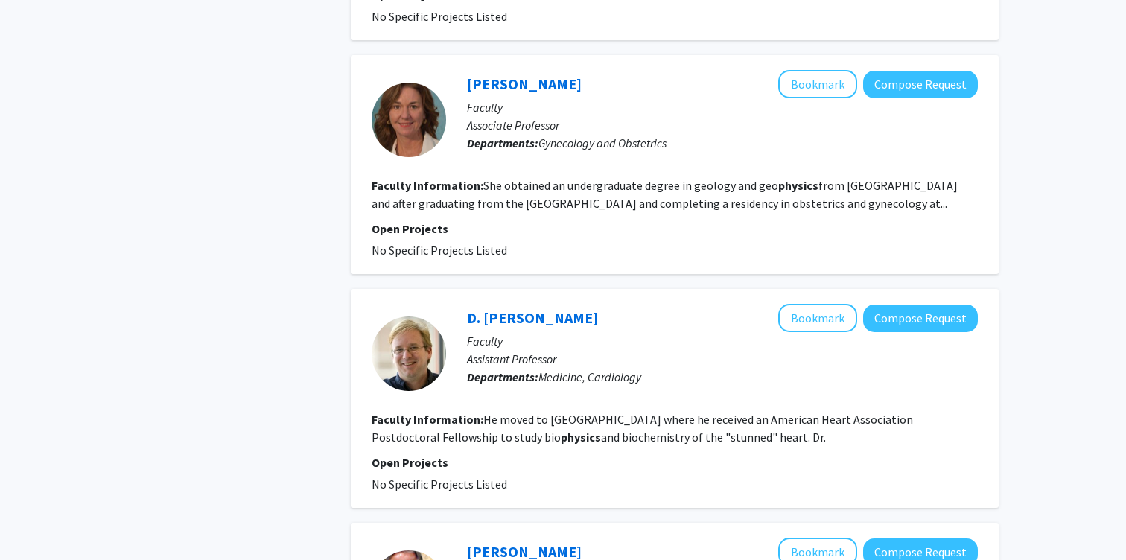
scroll to position [2239, 0]
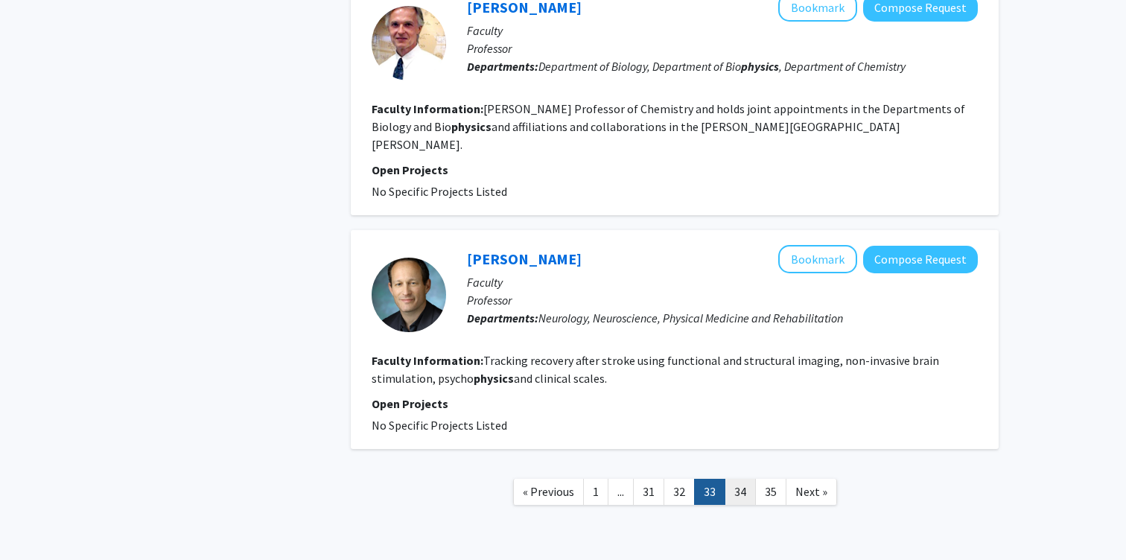
click at [737, 479] on link "34" at bounding box center [739, 492] width 31 height 26
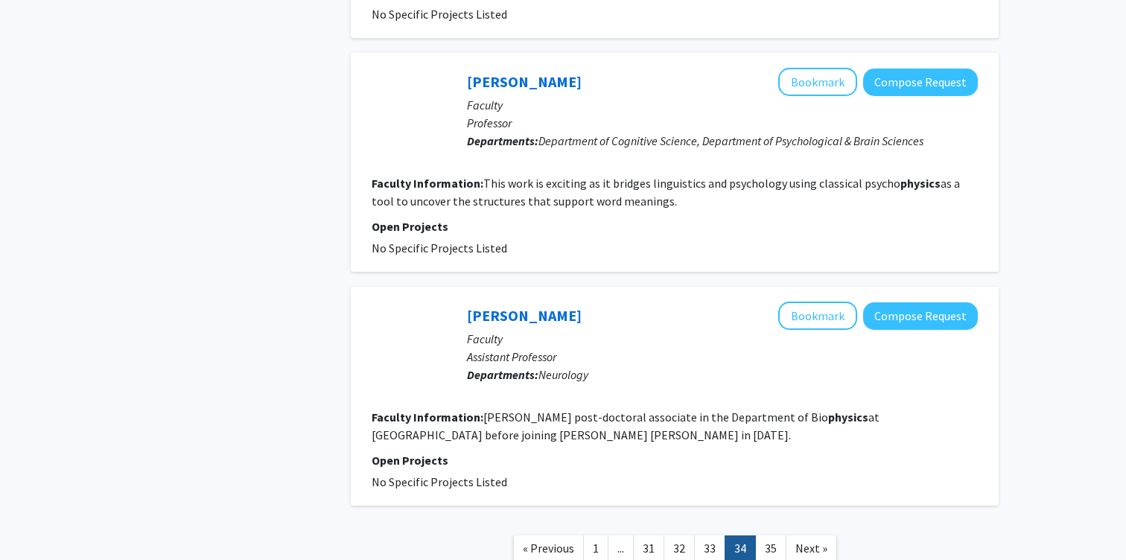
scroll to position [2525, 0]
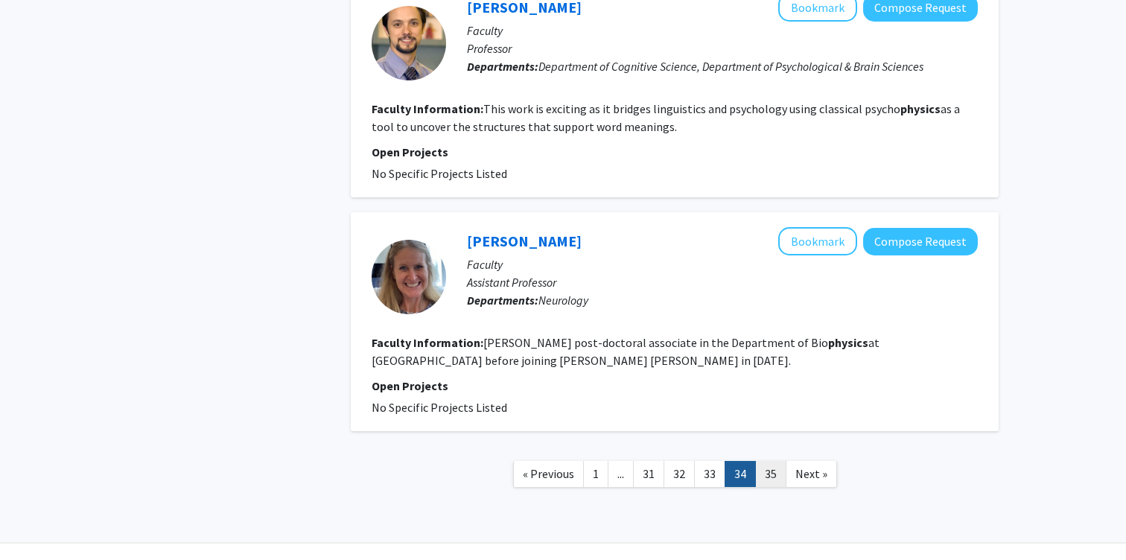
click at [767, 461] on link "35" at bounding box center [770, 474] width 31 height 26
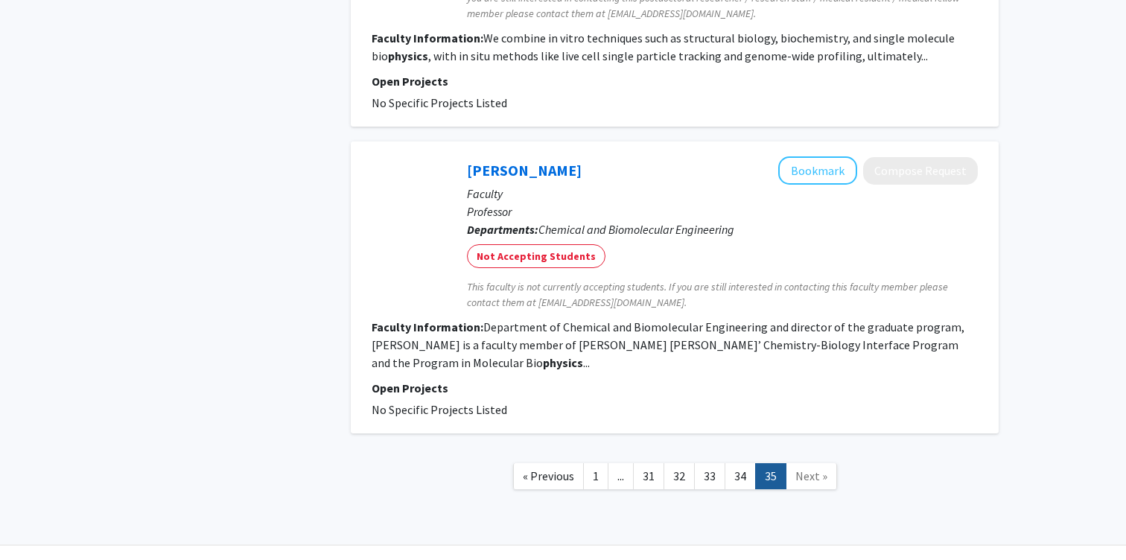
scroll to position [1019, 0]
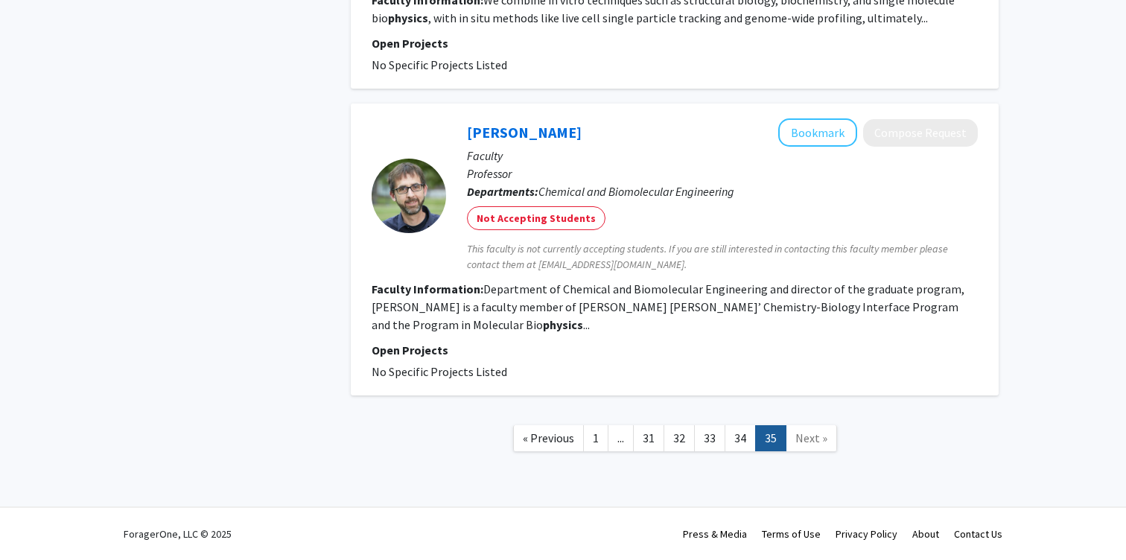
click at [795, 433] on span "Next »" at bounding box center [811, 437] width 32 height 15
click at [821, 443] on span "Next »" at bounding box center [811, 437] width 32 height 15
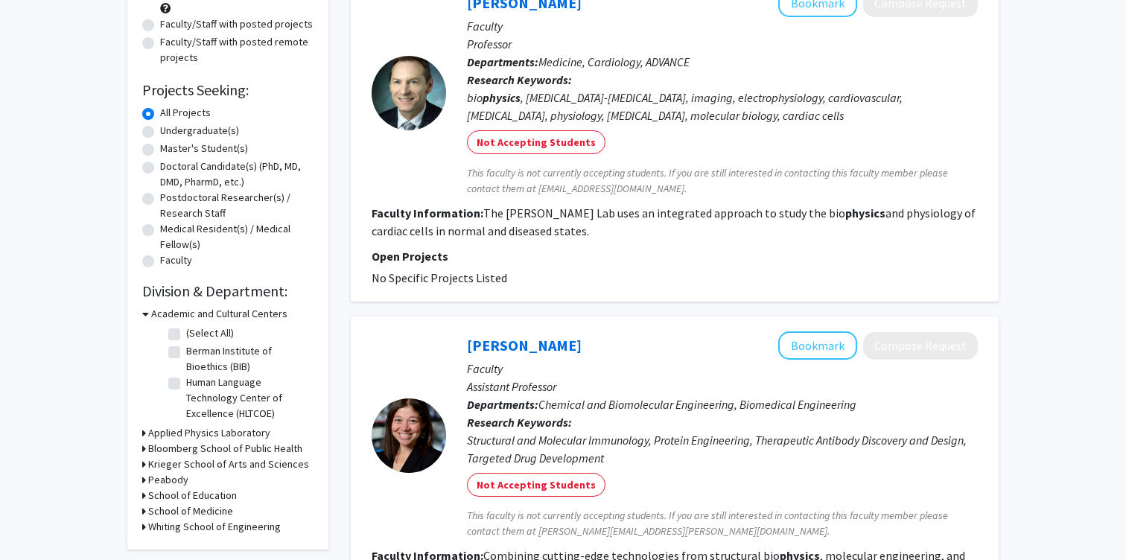
scroll to position [0, 0]
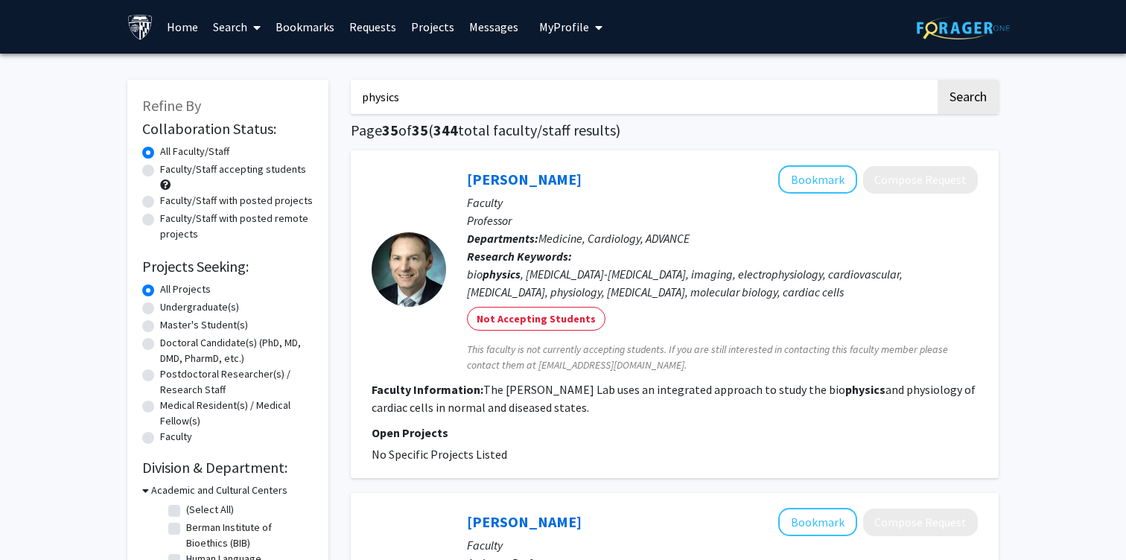
click at [160, 171] on label "Faculty/Staff accepting students" at bounding box center [233, 170] width 146 height 16
click at [160, 171] on input "Faculty/Staff accepting students" at bounding box center [165, 167] width 10 height 10
radio input "true"
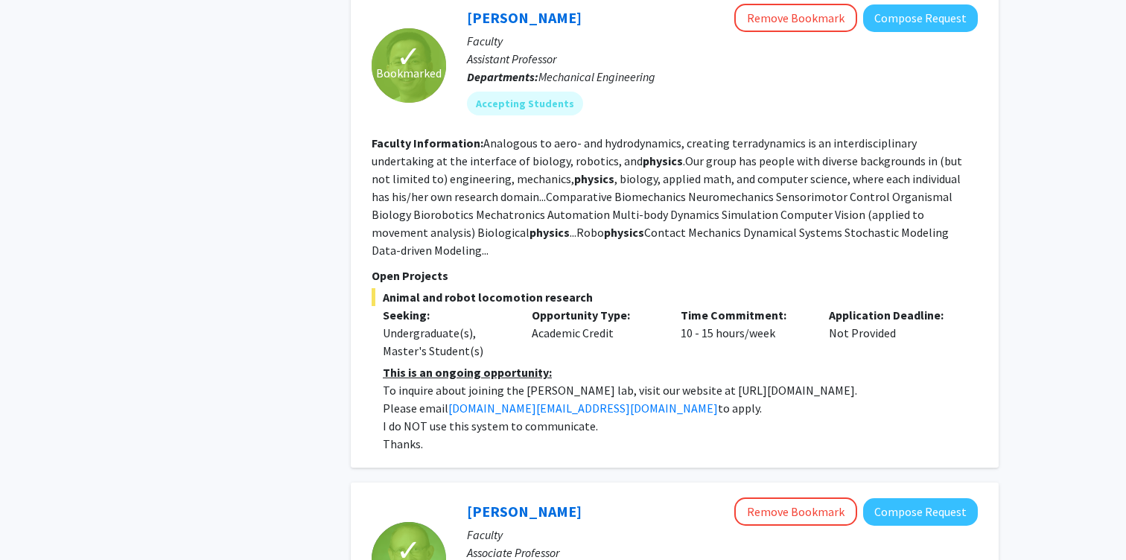
scroll to position [3193, 0]
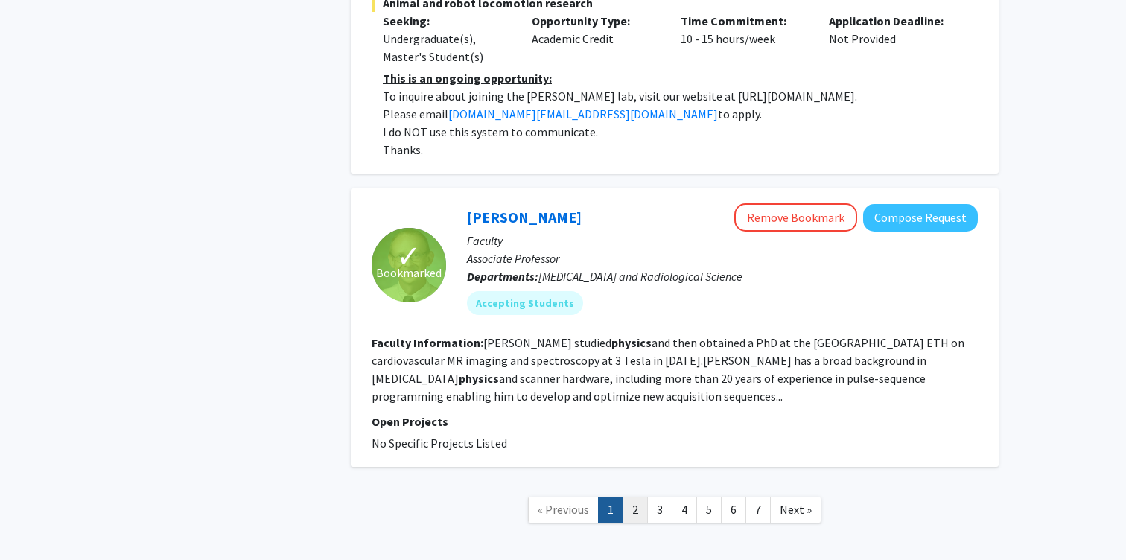
click at [637, 497] on link "2" at bounding box center [634, 510] width 25 height 26
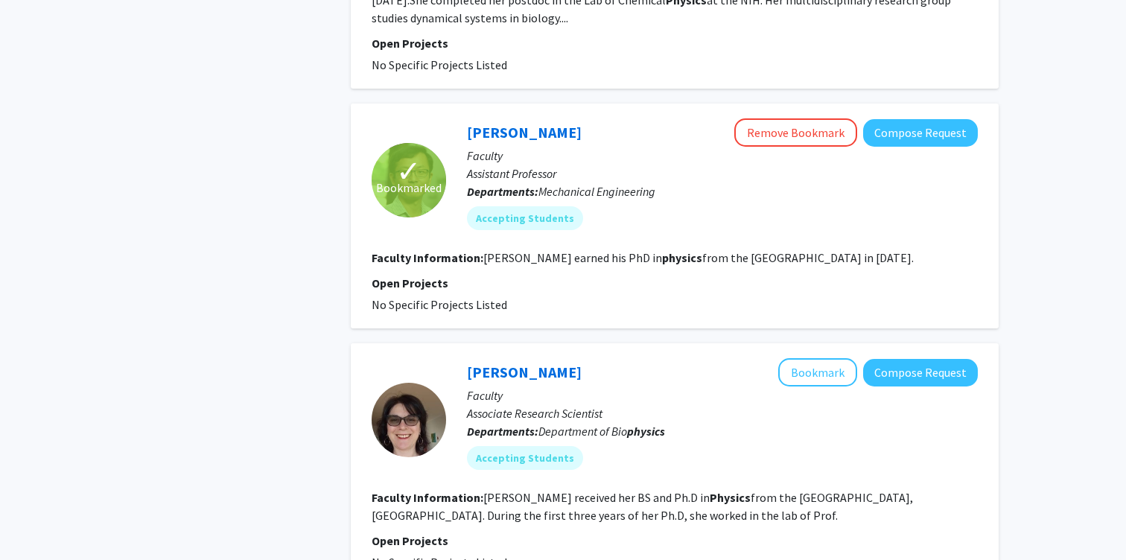
scroll to position [2218, 0]
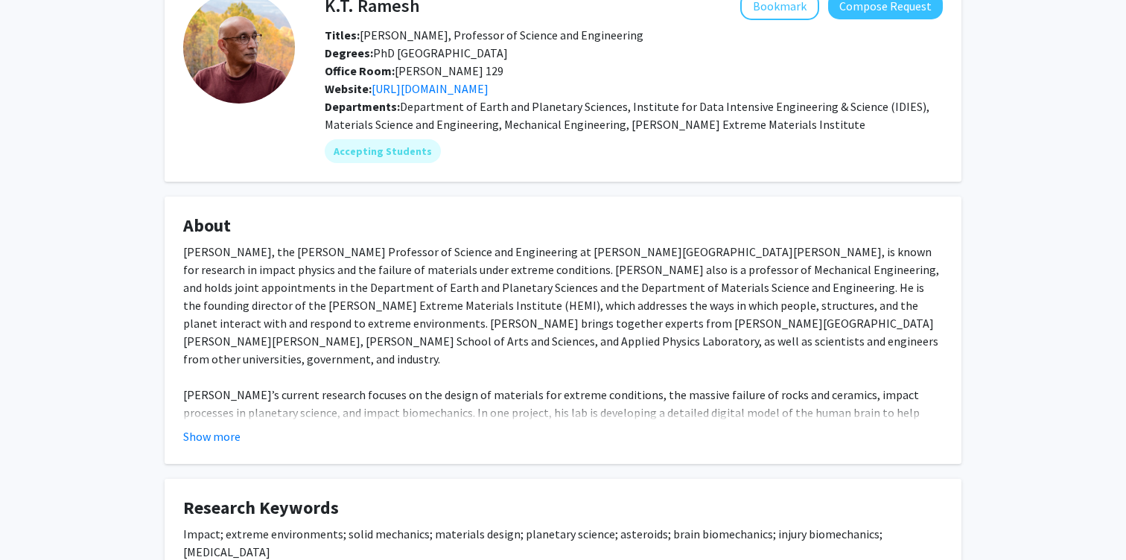
scroll to position [103, 0]
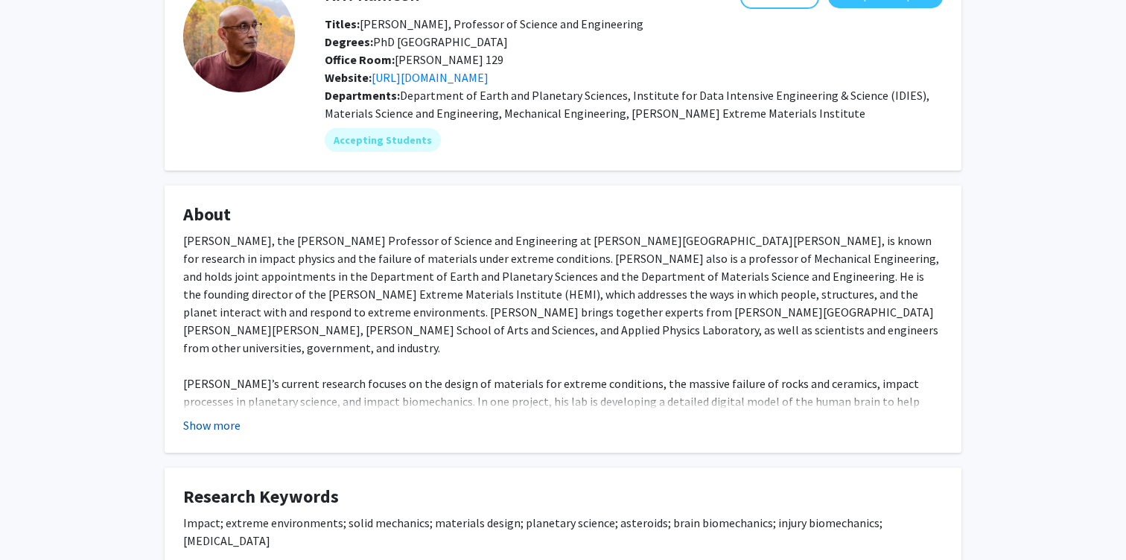
click at [212, 428] on button "Show more" at bounding box center [211, 425] width 57 height 18
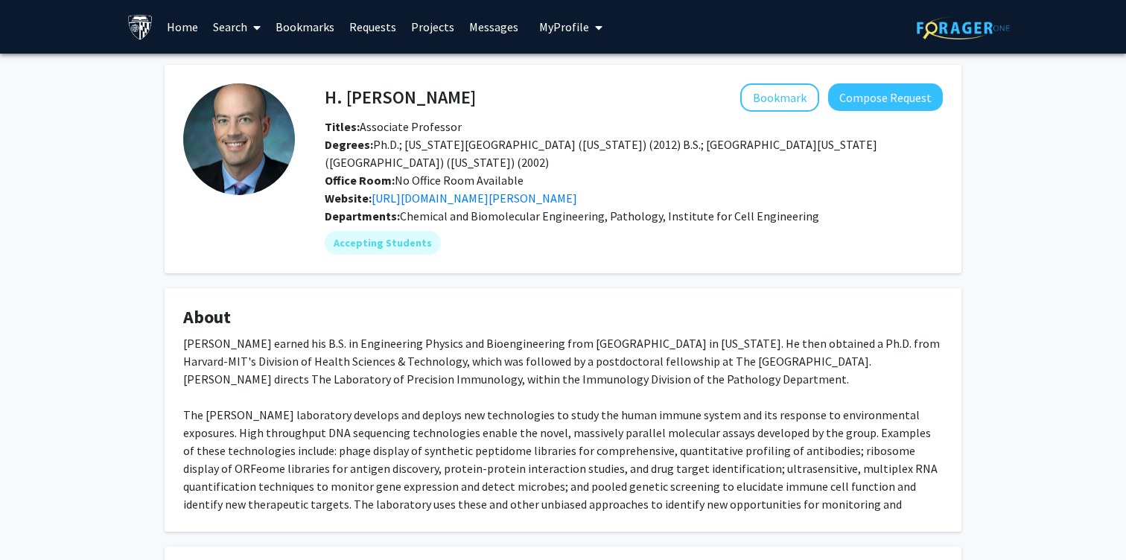
click at [485, 351] on div "Dr. Larman earned his B.S. in Engineering Physics and Bioengineering from UC Be…" at bounding box center [562, 432] width 759 height 197
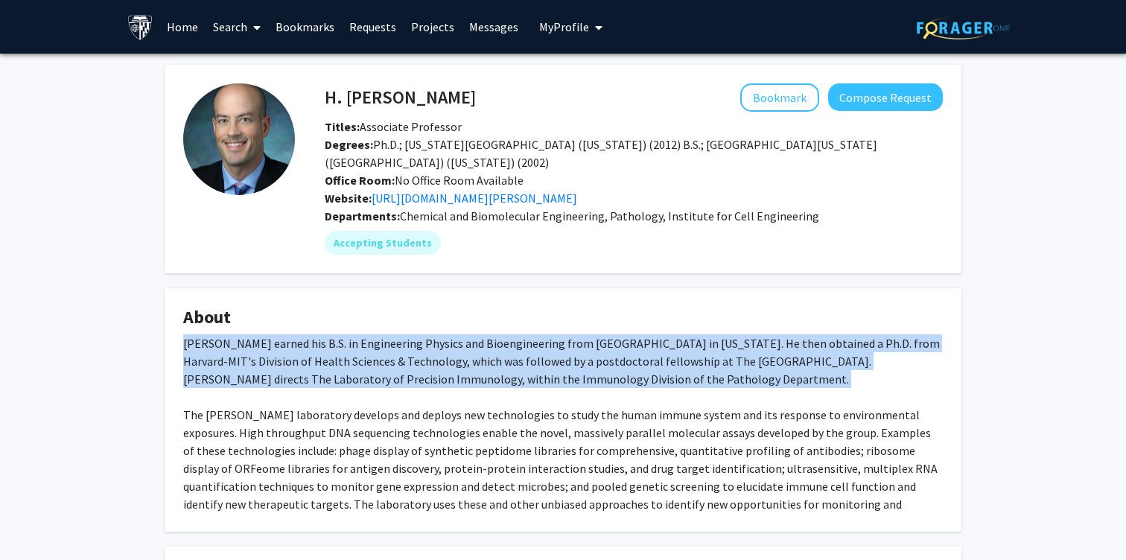
click at [550, 351] on div "Dr. Larman earned his B.S. in Engineering Physics and Bioengineering from UC Be…" at bounding box center [562, 432] width 759 height 197
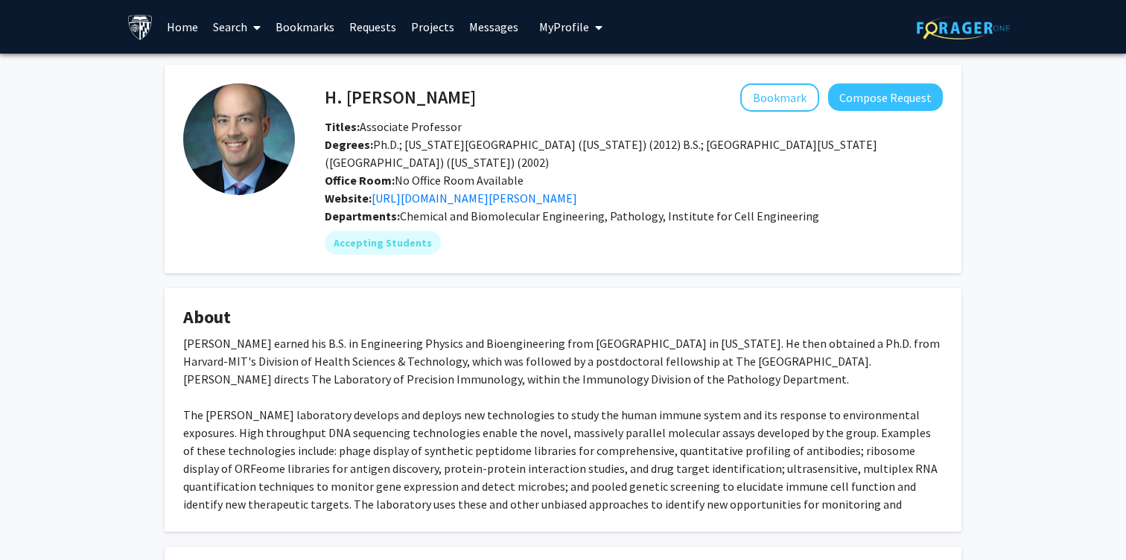
click at [550, 351] on div "Dr. Larman earned his B.S. in Engineering Physics and Bioengineering from UC Be…" at bounding box center [562, 432] width 759 height 197
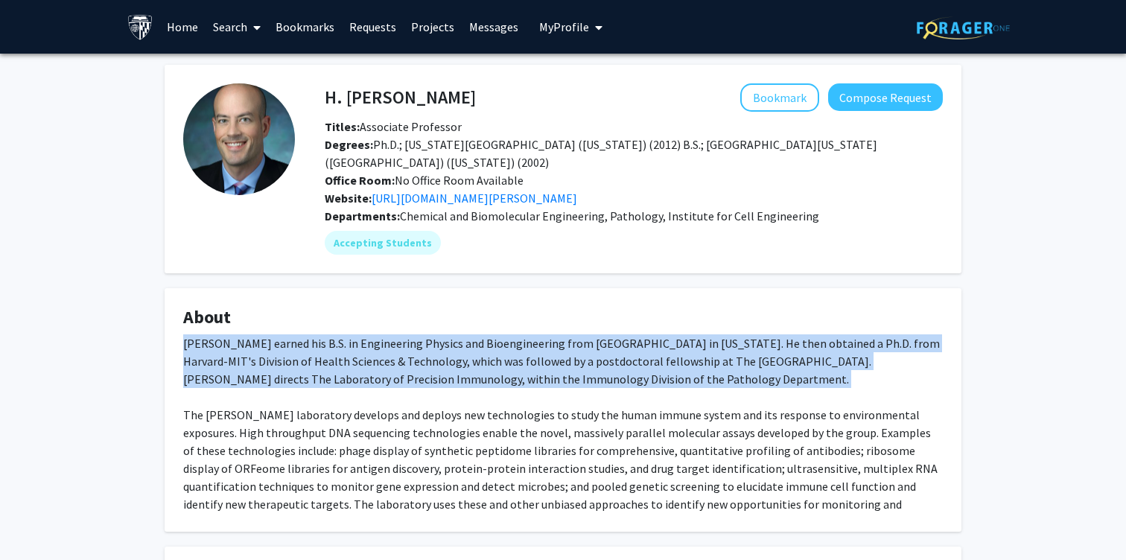
click at [500, 361] on div "Dr. Larman earned his B.S. in Engineering Physics and Bioengineering from UC Be…" at bounding box center [562, 432] width 759 height 197
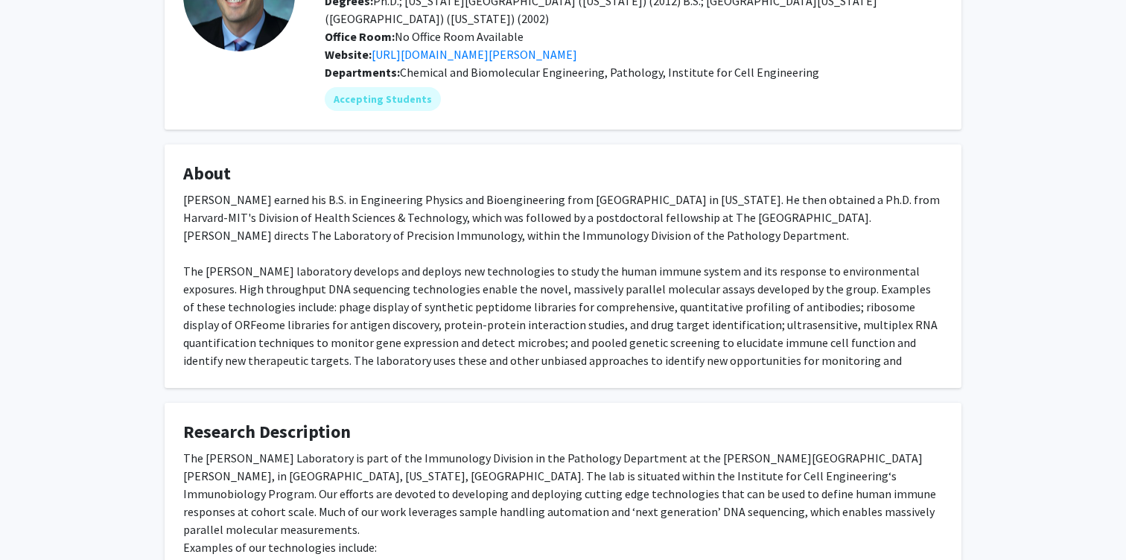
scroll to position [163, 0]
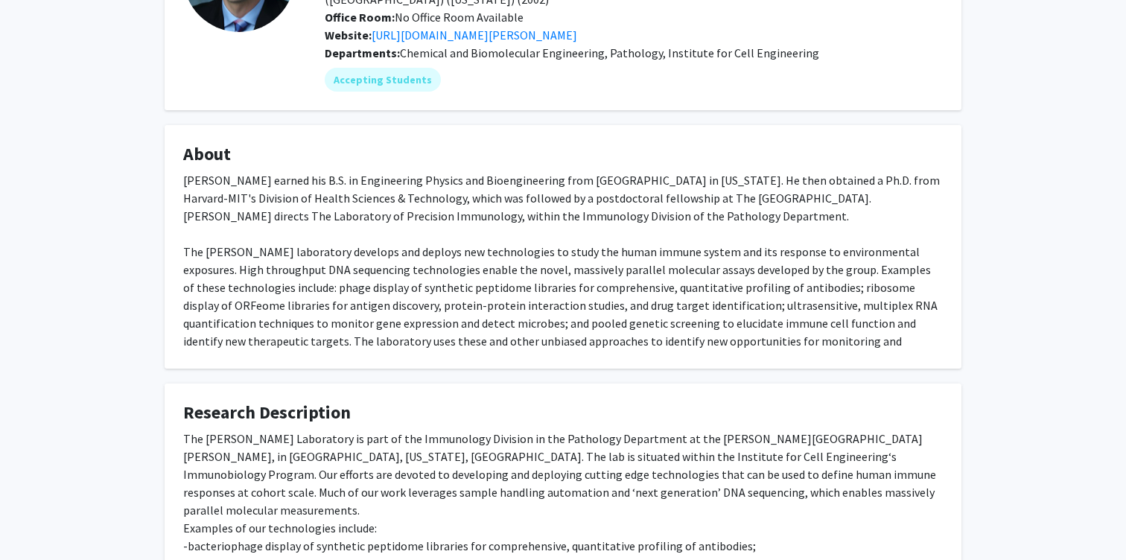
click at [506, 327] on div "Dr. Larman earned his B.S. in Engineering Physics and Bioengineering from UC Be…" at bounding box center [562, 269] width 759 height 197
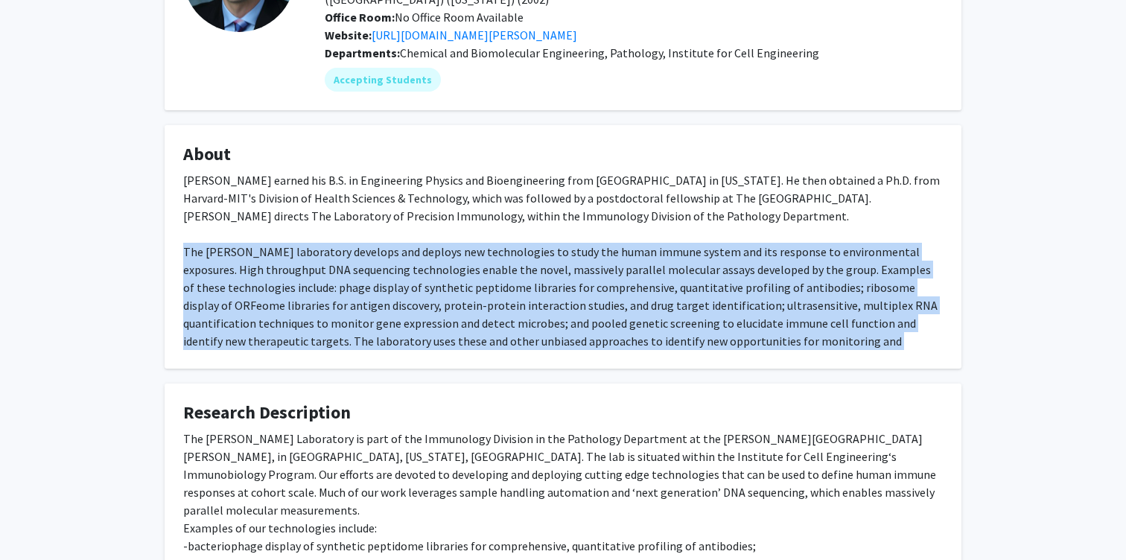
click at [572, 287] on div "Dr. Larman earned his B.S. in Engineering Physics and Bioengineering from UC Be…" at bounding box center [562, 269] width 759 height 197
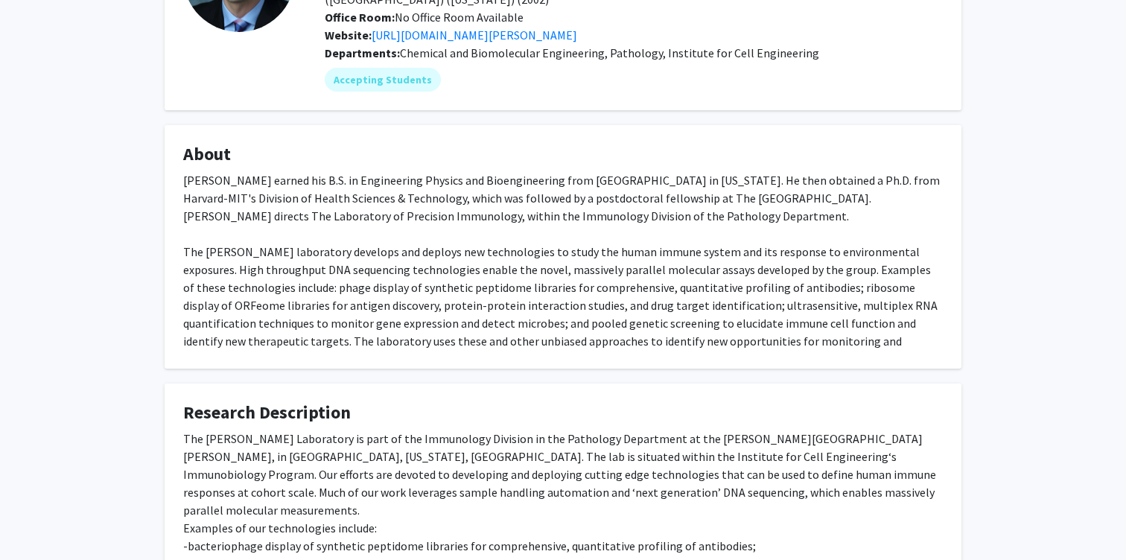
click at [572, 287] on div "Dr. Larman earned his B.S. in Engineering Physics and Bioengineering from UC Be…" at bounding box center [562, 269] width 759 height 197
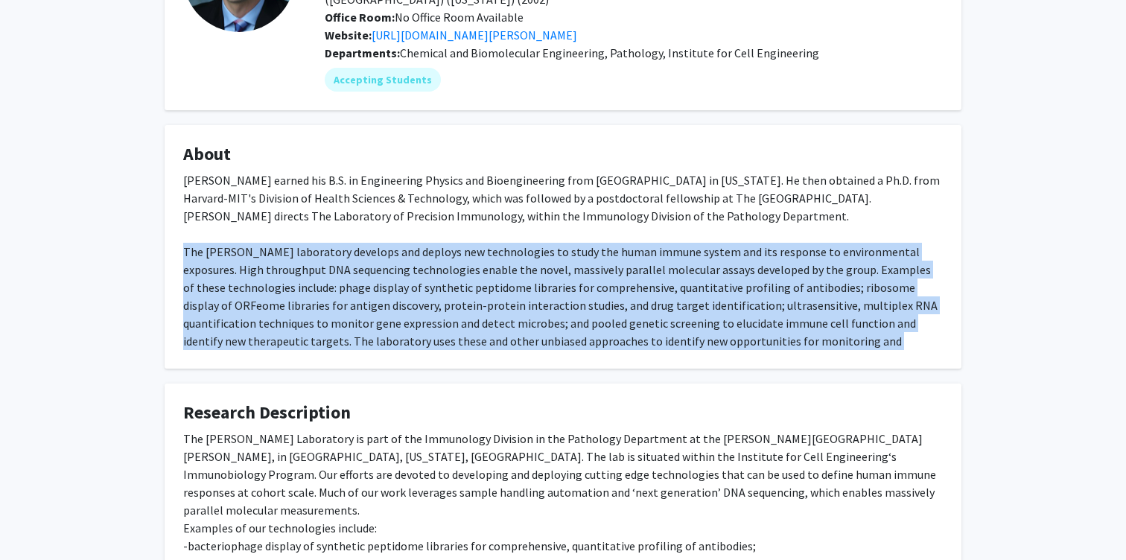
click at [594, 284] on div "Dr. Larman earned his B.S. in Engineering Physics and Bioengineering from UC Be…" at bounding box center [562, 269] width 759 height 197
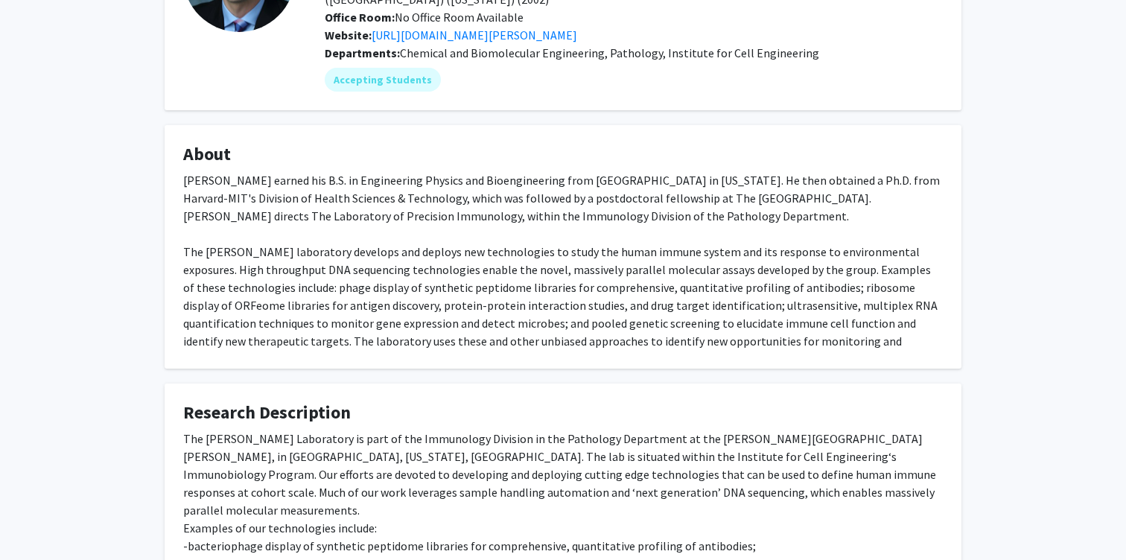
click at [594, 284] on div "Dr. Larman earned his B.S. in Engineering Physics and Bioengineering from UC Be…" at bounding box center [562, 269] width 759 height 197
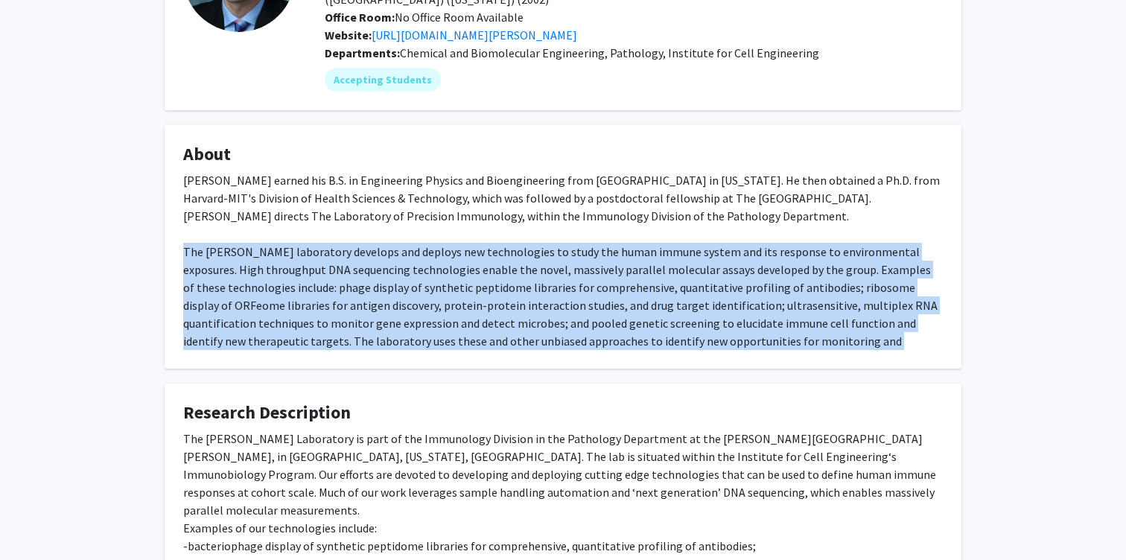
click at [532, 296] on div "Dr. Larman earned his B.S. in Engineering Physics and Bioengineering from UC Be…" at bounding box center [562, 269] width 759 height 197
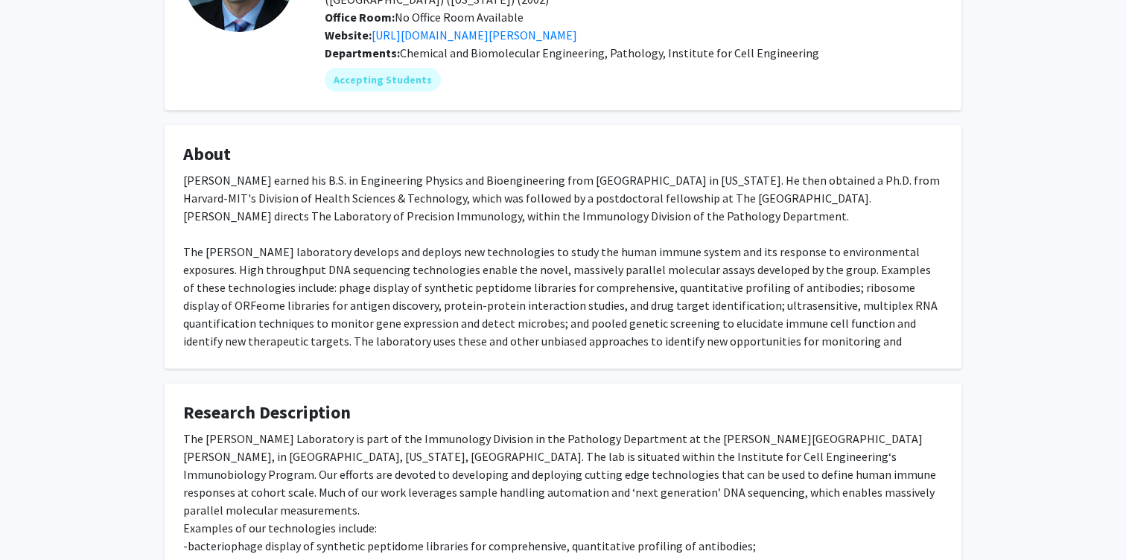
click at [532, 296] on div "Dr. Larman earned his B.S. in Engineering Physics and Bioengineering from UC Be…" at bounding box center [562, 269] width 759 height 197
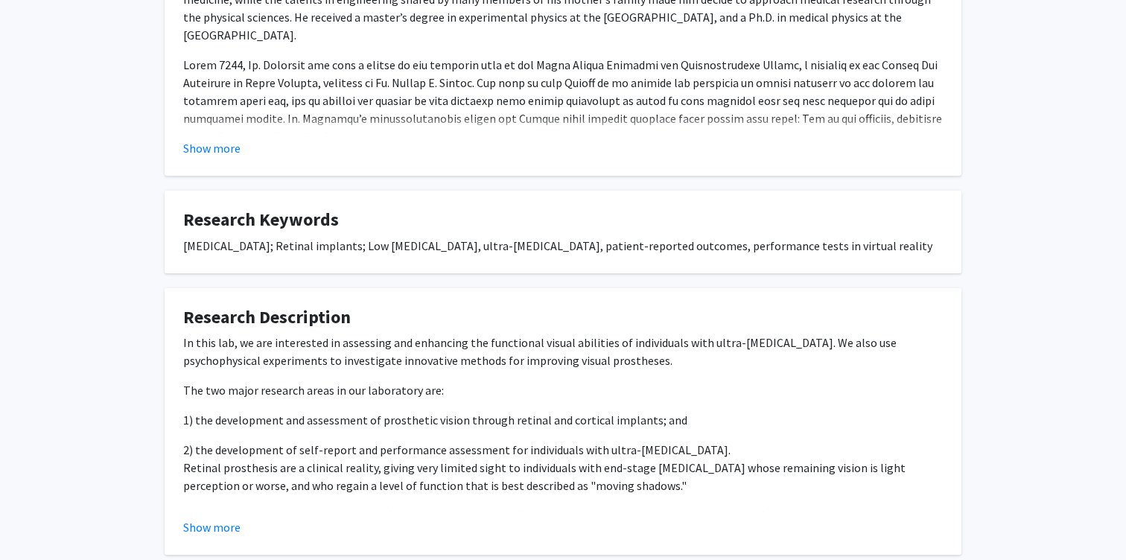
scroll to position [395, 0]
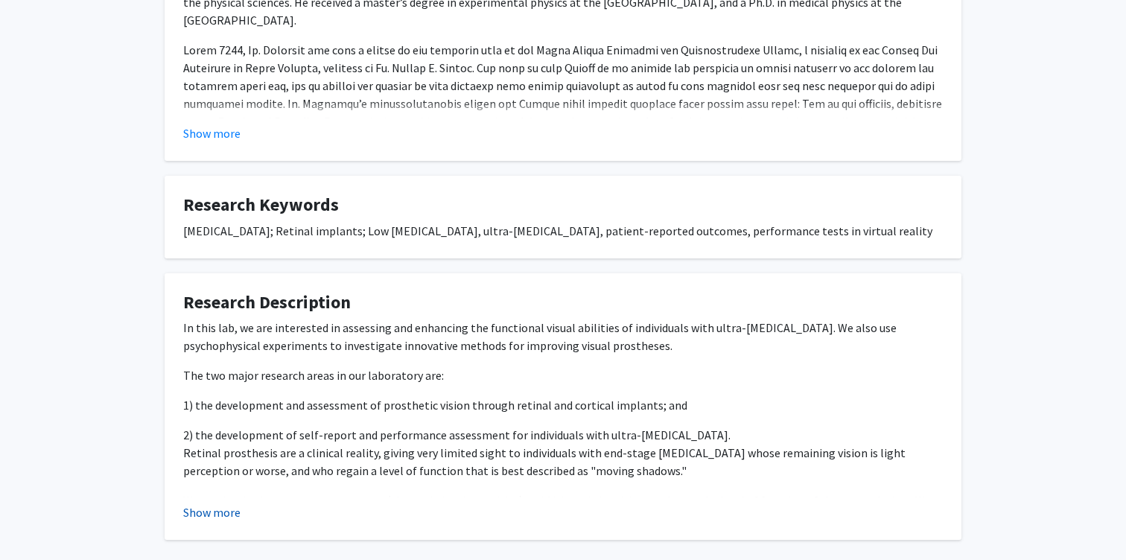
click at [216, 510] on button "Show more" at bounding box center [211, 512] width 57 height 18
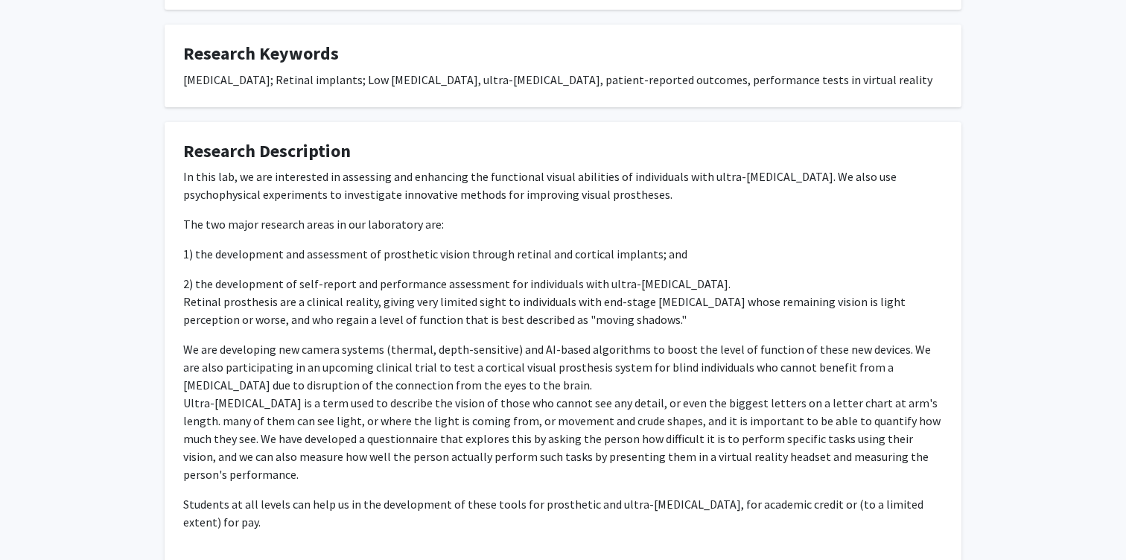
scroll to position [646, 0]
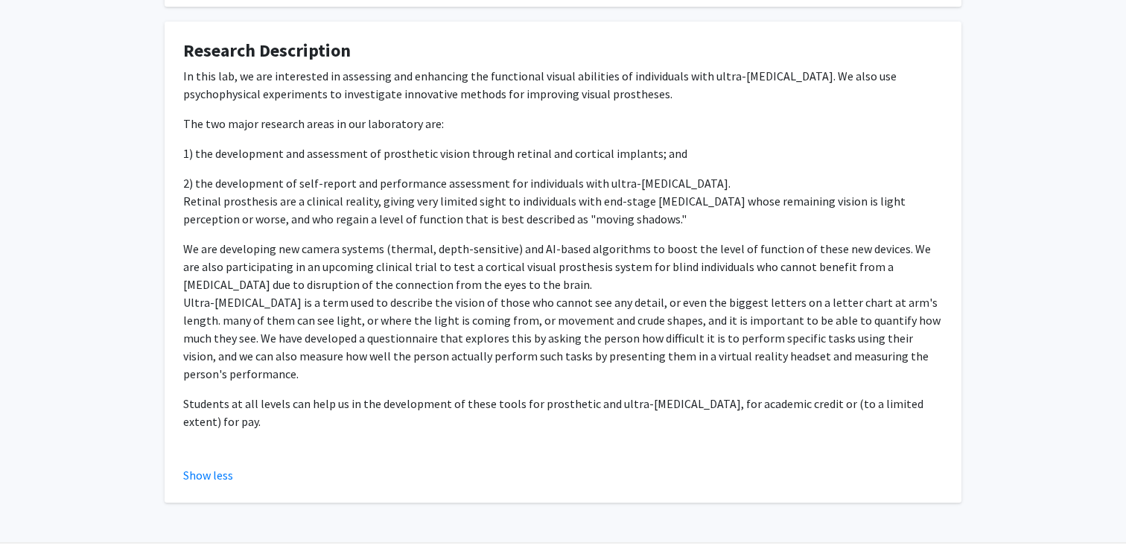
click at [540, 276] on p "We are developing new camera systems (thermal, depth-sensitive) and AI-based al…" at bounding box center [562, 311] width 759 height 143
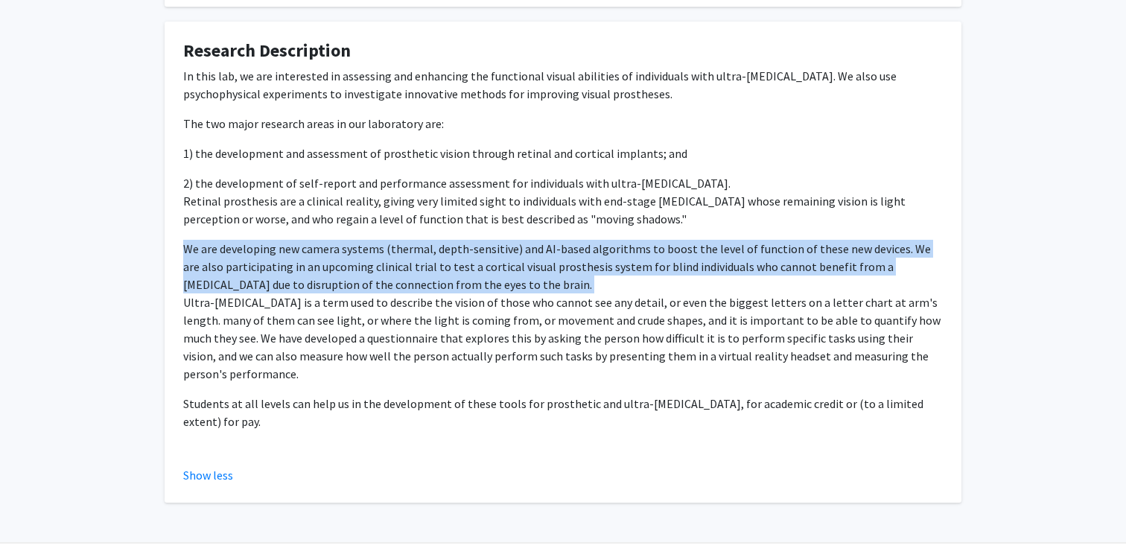
click at [540, 276] on p "We are developing new camera systems (thermal, depth-sensitive) and AI-based al…" at bounding box center [562, 311] width 759 height 143
click at [509, 265] on p "We are developing new camera systems (thermal, depth-sensitive) and AI-based al…" at bounding box center [562, 311] width 759 height 143
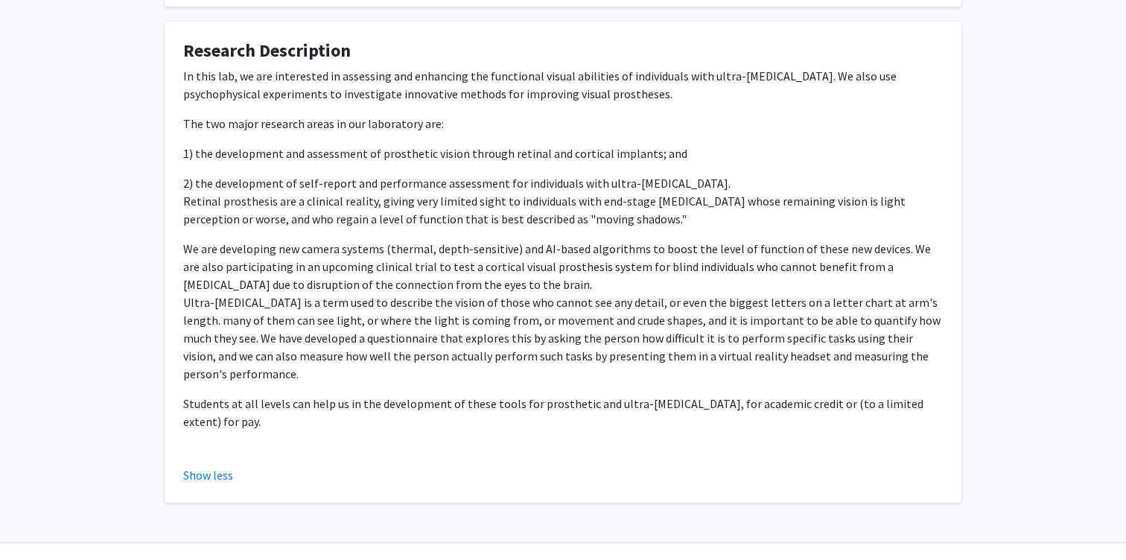
click at [509, 265] on p "We are developing new camera systems (thermal, depth-sensitive) and AI-based al…" at bounding box center [562, 311] width 759 height 143
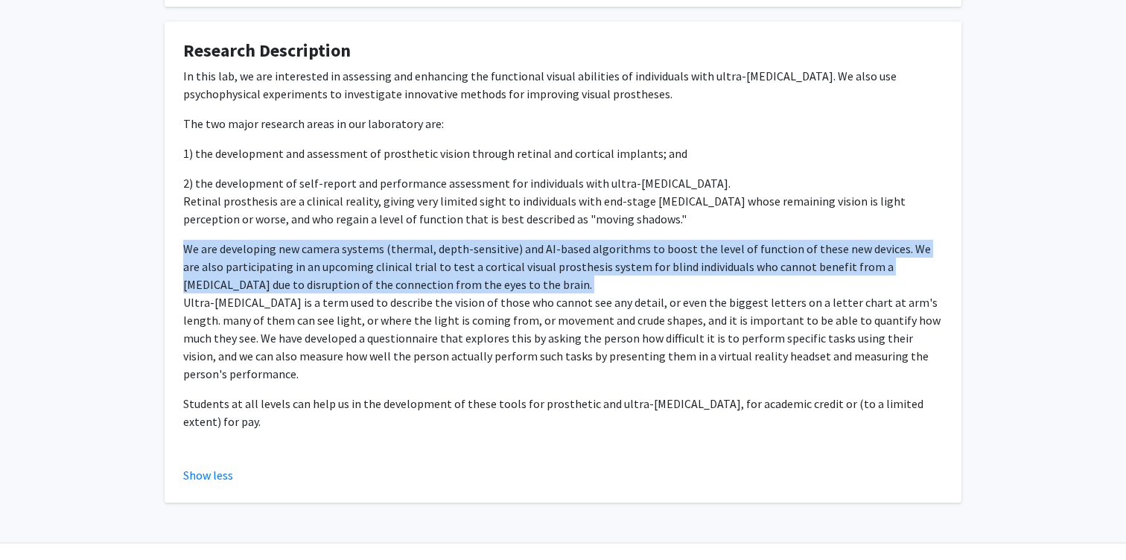
click at [561, 262] on p "We are developing new camera systems (thermal, depth-sensitive) and AI-based al…" at bounding box center [562, 311] width 759 height 143
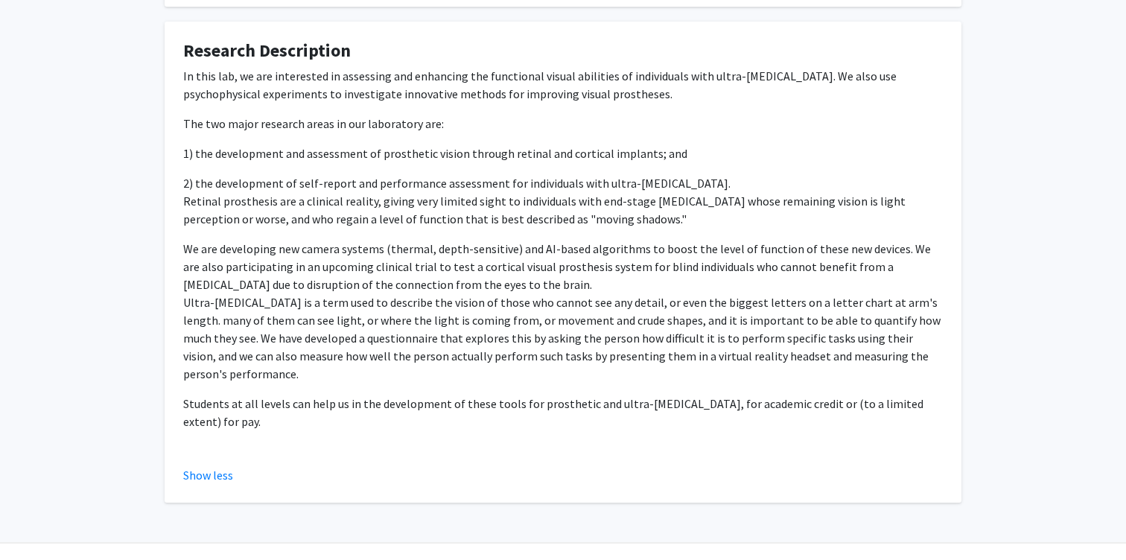
scroll to position [0, 0]
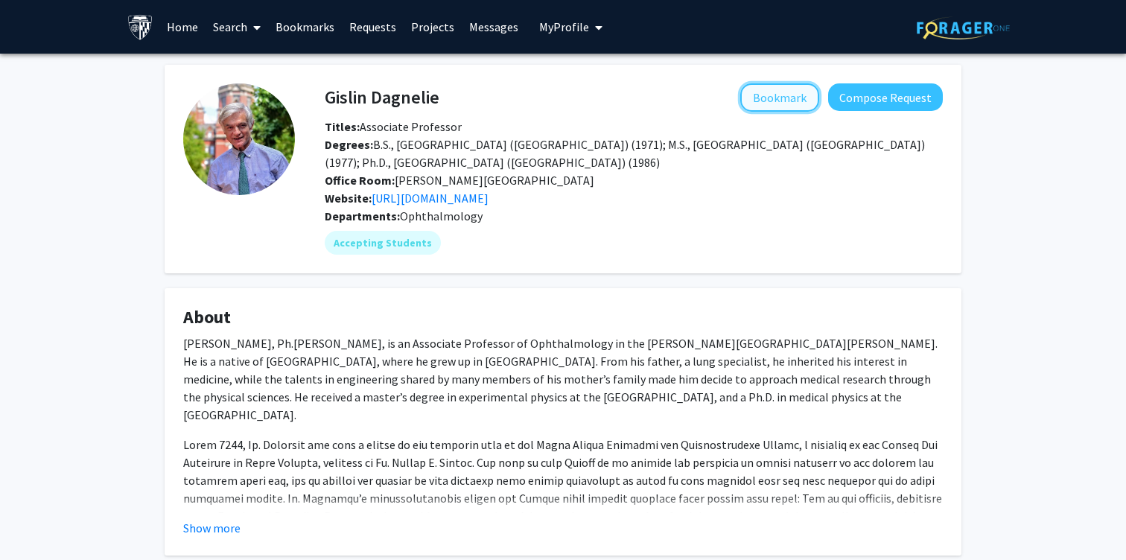
click at [767, 89] on button "Bookmark" at bounding box center [779, 97] width 79 height 28
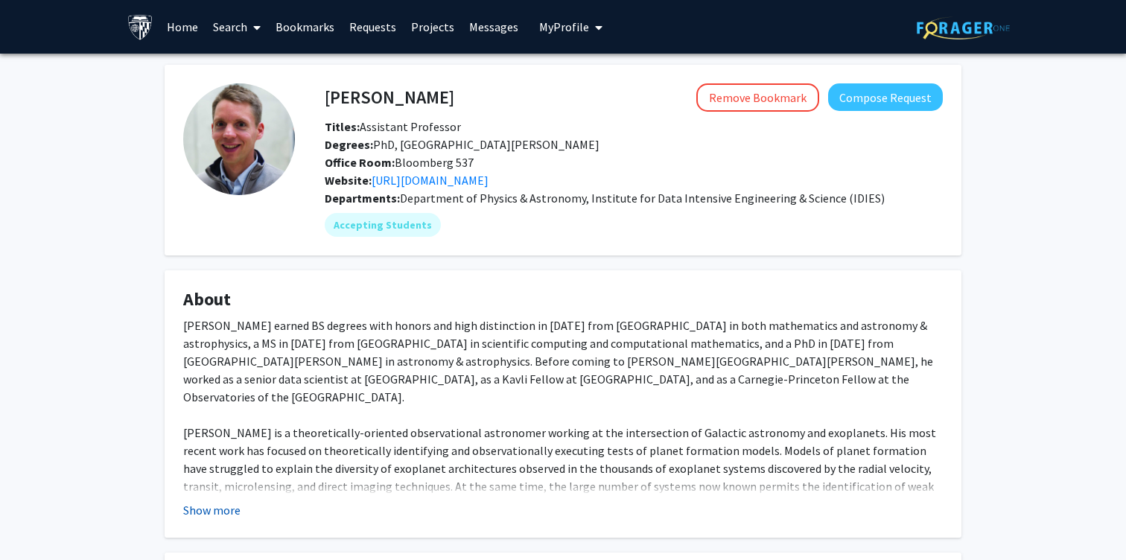
click at [236, 514] on button "Show more" at bounding box center [211, 510] width 57 height 18
